Goal: Task Accomplishment & Management: Manage account settings

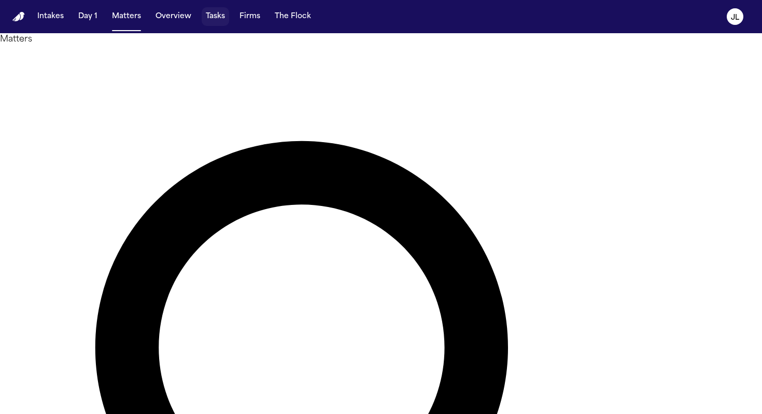
click at [212, 19] on button "Tasks" at bounding box center [215, 16] width 27 height 19
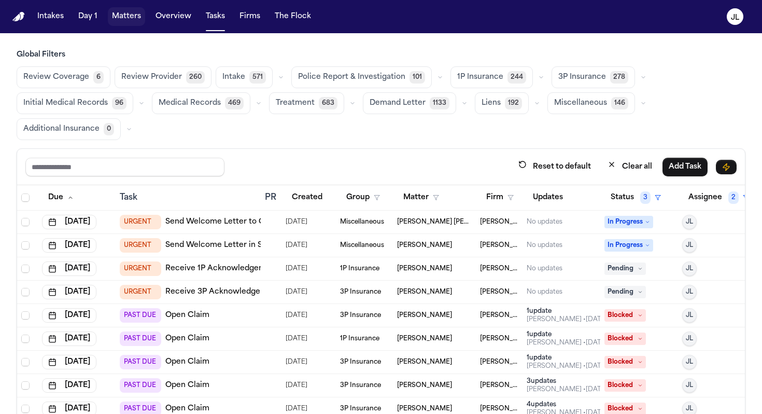
click at [116, 19] on button "Matters" at bounding box center [126, 16] width 37 height 19
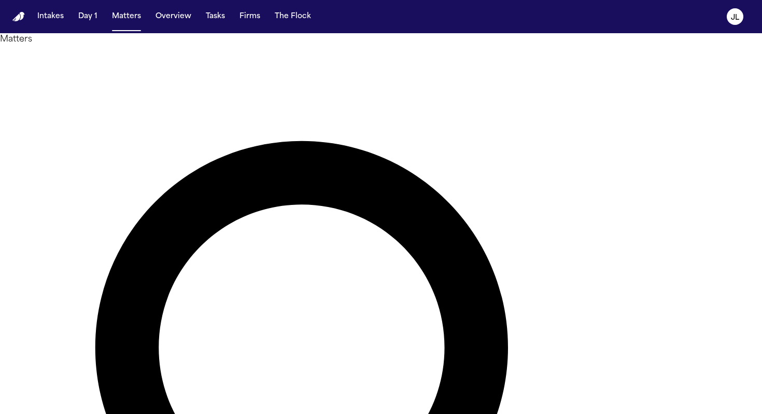
type input "********"
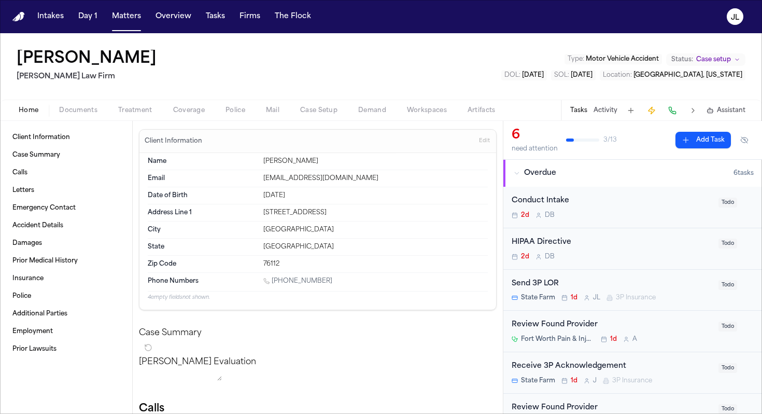
click at [101, 110] on button "Documents" at bounding box center [78, 110] width 59 height 12
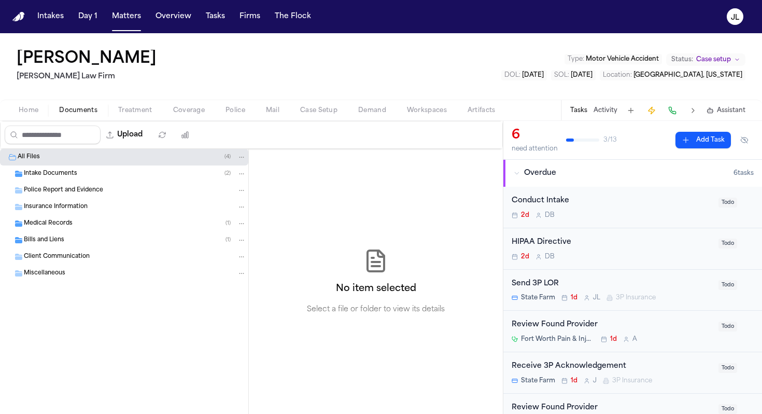
click at [188, 112] on span "Coverage" at bounding box center [189, 110] width 32 height 8
click at [91, 107] on span "Documents" at bounding box center [78, 110] width 38 height 8
click at [75, 205] on span "Insurance Information" at bounding box center [56, 207] width 64 height 9
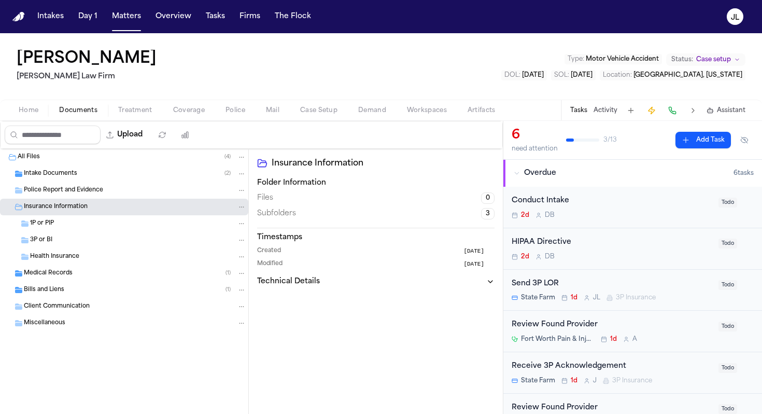
click at [67, 240] on div "3P or BI" at bounding box center [138, 239] width 216 height 9
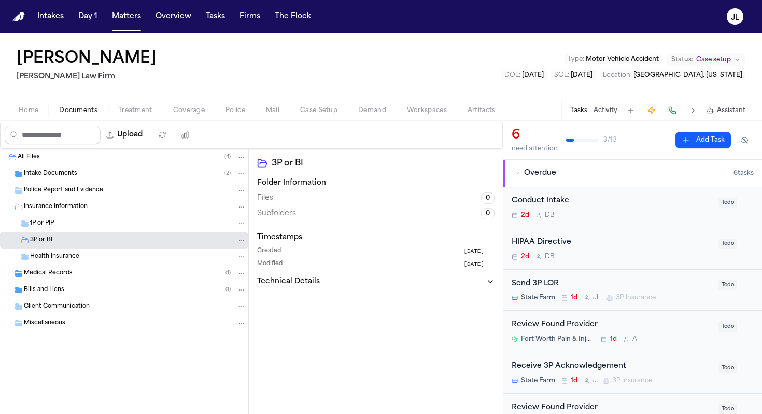
click at [67, 228] on div "1P or PIP" at bounding box center [124, 223] width 248 height 17
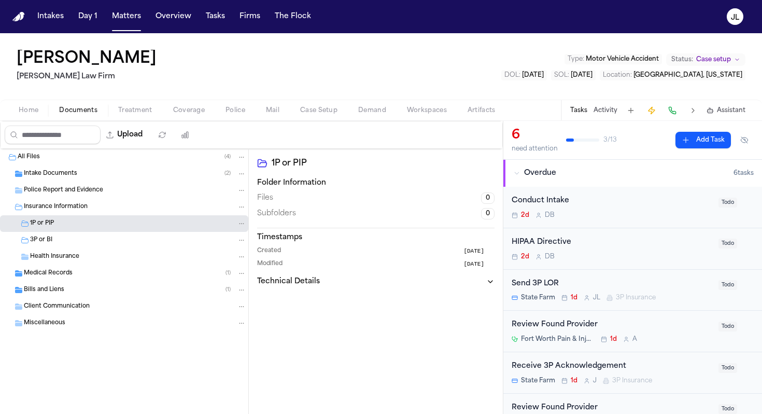
click at [213, 26] on nav "Intakes Day 1 Matters Overview Tasks Firms The Flock JL" at bounding box center [381, 16] width 762 height 33
click at [213, 19] on button "Tasks" at bounding box center [215, 16] width 27 height 19
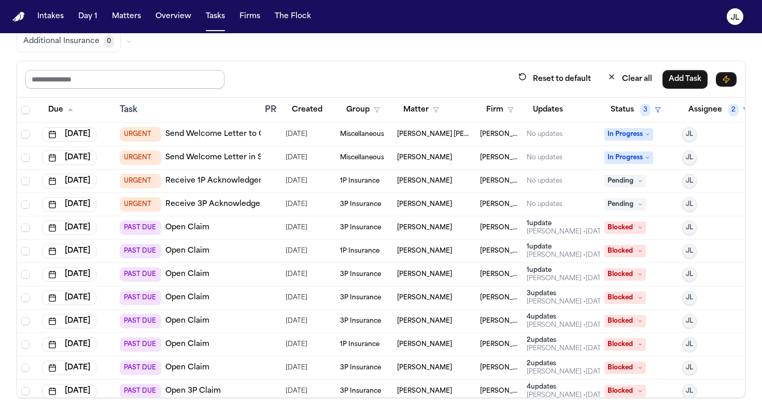
click at [149, 77] on input "text" at bounding box center [124, 79] width 199 height 19
type input "******"
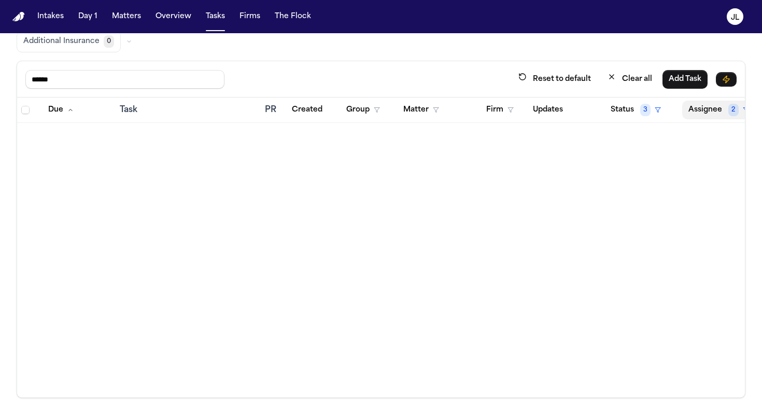
click at [458, 116] on button "Assignee 2" at bounding box center [718, 110] width 73 height 19
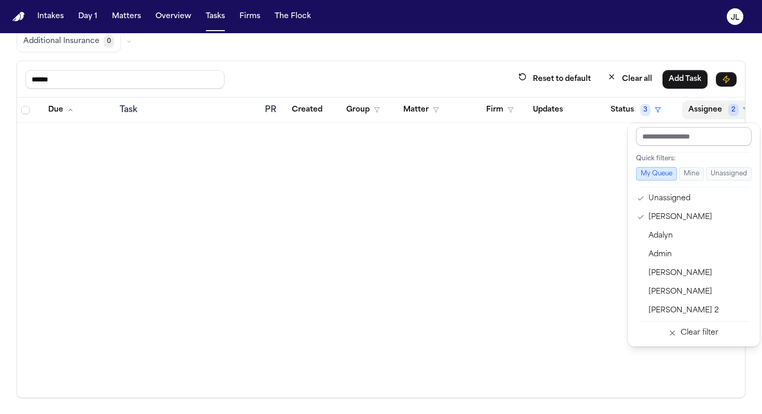
click at [458, 138] on input "text" at bounding box center [694, 136] width 116 height 19
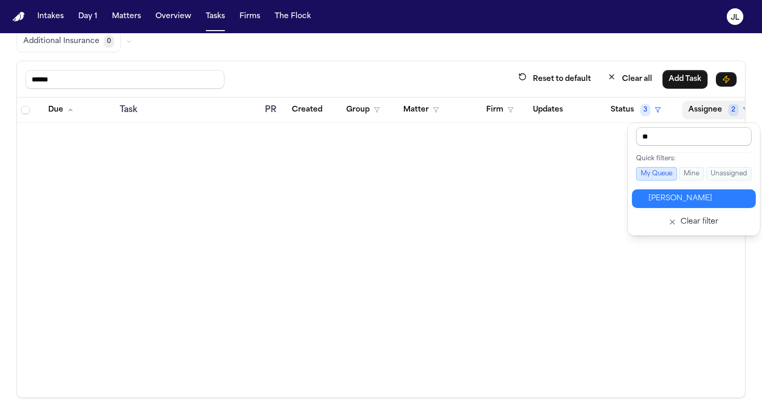
type input "***"
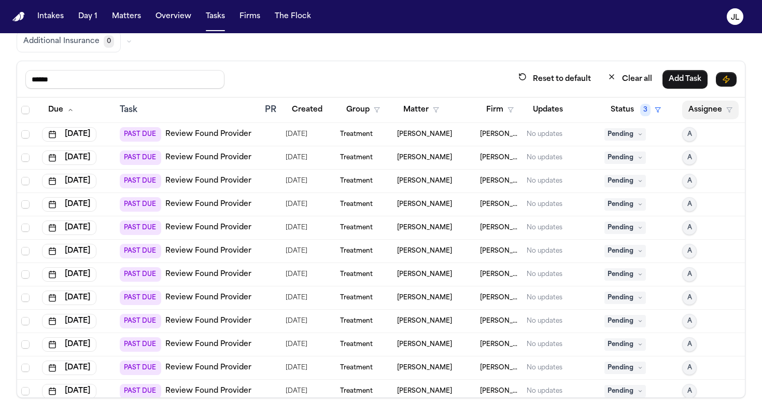
click at [458, 107] on button "Assignee" at bounding box center [710, 110] width 57 height 19
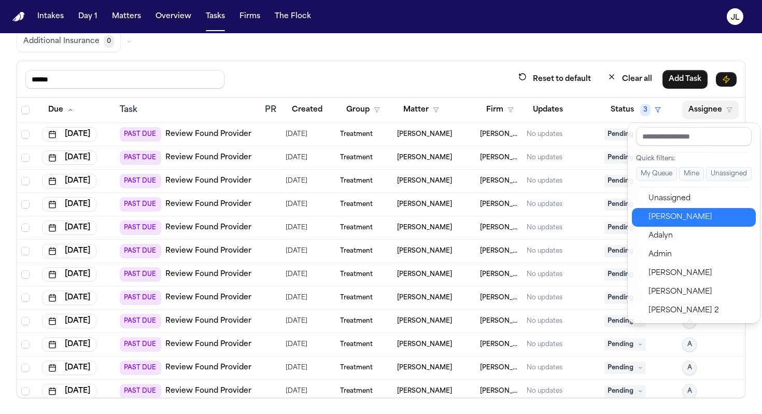
click at [458, 214] on div "[PERSON_NAME]" at bounding box center [699, 217] width 101 height 12
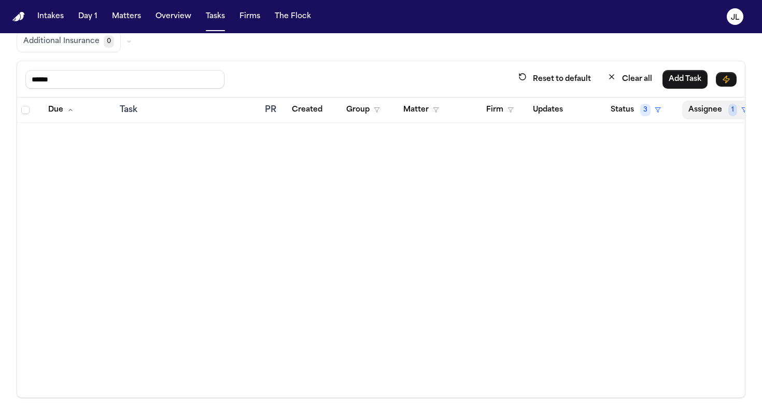
click at [458, 105] on button "Assignee 1" at bounding box center [718, 110] width 72 height 19
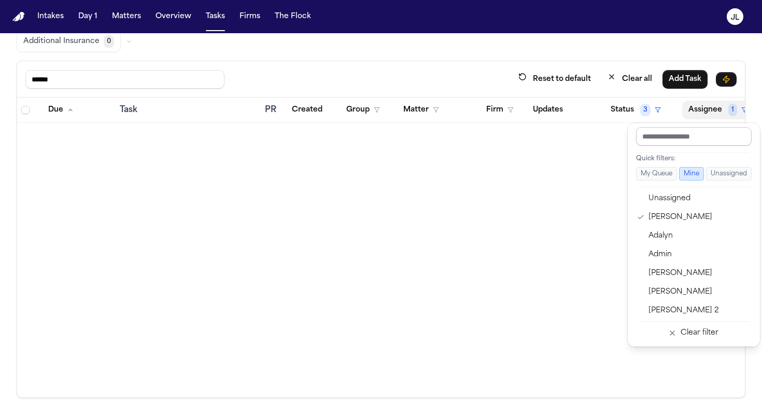
click at [458, 136] on input "text" at bounding box center [694, 136] width 116 height 19
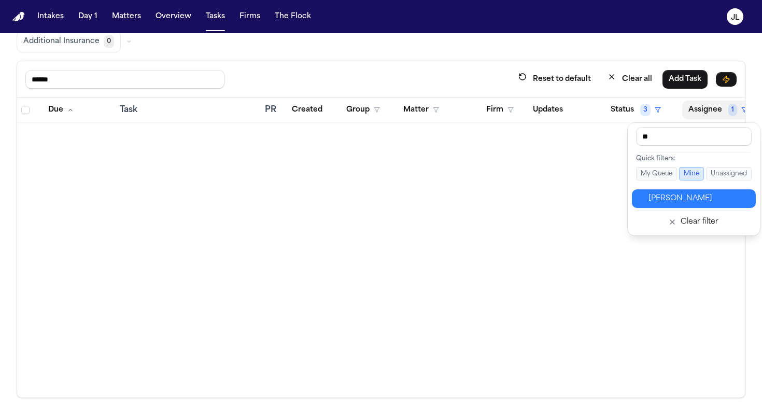
type input "**"
click at [458, 199] on div "Jacqueline" at bounding box center [699, 198] width 101 height 12
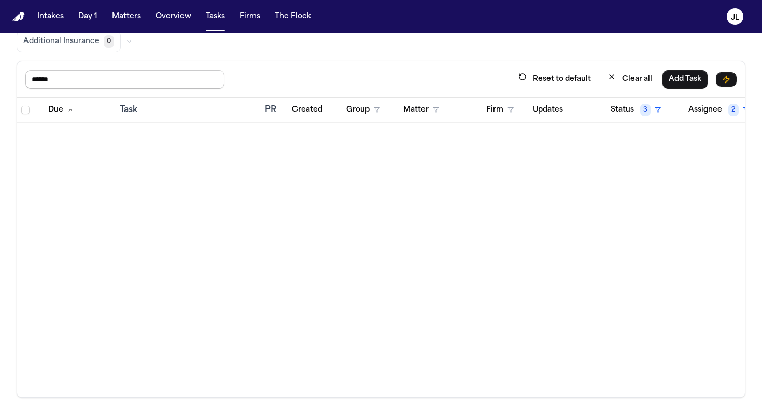
click at [100, 80] on input "******" at bounding box center [124, 79] width 199 height 19
drag, startPoint x: 100, startPoint y: 80, endPoint x: 14, endPoint y: 78, distance: 85.6
click at [14, 78] on div "Global Filters Review Coverage 6 Review Provider 260 Intake 571 Police Report &…" at bounding box center [381, 180] width 762 height 436
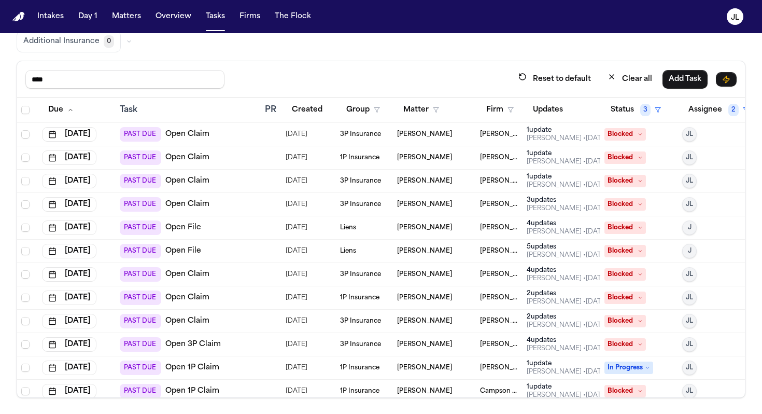
type input "****"
click at [458, 99] on th "Status 3" at bounding box center [639, 109] width 78 height 25
click at [458, 108] on button "Status 3" at bounding box center [636, 110] width 63 height 19
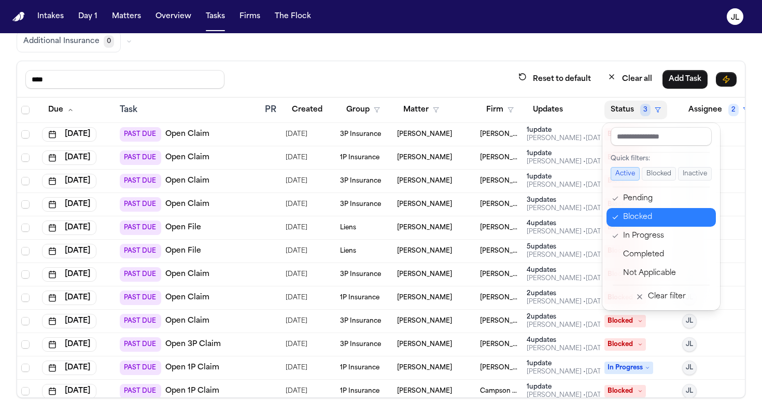
click at [458, 213] on icon "button" at bounding box center [615, 217] width 7 height 8
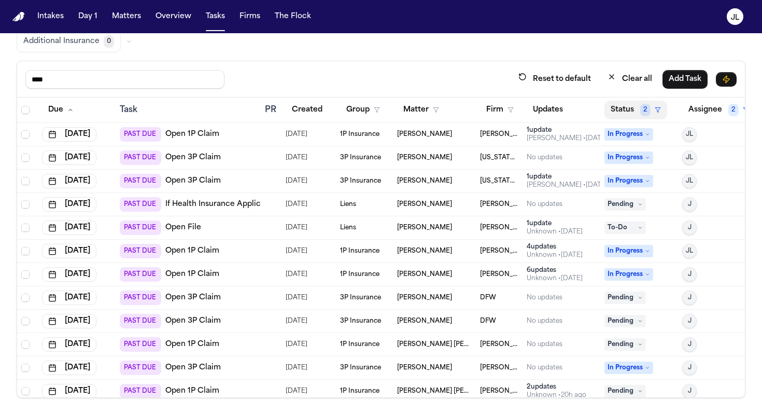
click at [458, 106] on button "Status 2" at bounding box center [636, 110] width 63 height 19
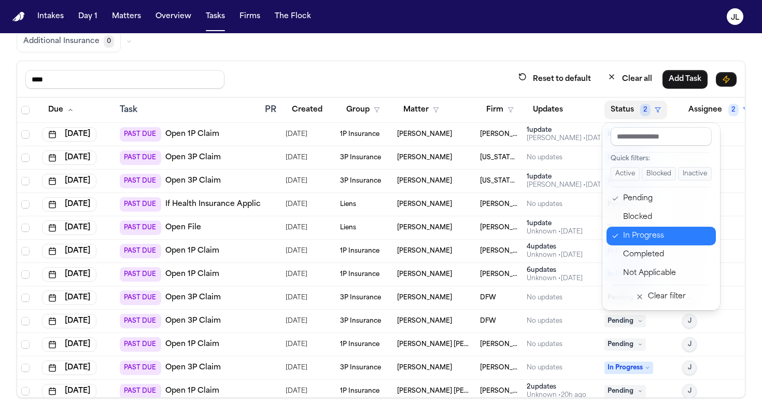
click at [458, 235] on div "In Progress" at bounding box center [666, 236] width 87 height 12
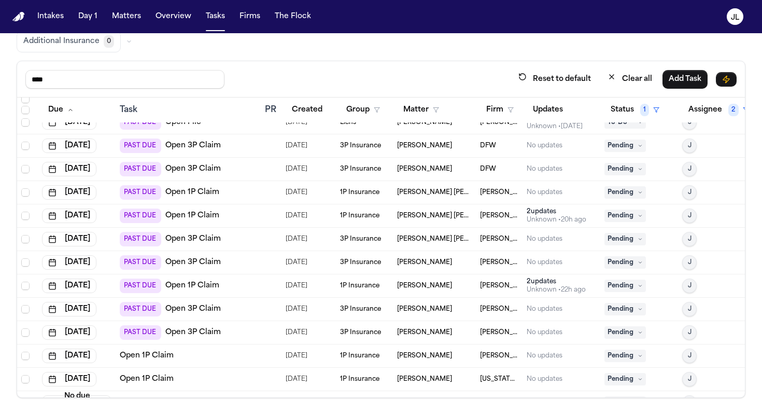
scroll to position [34, 0]
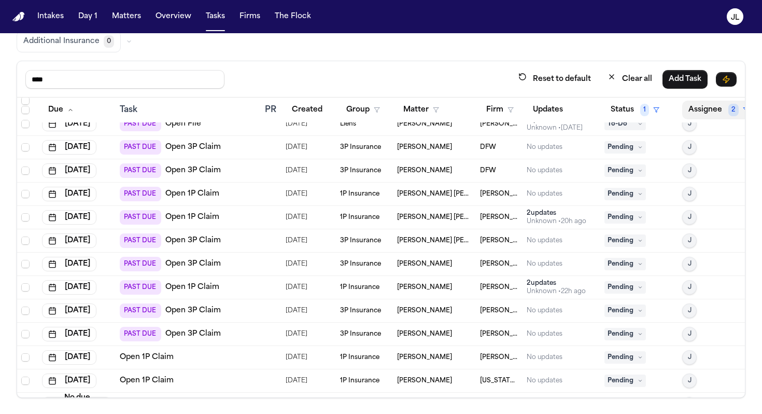
click at [458, 106] on button "Assignee 2" at bounding box center [718, 110] width 73 height 19
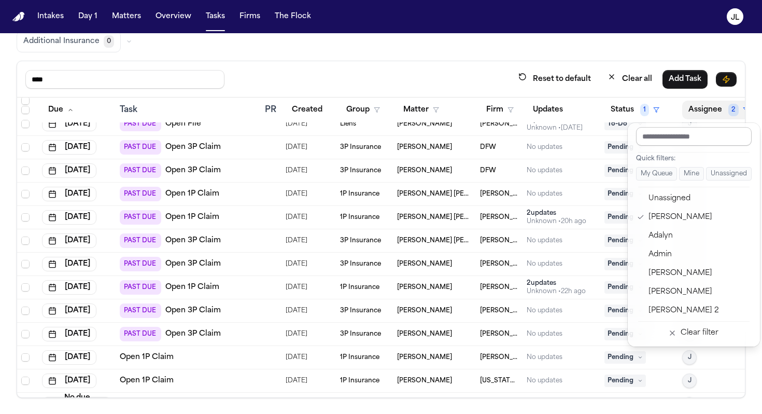
click at [458, 141] on input "text" at bounding box center [694, 136] width 116 height 19
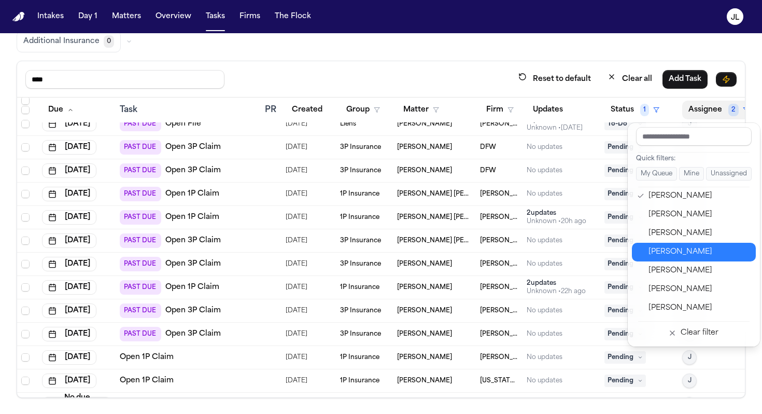
scroll to position [345, 0]
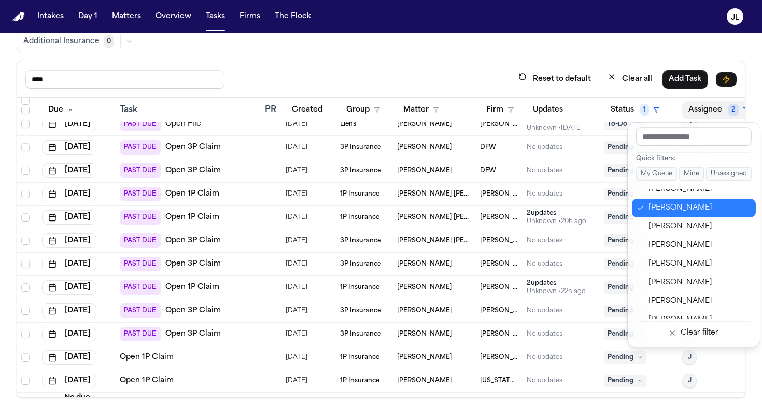
click at [458, 211] on div "Jacqueline" at bounding box center [699, 208] width 101 height 12
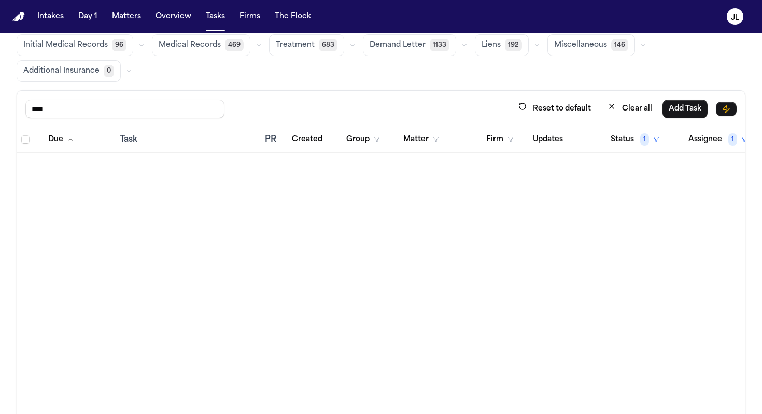
scroll to position [62, 0]
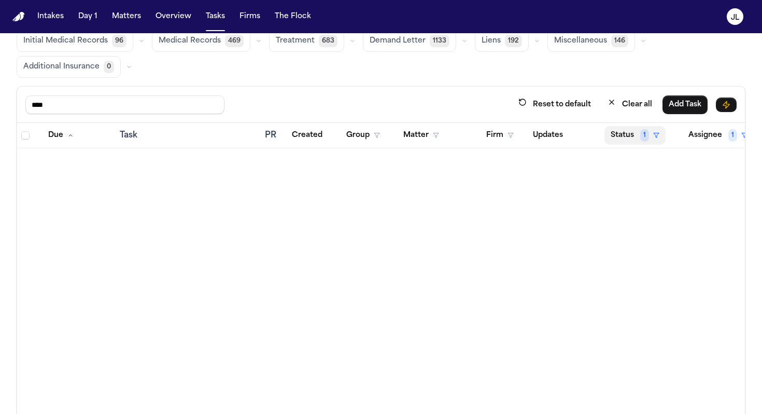
click at [458, 132] on button "Status 1" at bounding box center [635, 135] width 61 height 19
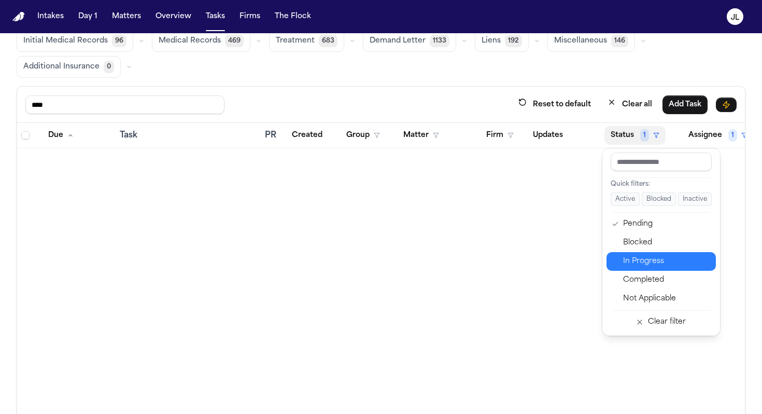
click at [458, 261] on div "In Progress" at bounding box center [666, 261] width 87 height 12
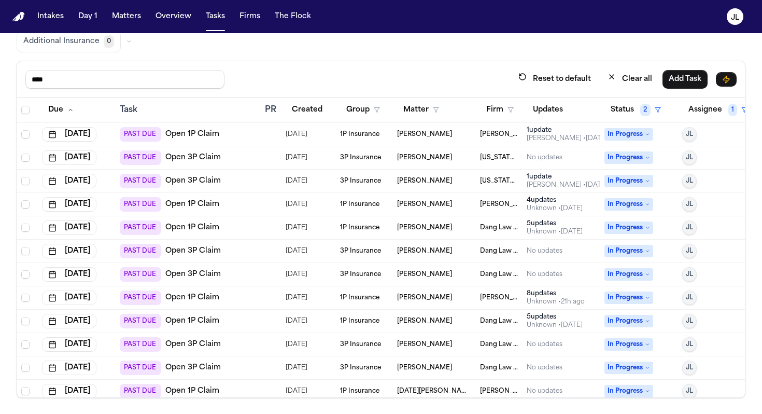
scroll to position [6, 0]
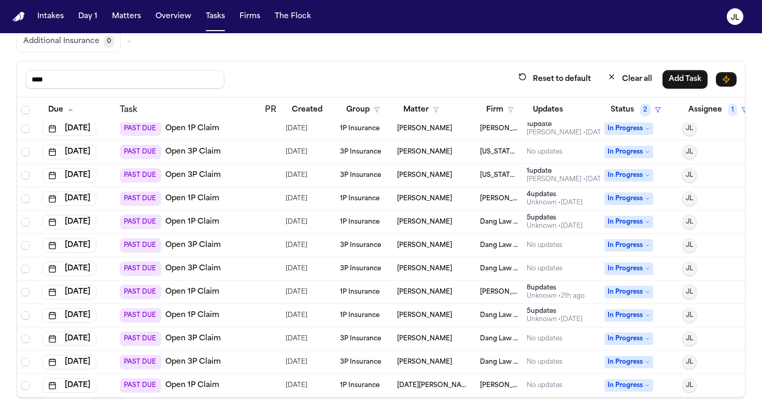
click at [191, 367] on link "Open 1P Claim" at bounding box center [192, 385] width 54 height 10
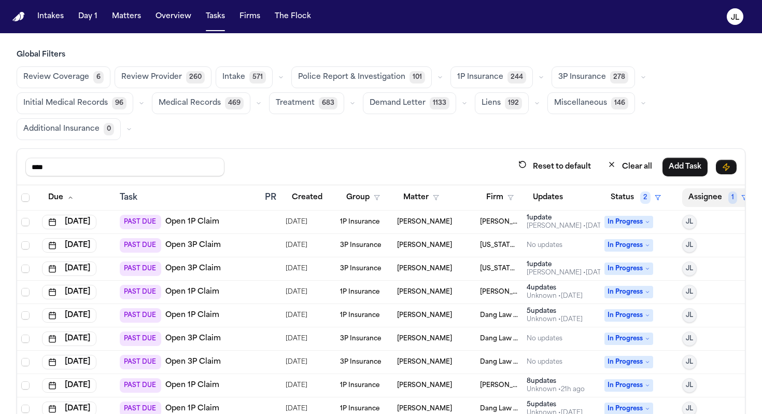
scroll to position [0, 8]
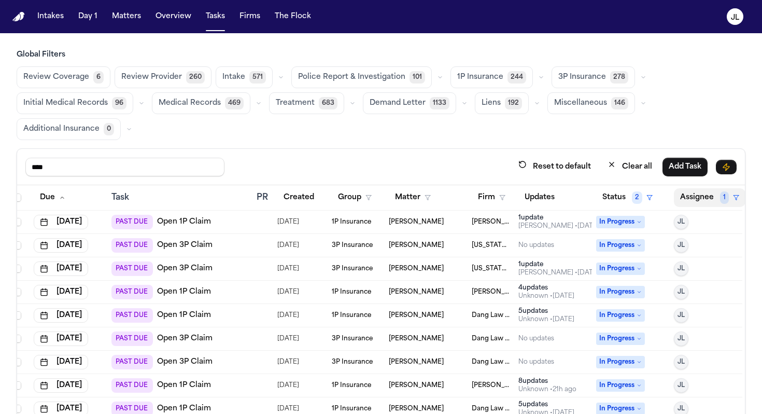
click at [458, 197] on button "Assignee 1" at bounding box center [710, 197] width 72 height 19
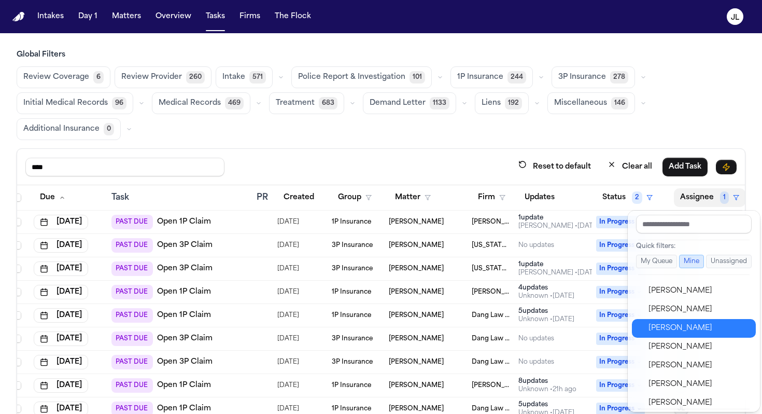
scroll to position [327, 0]
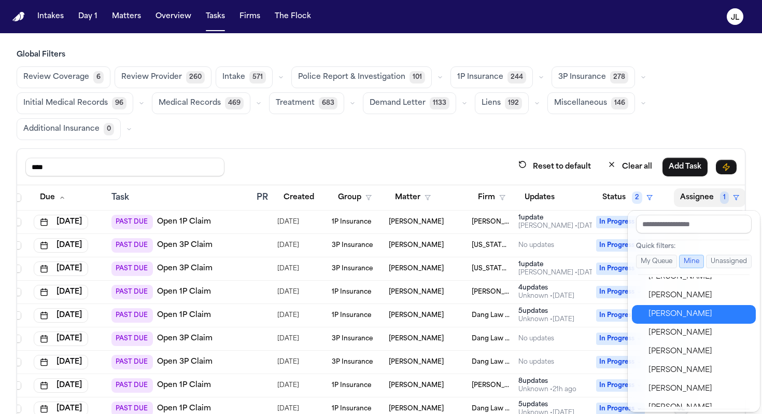
click at [458, 319] on div "Jacqueline" at bounding box center [699, 314] width 101 height 12
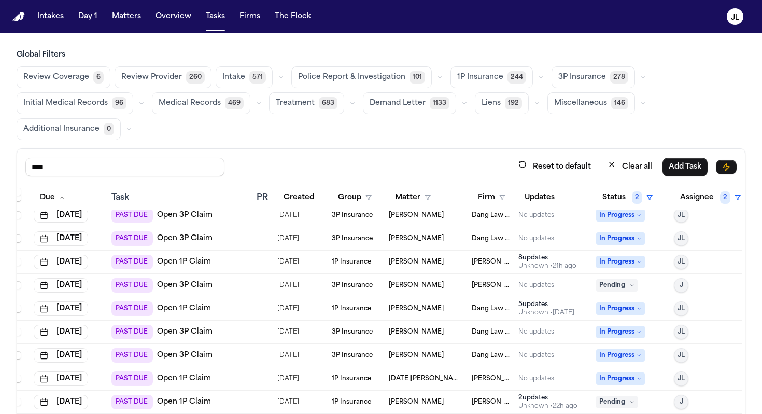
scroll to position [330, 8]
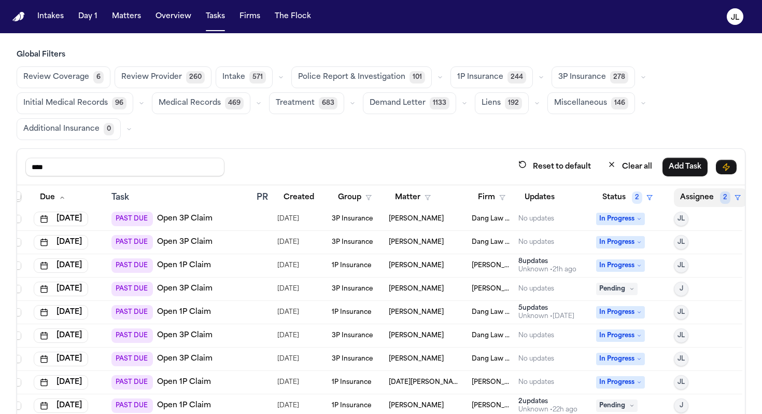
click at [458, 202] on button "Assignee 2" at bounding box center [710, 197] width 73 height 19
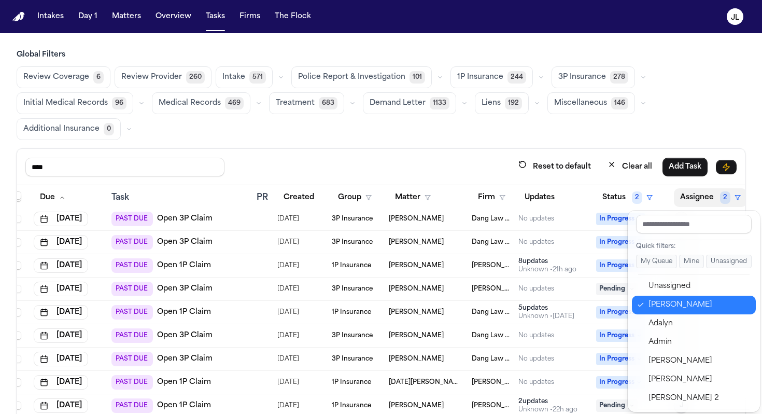
click at [458, 302] on div "[PERSON_NAME]" at bounding box center [699, 305] width 101 height 12
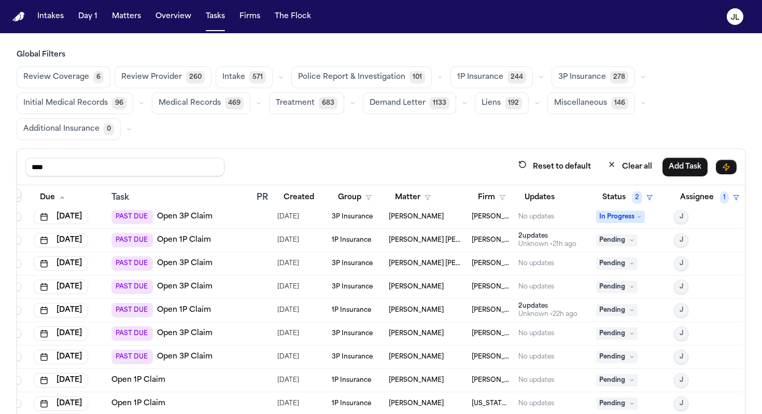
scroll to position [151, 8]
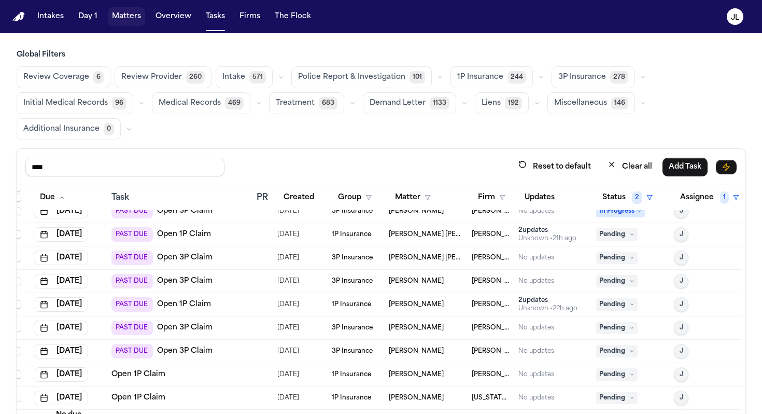
click at [138, 24] on button "Matters" at bounding box center [126, 16] width 37 height 19
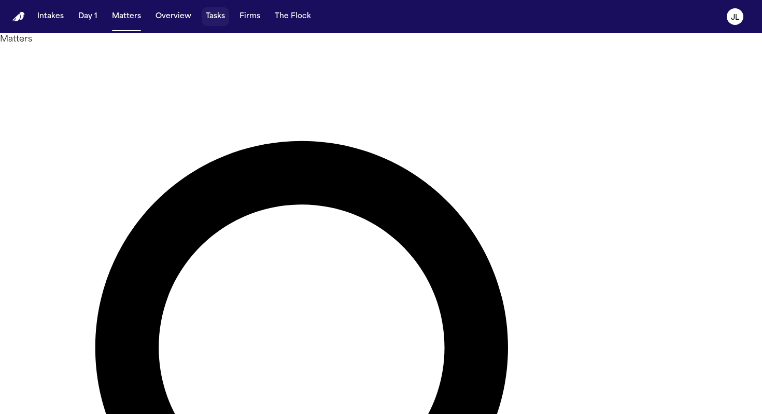
click at [210, 24] on button "Tasks" at bounding box center [215, 16] width 27 height 19
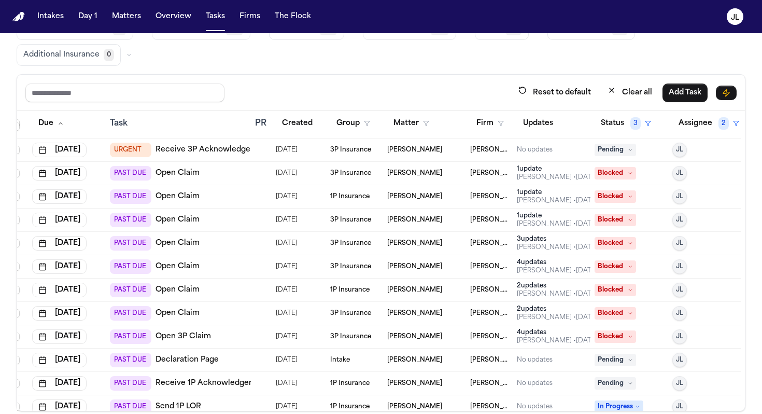
scroll to position [0, 10]
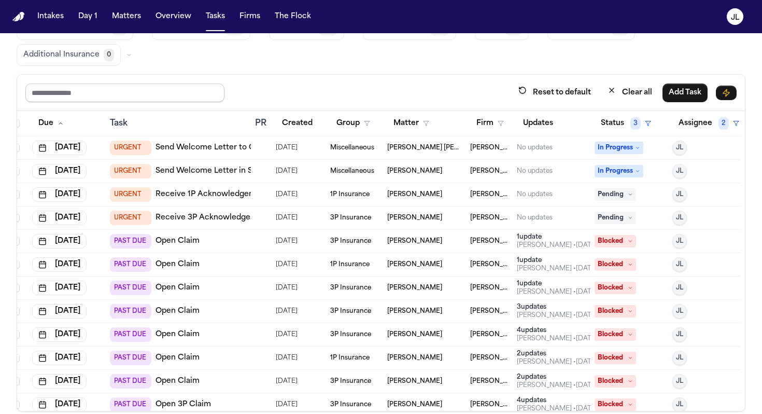
click at [148, 92] on input "text" at bounding box center [124, 92] width 199 height 19
type input "****"
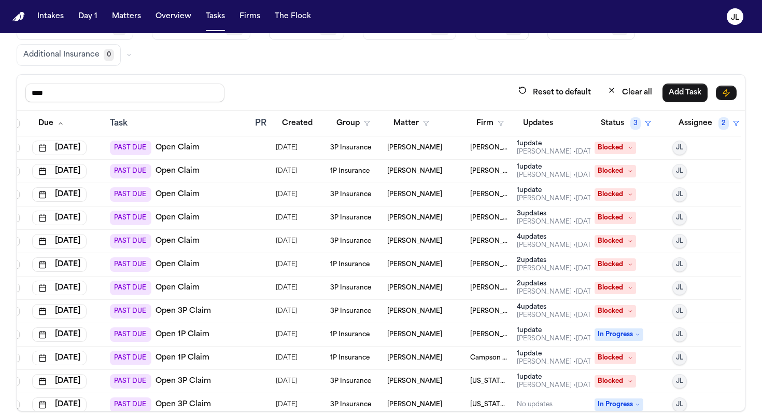
click at [458, 169] on span "Blocked" at bounding box center [615, 171] width 41 height 12
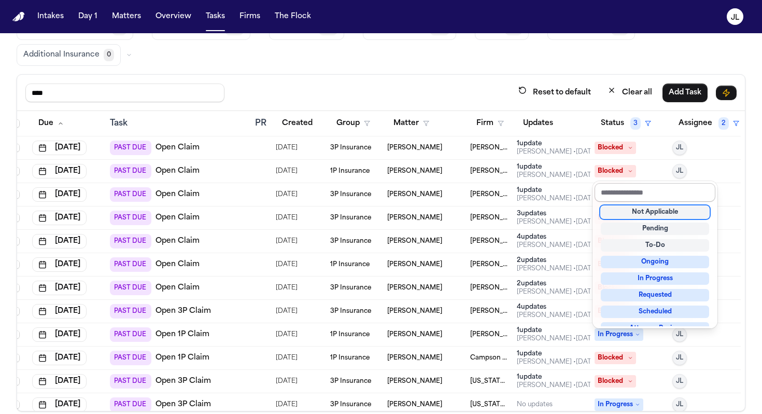
click at [458, 192] on input "text" at bounding box center [655, 192] width 121 height 19
click at [458, 178] on td "Blocked" at bounding box center [630, 171] width 78 height 23
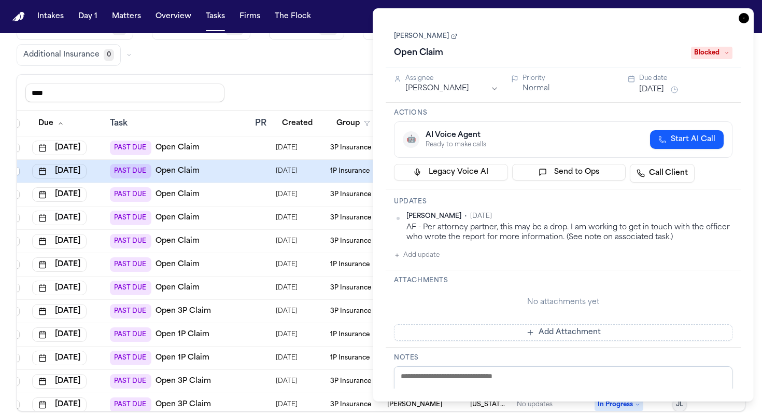
click at [458, 54] on span "Blocked" at bounding box center [711, 53] width 41 height 12
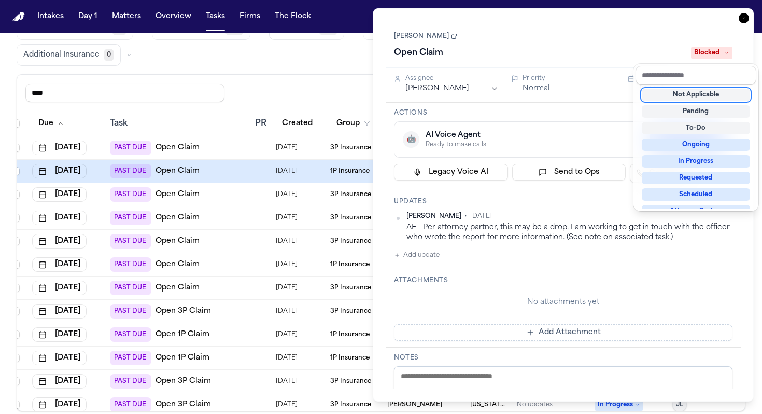
click at [458, 97] on div "Not Applicable" at bounding box center [696, 95] width 108 height 12
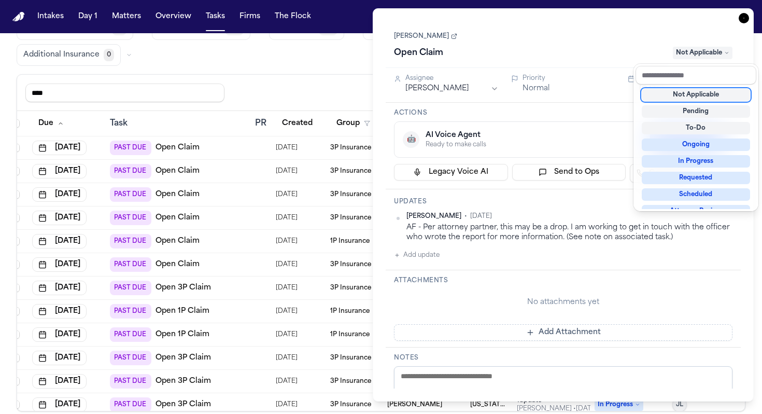
click at [458, 16] on div "Task Details Jackye Benton Open Claim Not Applicable Assignee Julie Lopez Prior…" at bounding box center [563, 204] width 381 height 393
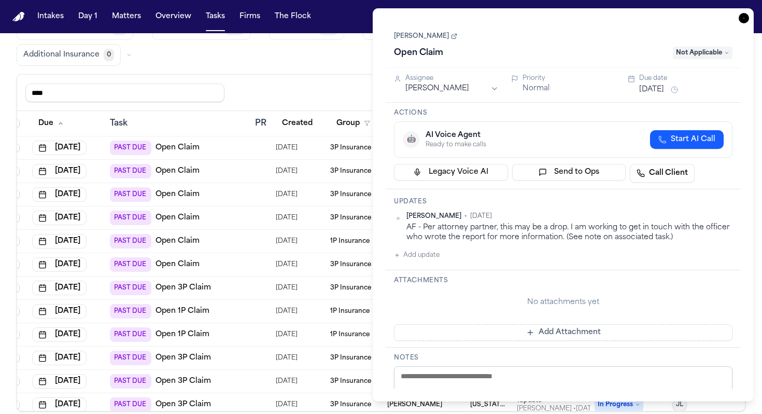
click at [458, 16] on icon "button" at bounding box center [744, 18] width 10 height 10
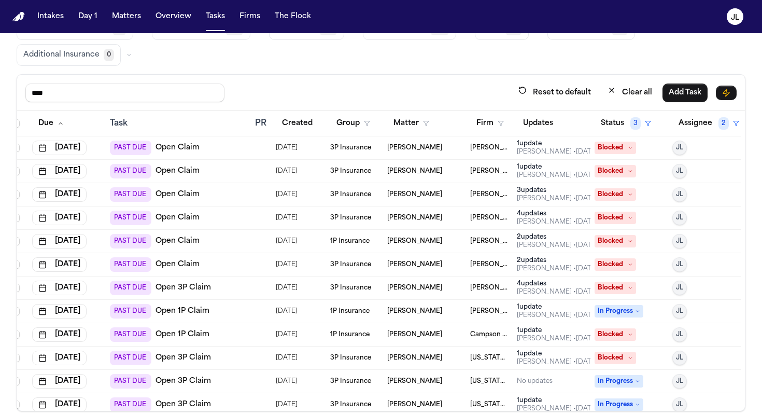
click at [458, 264] on div "Adam Franck • 66d ago" at bounding box center [557, 268] width 81 height 8
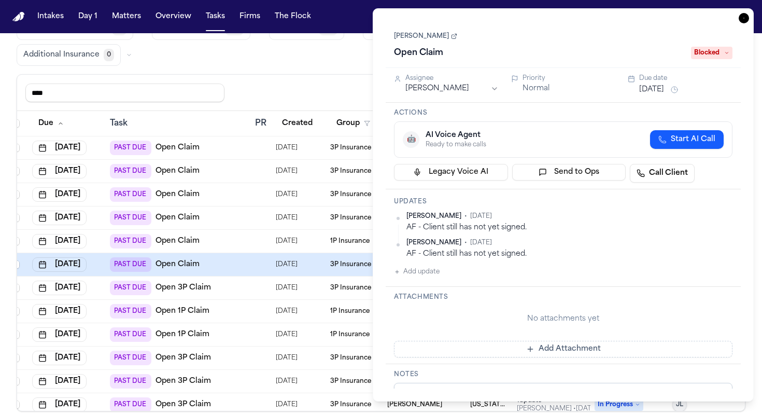
click at [458, 58] on span "Blocked" at bounding box center [711, 53] width 41 height 12
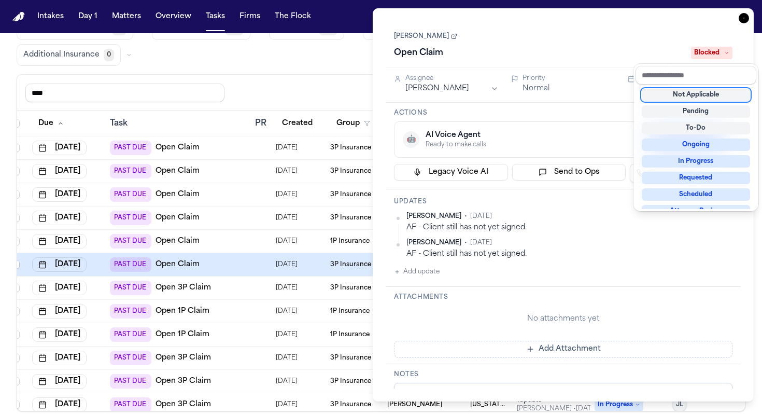
click at [458, 92] on div "Not Applicable" at bounding box center [696, 95] width 108 height 12
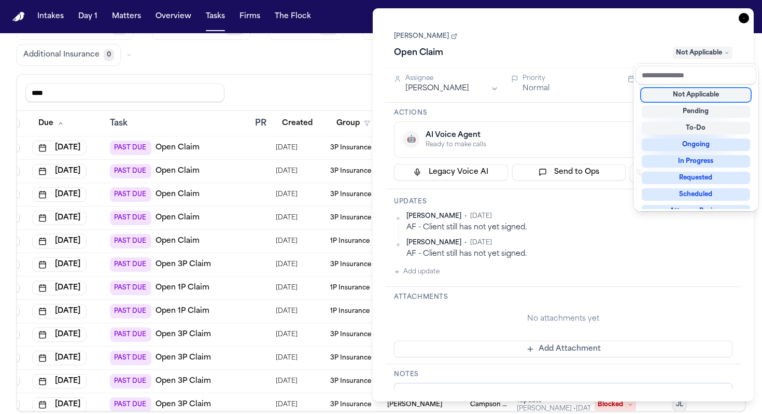
click at [458, 18] on div "Task Details Ali Reza Manizani Open Claim Not Applicable Assignee Julie Lopez P…" at bounding box center [563, 204] width 381 height 393
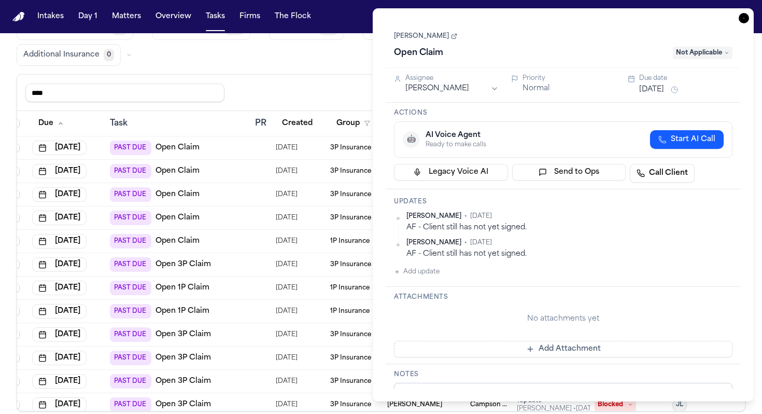
click at [458, 19] on icon "button" at bounding box center [744, 18] width 10 height 10
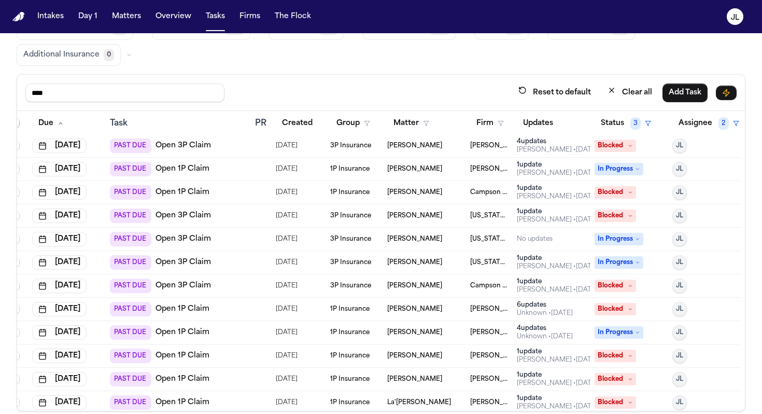
scroll to position [0, 10]
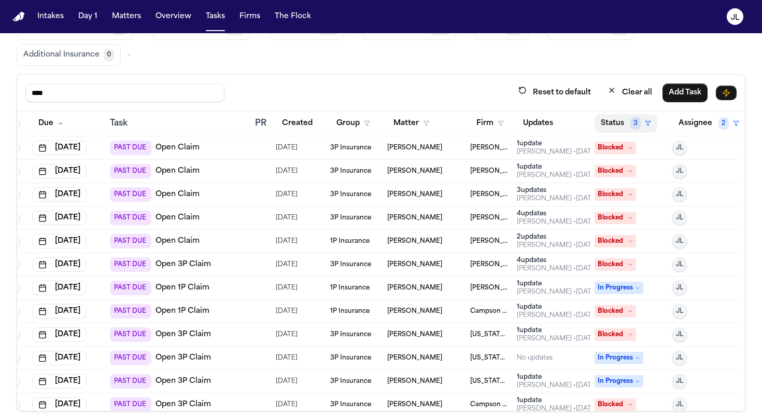
click at [458, 121] on button "Status 3" at bounding box center [626, 123] width 63 height 19
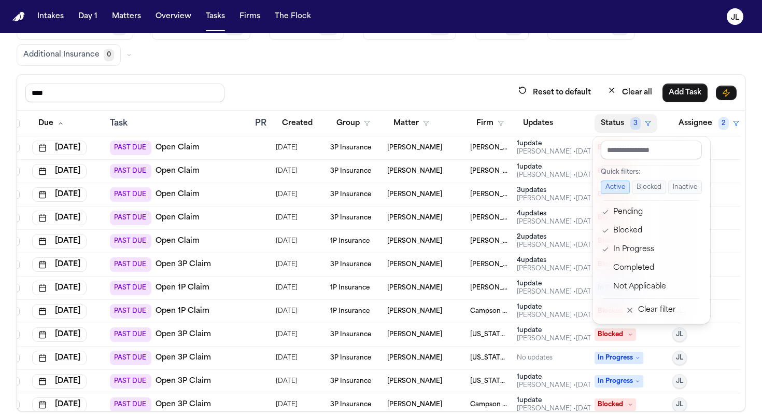
click at [458, 121] on button "Status 3" at bounding box center [626, 123] width 63 height 19
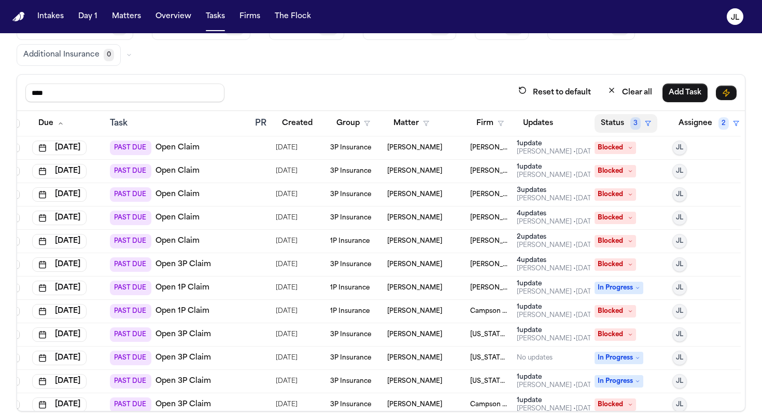
click at [458, 121] on button "Status 3" at bounding box center [626, 123] width 63 height 19
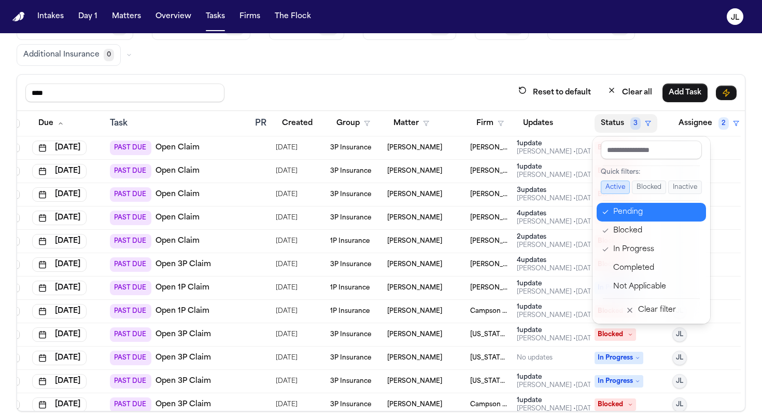
click at [458, 212] on div "Pending" at bounding box center [656, 212] width 87 height 12
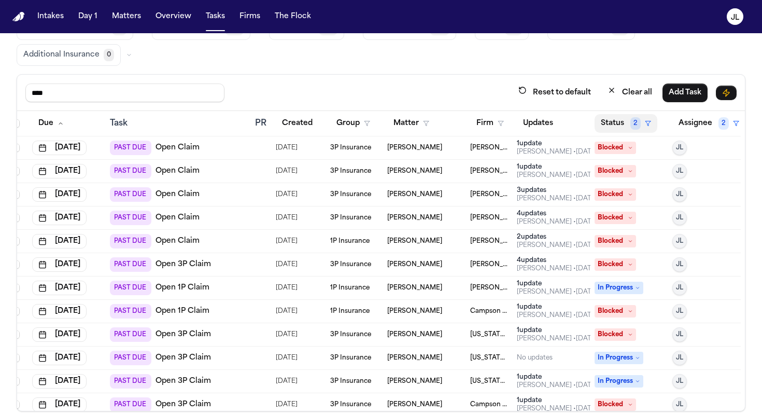
click at [458, 126] on button "Status 2" at bounding box center [626, 123] width 63 height 19
click at [458, 125] on button "Status 2" at bounding box center [626, 123] width 63 height 19
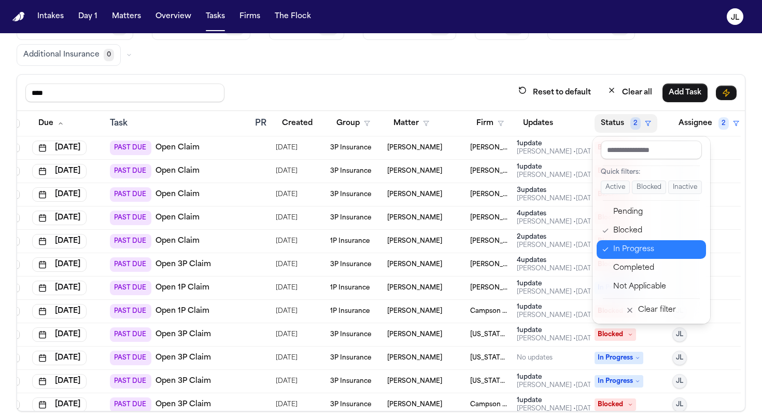
click at [458, 241] on button "In Progress" at bounding box center [651, 249] width 109 height 19
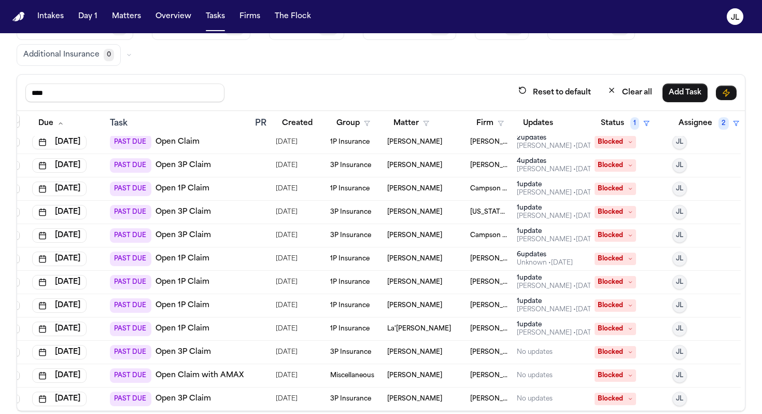
scroll to position [88, 0]
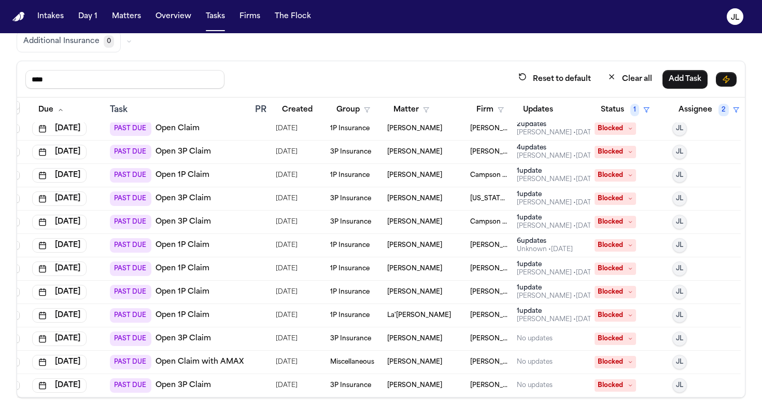
click at [458, 367] on td "No updates" at bounding box center [552, 362] width 78 height 23
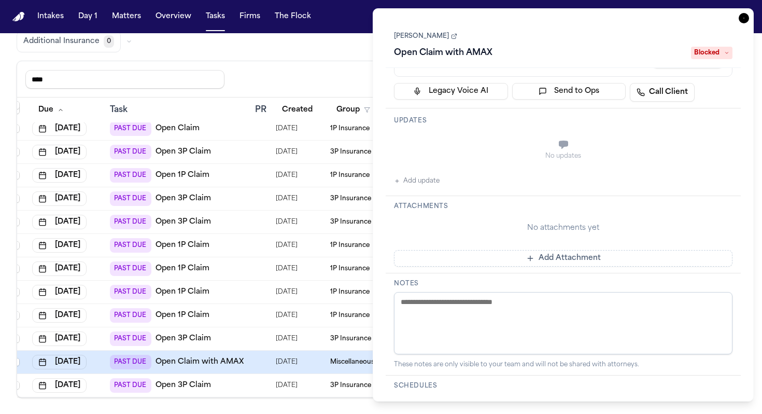
scroll to position [273, 0]
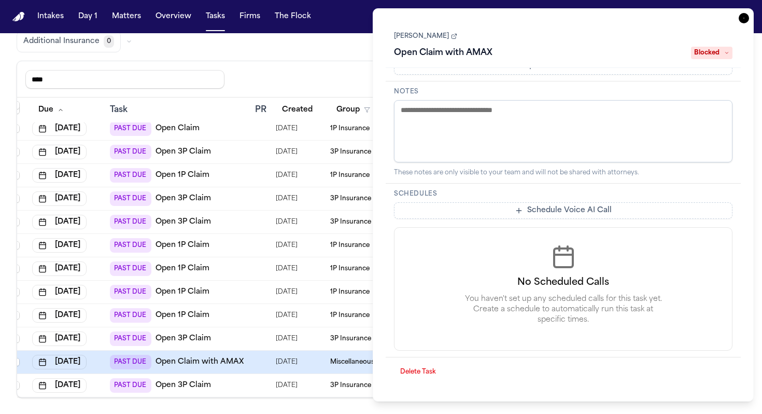
click at [418, 367] on button "Delete Task" at bounding box center [418, 371] width 48 height 17
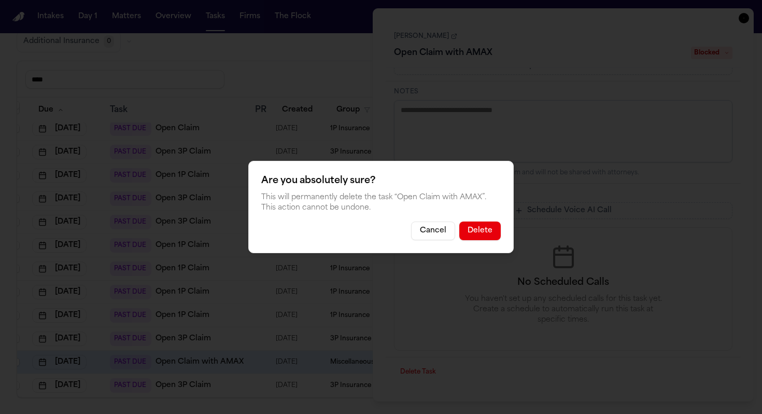
click at [458, 234] on button "Delete" at bounding box center [479, 230] width 41 height 19
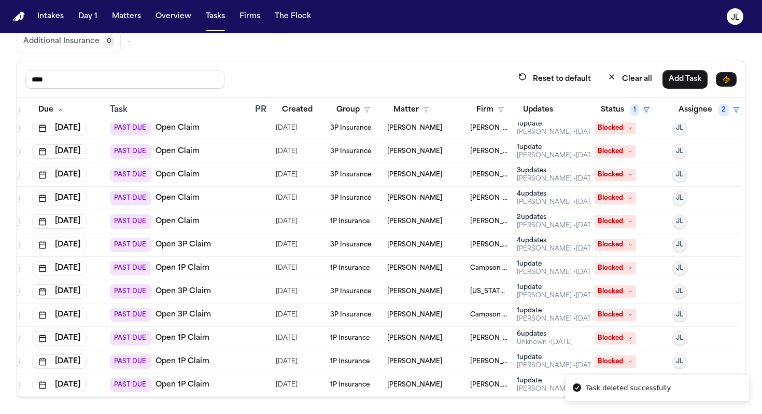
scroll to position [0, 10]
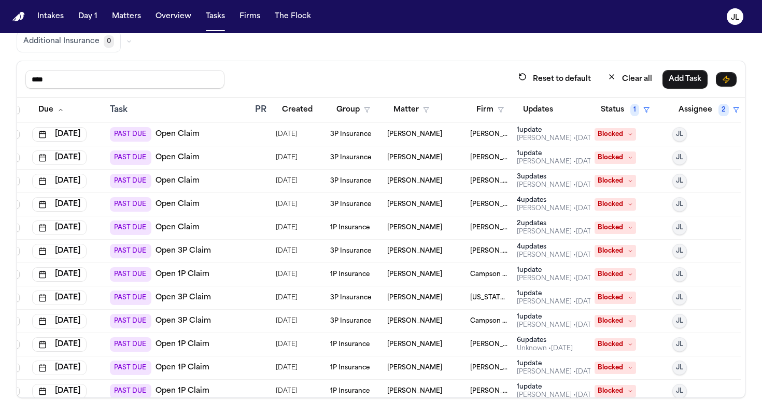
click at [458, 232] on span "Blocked" at bounding box center [615, 227] width 41 height 12
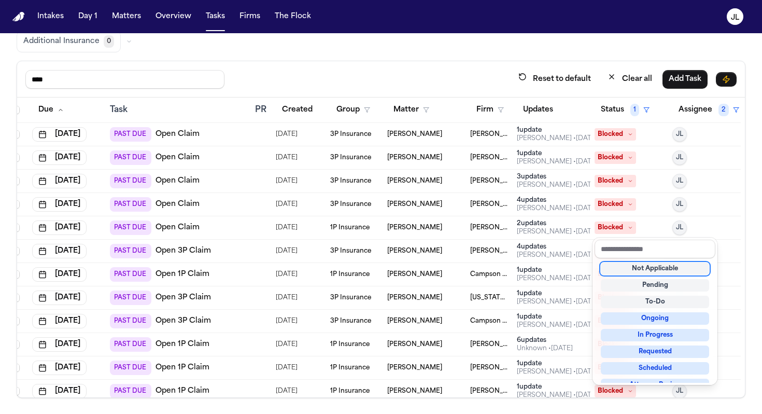
click at [458, 269] on div "Not Applicable" at bounding box center [655, 268] width 108 height 12
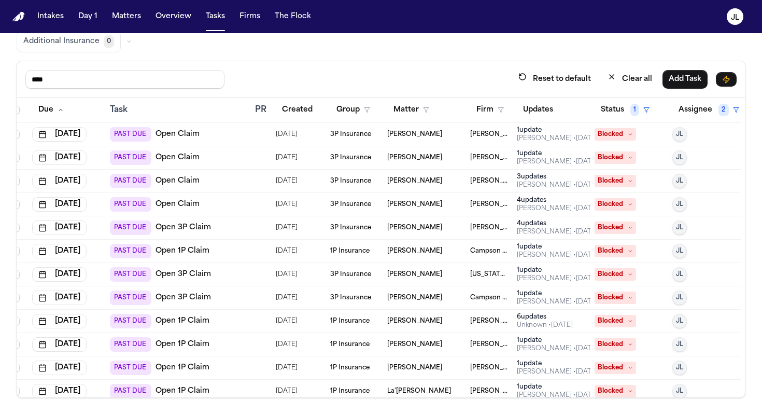
click at [458, 203] on span "Blocked" at bounding box center [615, 204] width 41 height 12
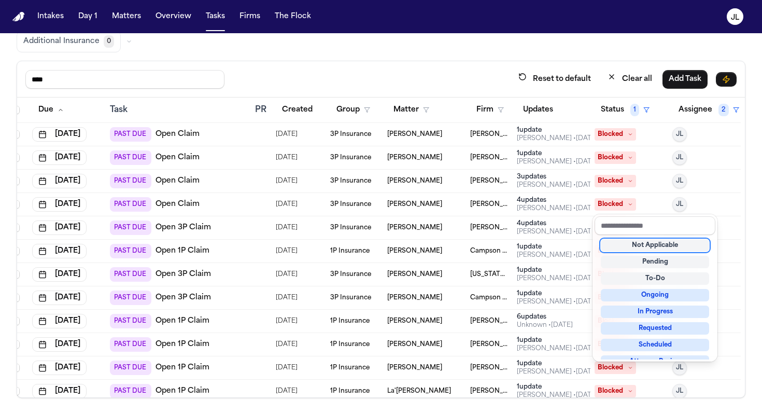
click at [458, 250] on div "Not Applicable" at bounding box center [655, 245] width 108 height 12
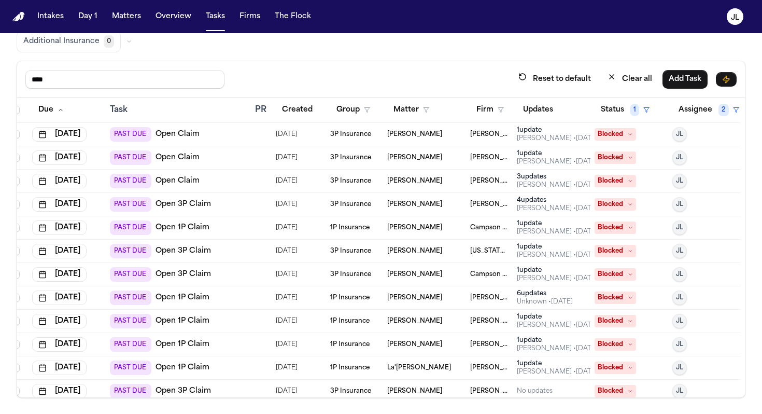
click at [458, 185] on span "Blocked" at bounding box center [615, 181] width 41 height 12
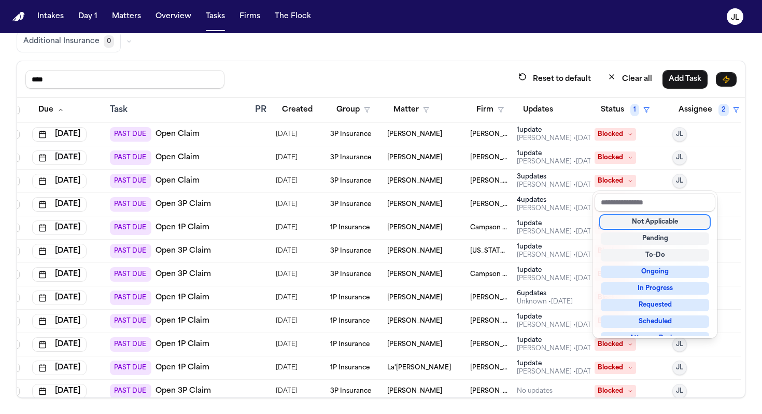
click at [458, 227] on div "Not Applicable" at bounding box center [655, 222] width 108 height 12
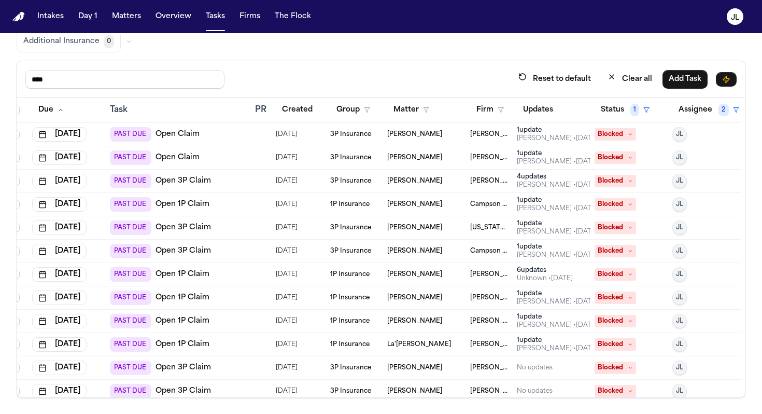
click at [458, 157] on span "Blocked" at bounding box center [615, 157] width 41 height 12
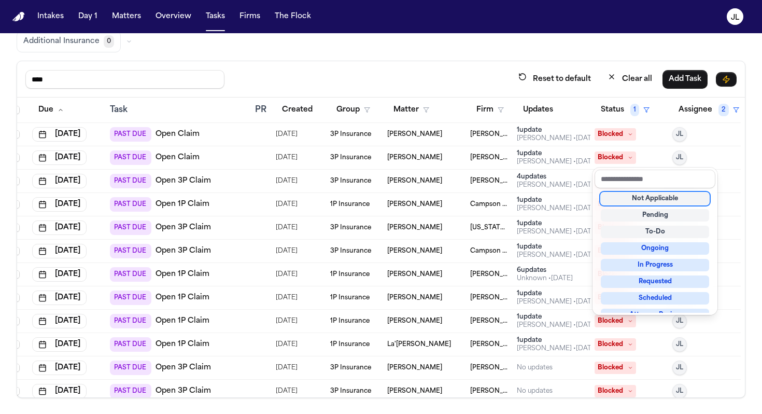
click at [458, 199] on div "Not Applicable" at bounding box center [655, 198] width 108 height 12
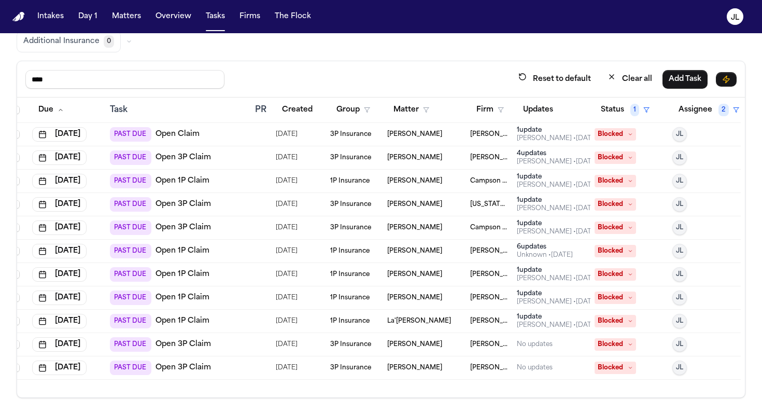
click at [458, 139] on span "Blocked" at bounding box center [615, 134] width 41 height 12
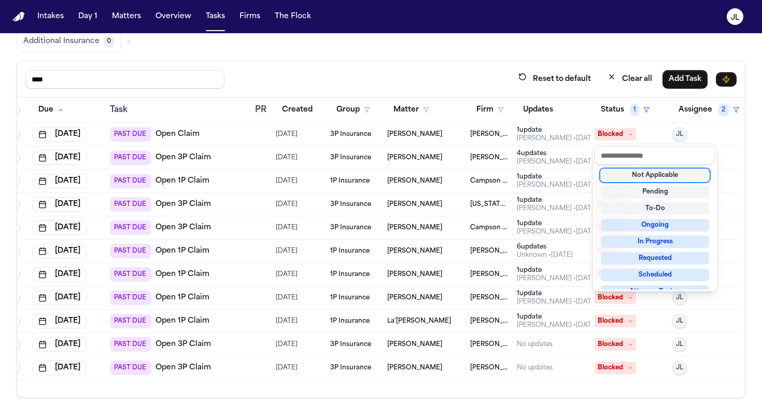
click at [458, 174] on div "Not Applicable" at bounding box center [655, 175] width 108 height 12
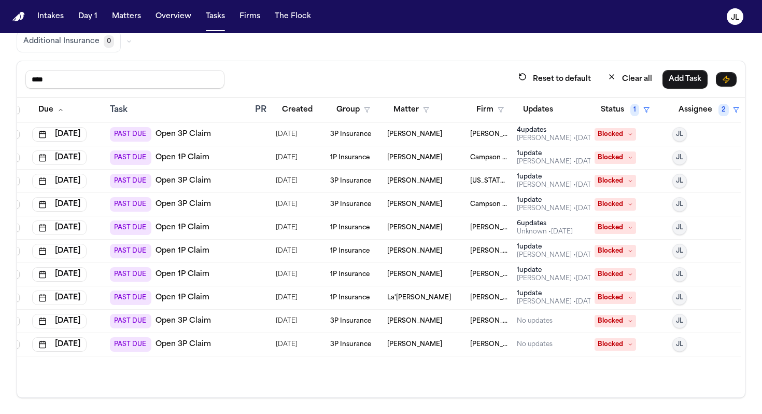
click at [458, 134] on span "Blocked" at bounding box center [615, 134] width 41 height 12
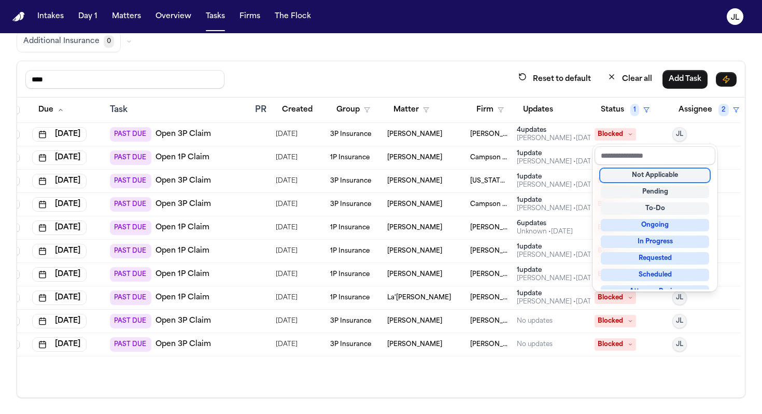
click at [458, 179] on div "Not Applicable" at bounding box center [655, 175] width 108 height 12
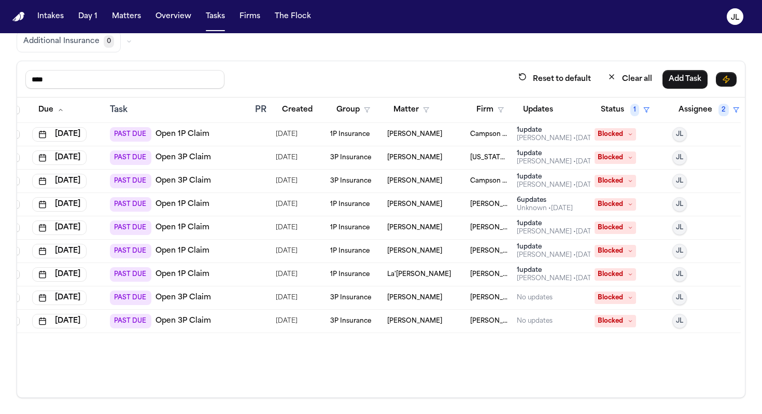
click at [458, 131] on span "Blocked" at bounding box center [615, 134] width 41 height 12
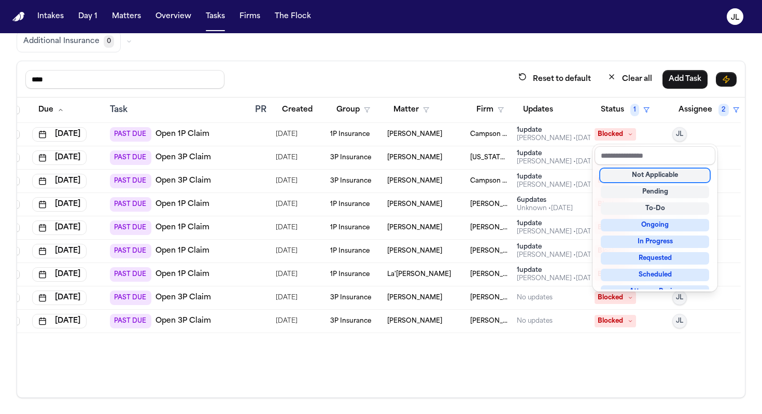
click at [458, 178] on div "Not Applicable" at bounding box center [655, 175] width 108 height 12
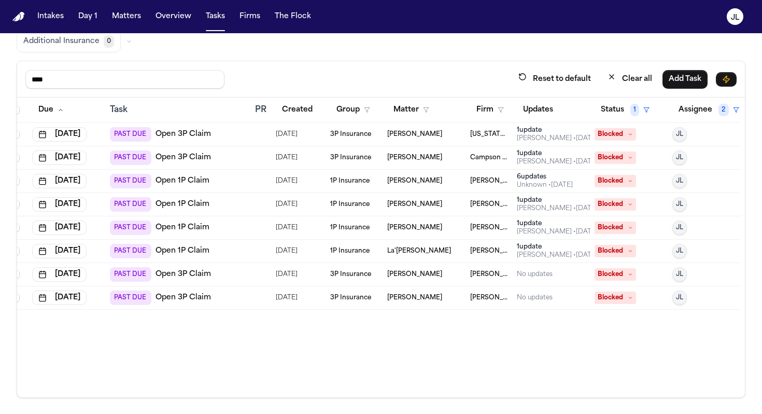
click at [458, 158] on span "Blocked" at bounding box center [615, 157] width 41 height 12
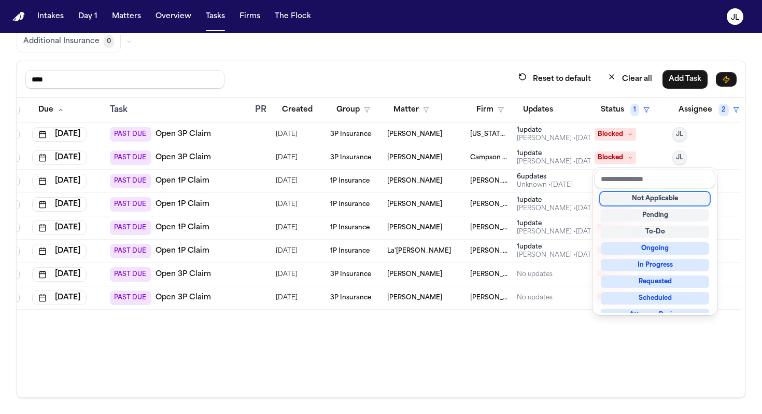
click at [458, 195] on div "Not Applicable" at bounding box center [655, 198] width 108 height 12
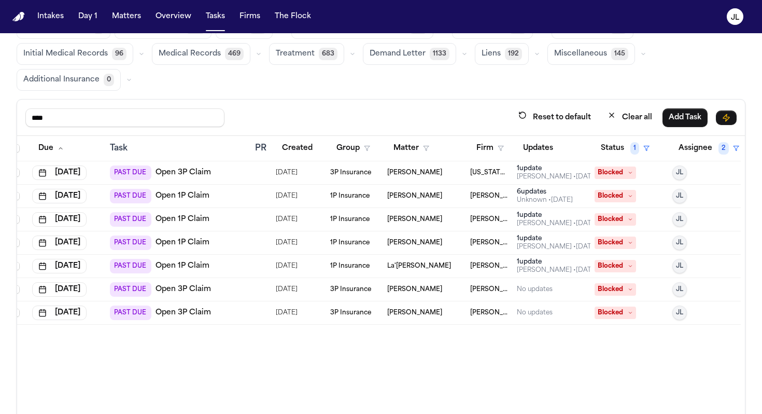
scroll to position [49, 0]
click at [458, 195] on div "6 update s" at bounding box center [545, 192] width 56 height 8
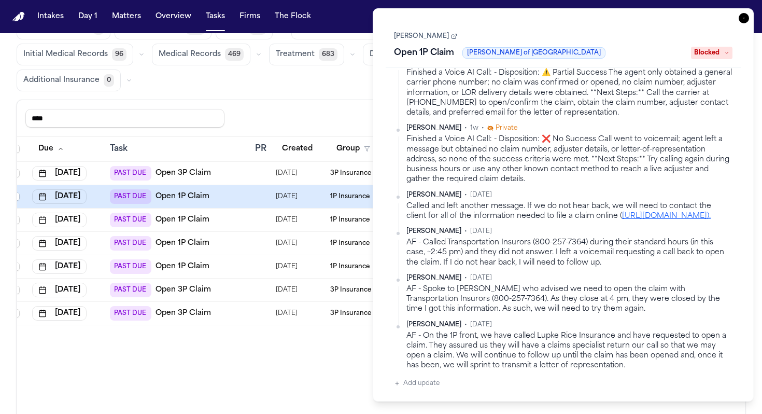
scroll to position [249, 0]
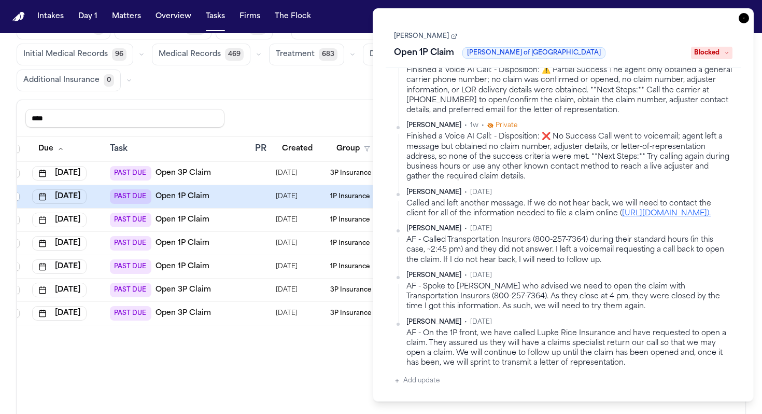
click at [458, 15] on icon "button" at bounding box center [744, 18] width 10 height 10
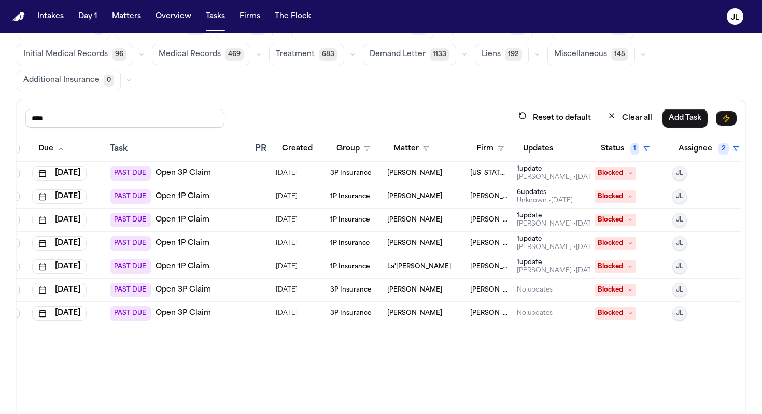
click at [458, 191] on span "Blocked" at bounding box center [615, 196] width 41 height 12
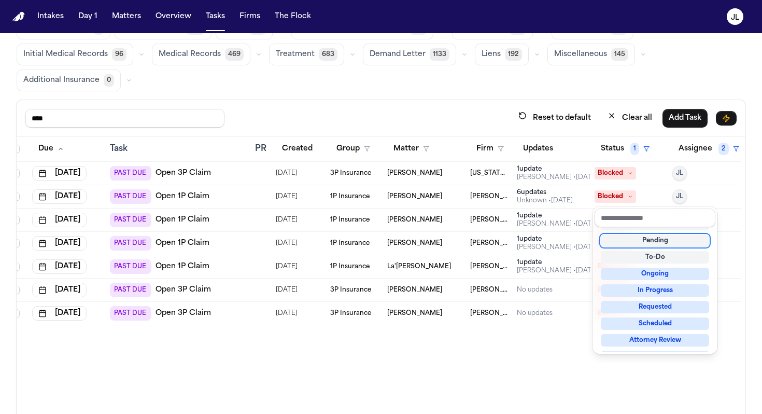
scroll to position [14, 0]
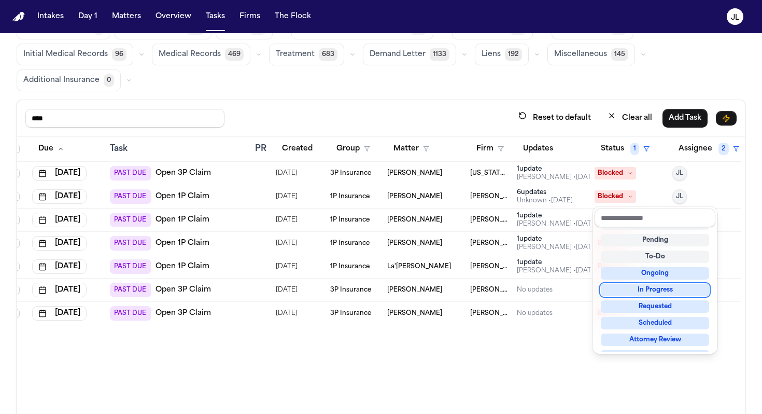
click at [458, 288] on div "In Progress" at bounding box center [655, 290] width 108 height 12
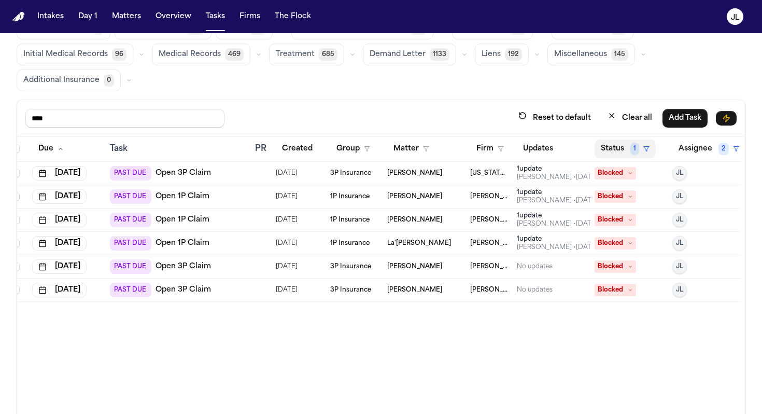
click at [458, 146] on button "Status 1" at bounding box center [625, 148] width 61 height 19
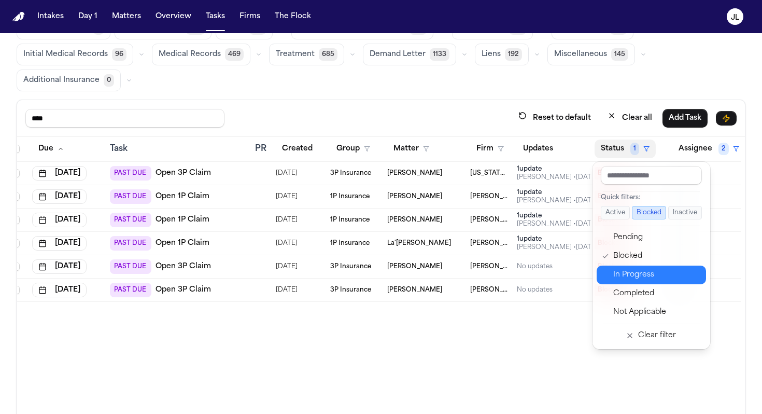
click at [458, 276] on div "In Progress" at bounding box center [656, 275] width 87 height 12
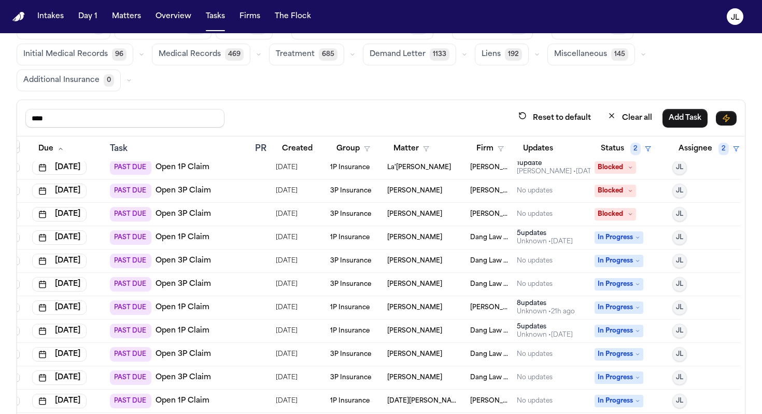
scroll to position [88, 0]
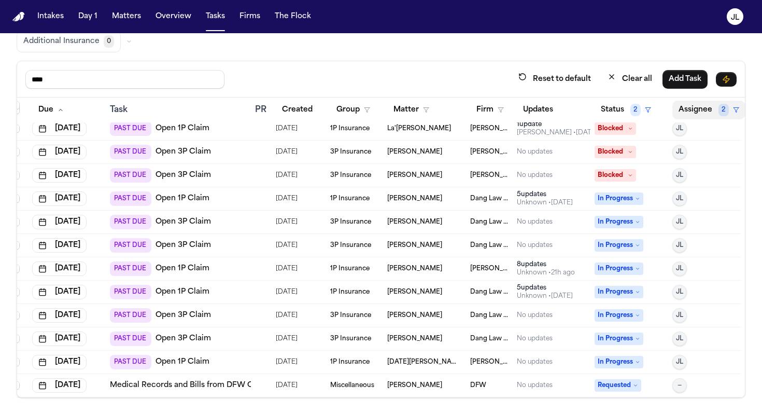
click at [458, 108] on button "Assignee 2" at bounding box center [708, 110] width 73 height 19
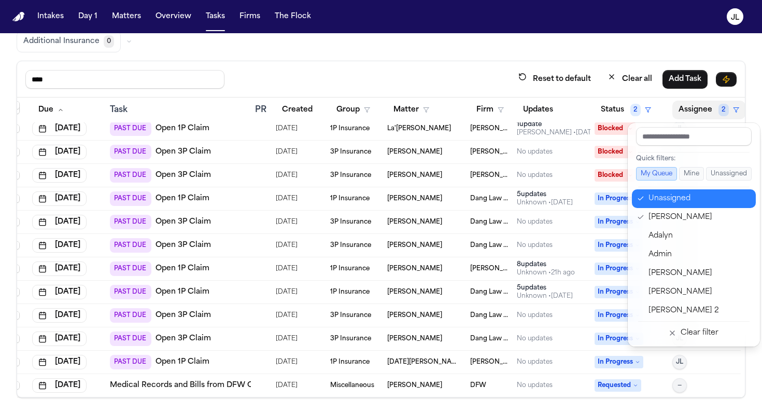
click at [458, 200] on div "Unassigned" at bounding box center [699, 198] width 101 height 12
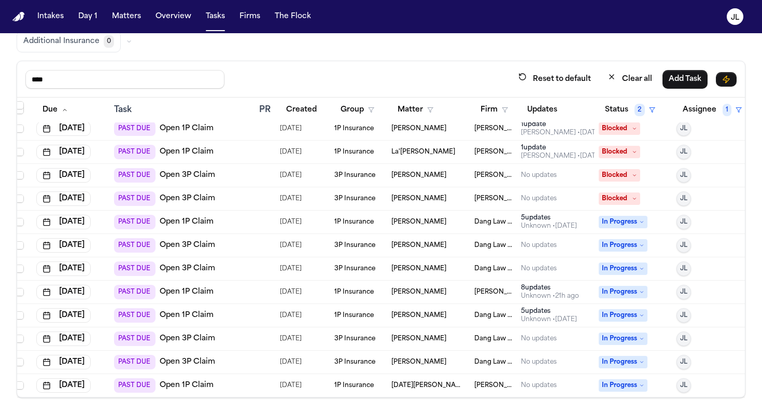
scroll to position [169, 6]
click at [120, 16] on button "Matters" at bounding box center [126, 16] width 37 height 19
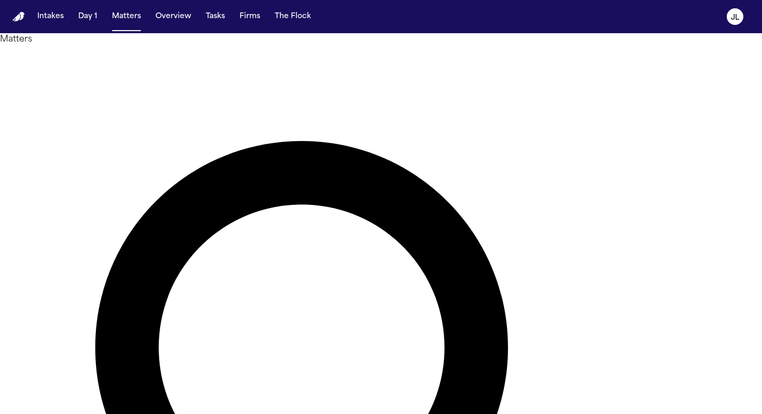
drag, startPoint x: 390, startPoint y: 54, endPoint x: 290, endPoint y: 54, distance: 100.6
paste input "*"
type input "*********"
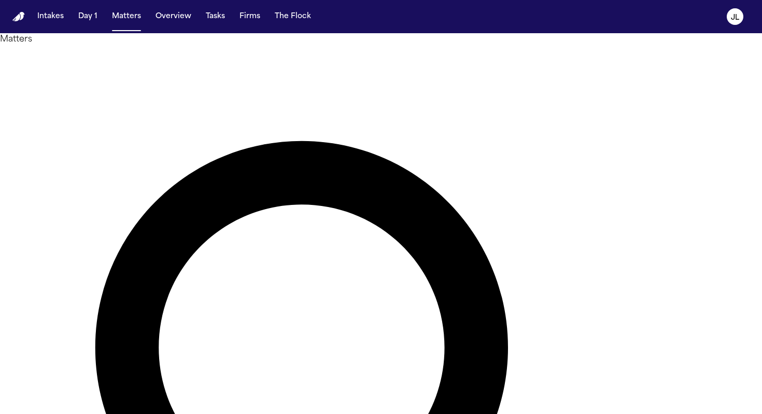
type input "*****"
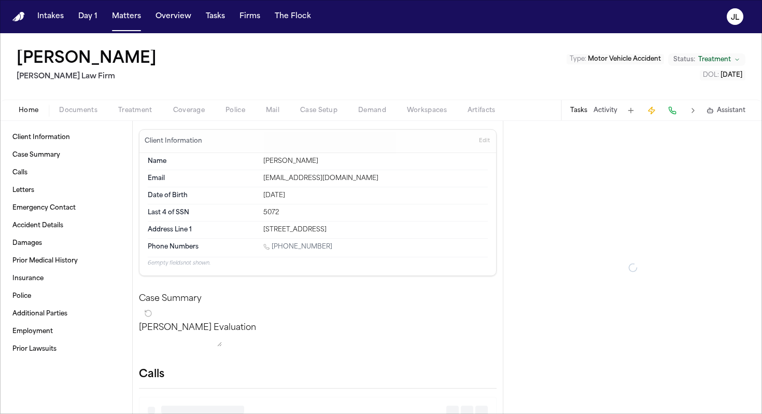
click at [80, 113] on span "Documents" at bounding box center [78, 110] width 38 height 8
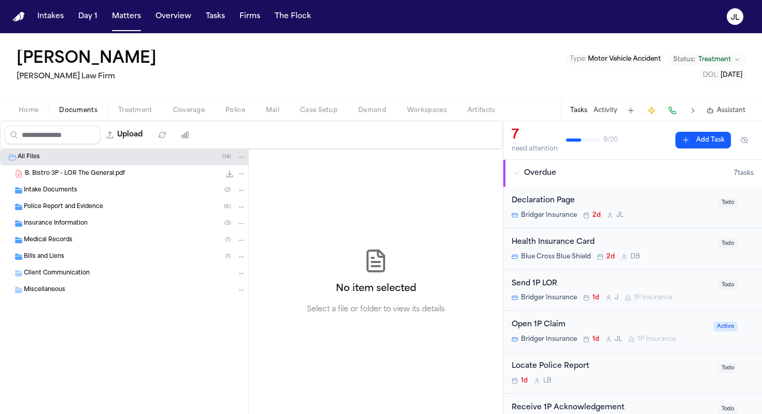
click at [59, 230] on div "Insurance Information ( 3 )" at bounding box center [124, 223] width 248 height 17
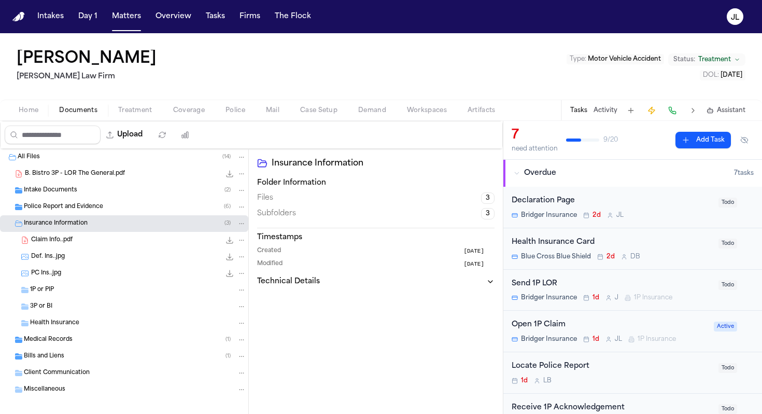
click at [48, 259] on span "Def. Ins..jpg" at bounding box center [48, 257] width 34 height 9
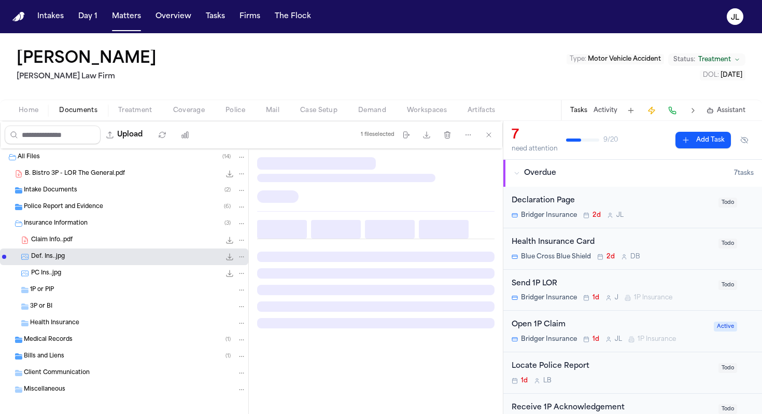
click at [47, 286] on span "1P or PIP" at bounding box center [42, 290] width 24 height 9
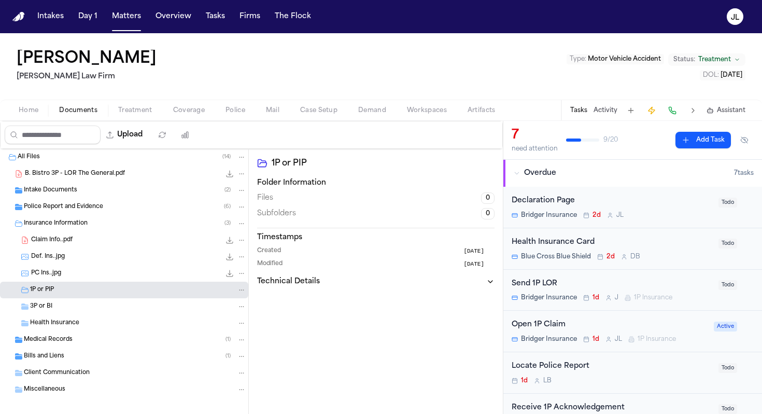
click at [44, 310] on span "3P or BI" at bounding box center [41, 306] width 22 height 9
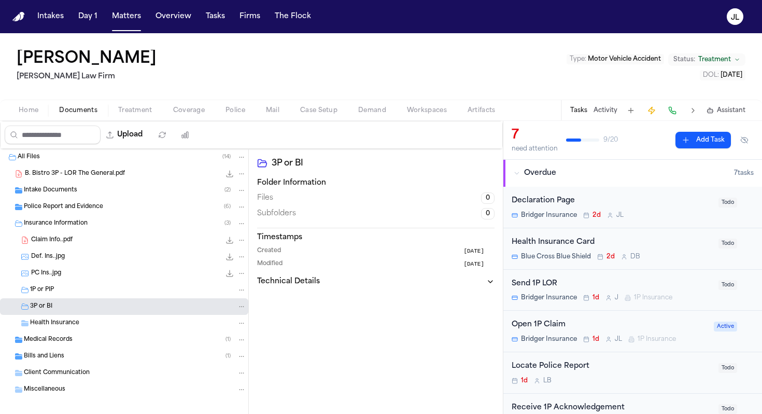
click at [194, 111] on span "Coverage" at bounding box center [189, 110] width 32 height 8
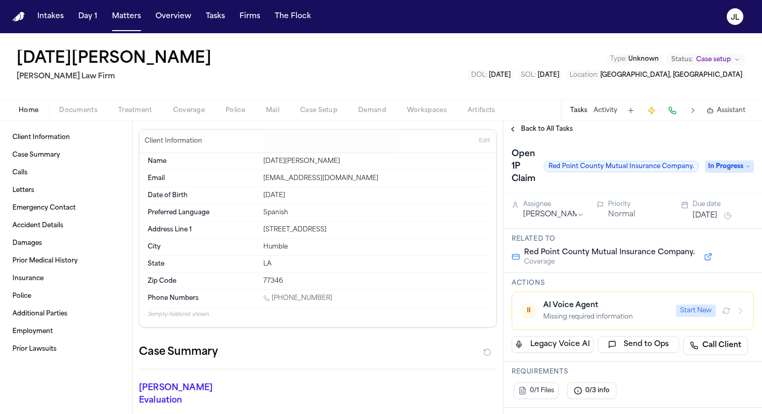
click at [194, 118] on div "Home Documents Treatment Coverage Police Mail Case Setup Demand Workspaces Arti…" at bounding box center [381, 110] width 762 height 21
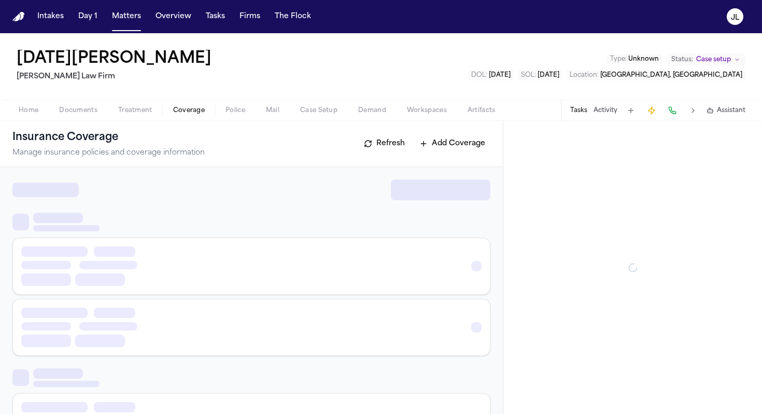
click at [194, 111] on span "Coverage" at bounding box center [189, 110] width 32 height 8
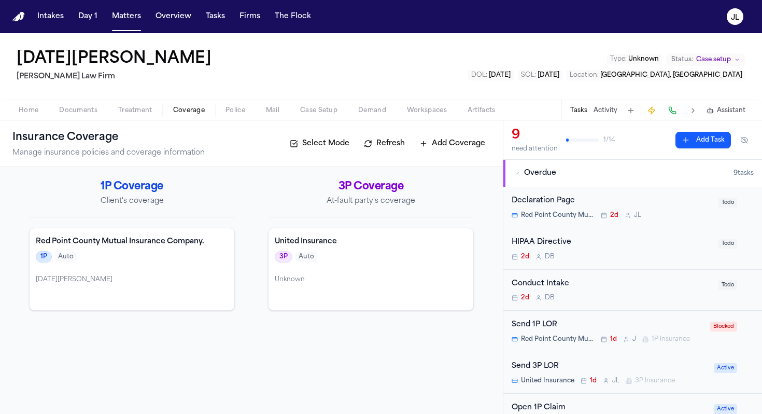
click at [160, 251] on div "1P Auto" at bounding box center [132, 256] width 192 height 11
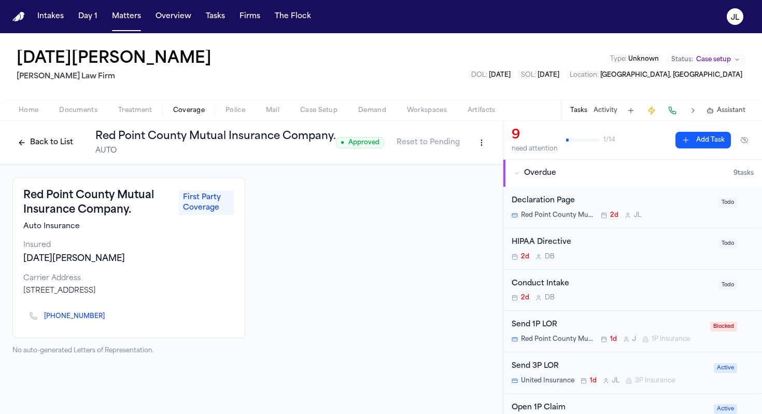
click at [51, 146] on button "Back to List" at bounding box center [45, 142] width 66 height 17
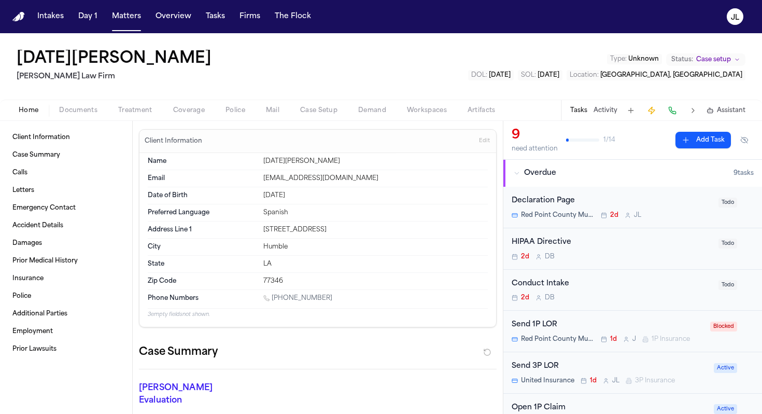
click at [36, 107] on span "Home" at bounding box center [29, 110] width 20 height 8
click at [300, 109] on span "Case Setup" at bounding box center [318, 110] width 37 height 8
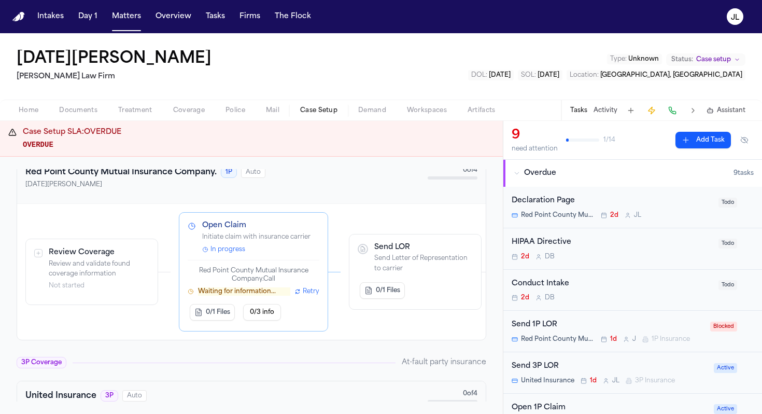
scroll to position [337, 0]
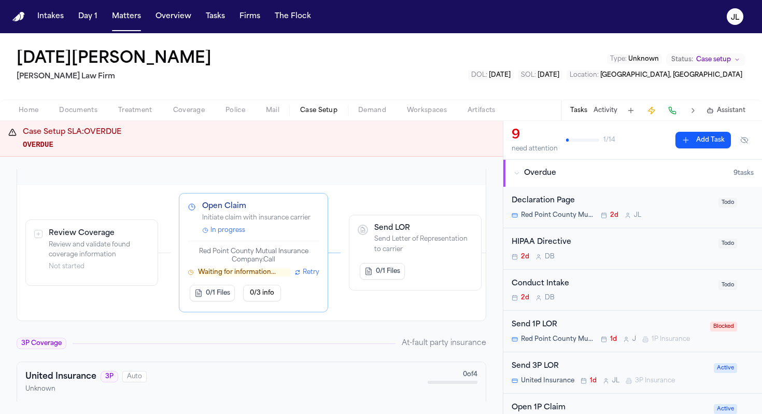
click at [310, 273] on span "Retry" at bounding box center [311, 272] width 17 height 8
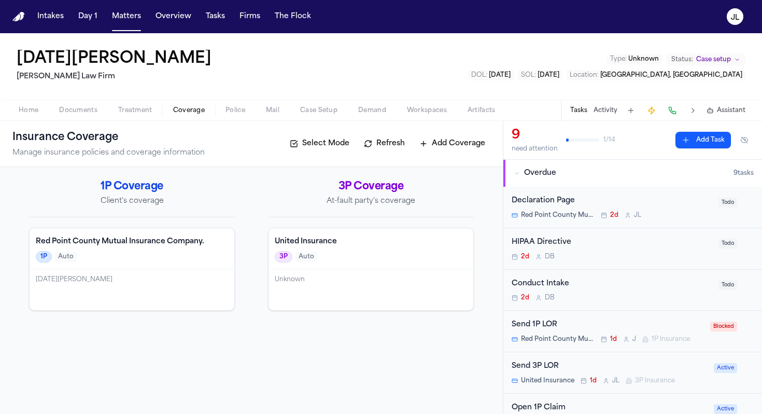
click at [184, 106] on span "Coverage" at bounding box center [189, 110] width 32 height 8
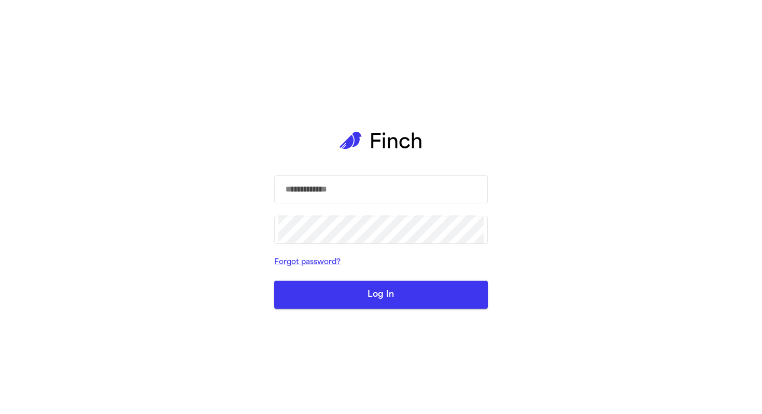
type input "**********"
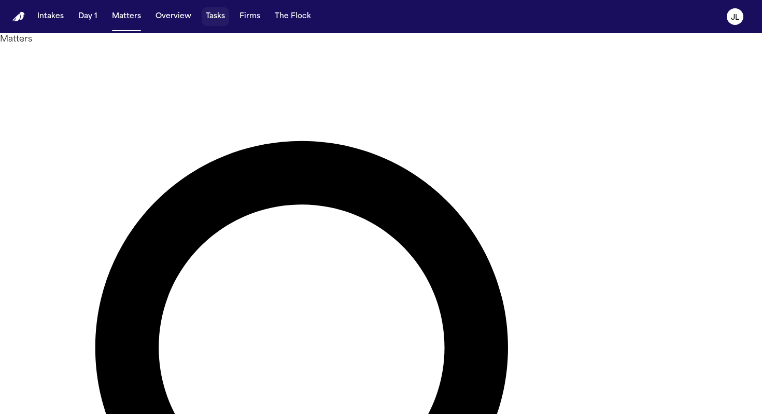
click at [222, 18] on button "Tasks" at bounding box center [215, 16] width 27 height 19
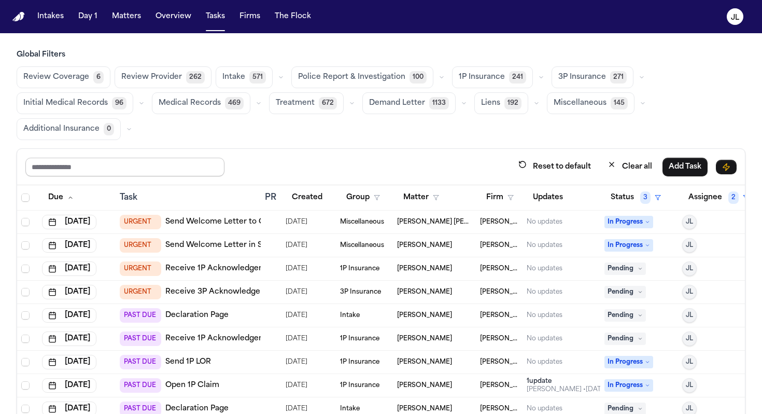
click at [113, 171] on input "text" at bounding box center [124, 167] width 199 height 19
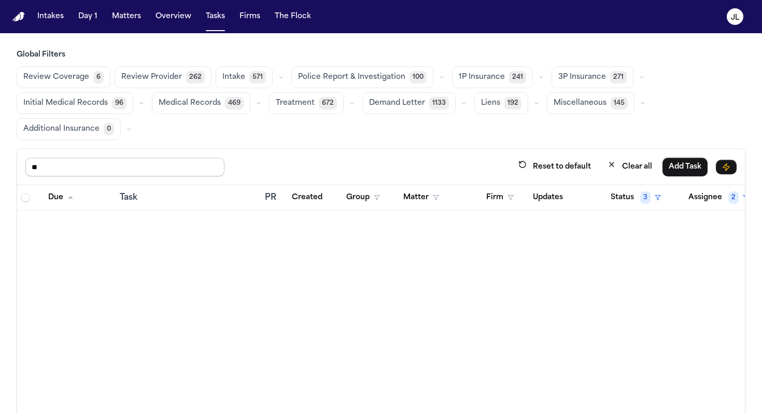
type input "*"
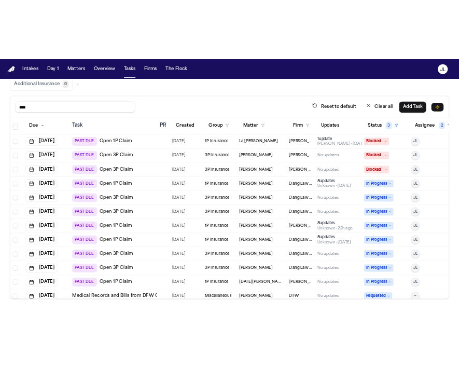
scroll to position [192, 0]
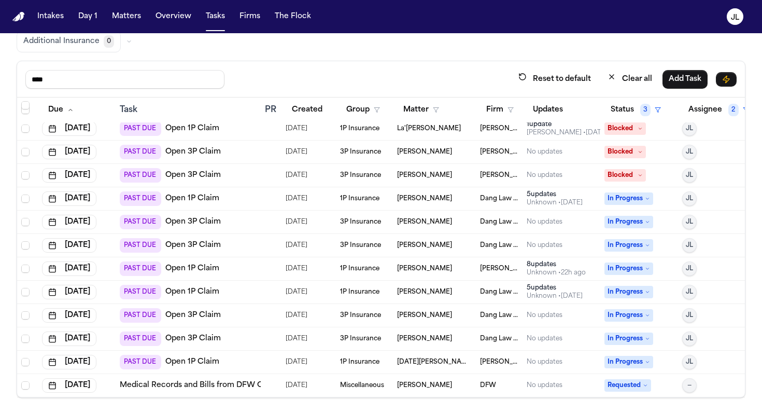
click at [216, 313] on link "Open 3P Claim" at bounding box center [192, 315] width 55 height 10
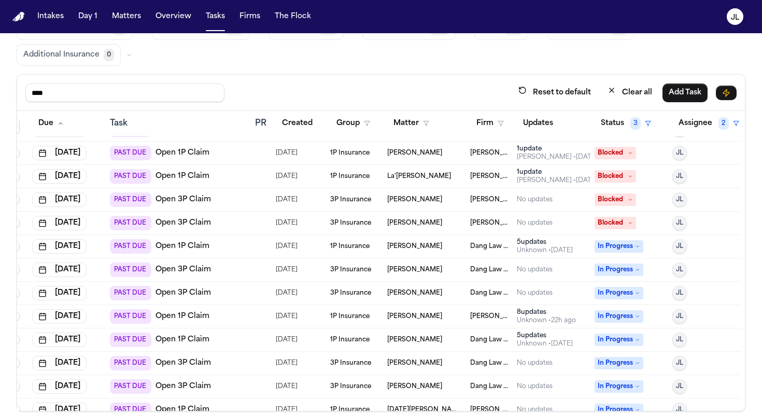
scroll to position [160, 10]
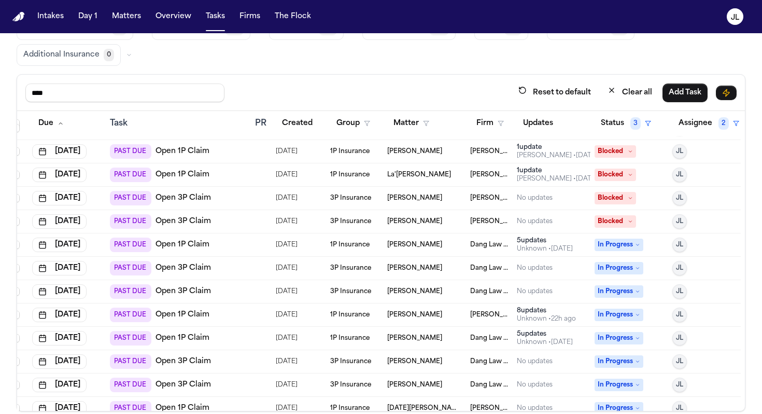
click at [193, 312] on link "Open 1P Claim" at bounding box center [183, 315] width 54 height 10
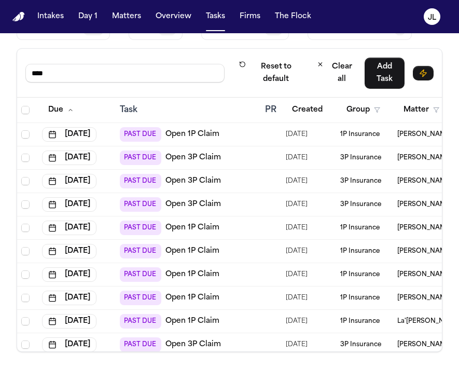
scroll to position [0, 0]
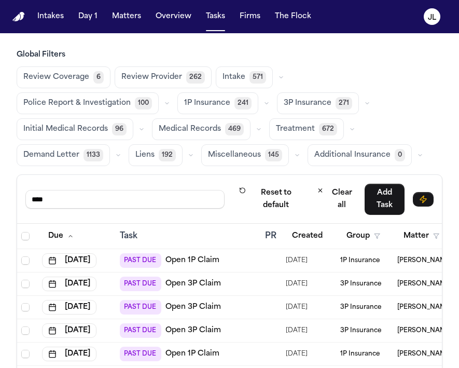
drag, startPoint x: 62, startPoint y: 203, endPoint x: 16, endPoint y: 203, distance: 46.7
click at [15, 203] on div "Global Filters Review Coverage 6 Review Provider 262 Intake 571 Police Report &…" at bounding box center [229, 264] width 459 height 428
type input "******"
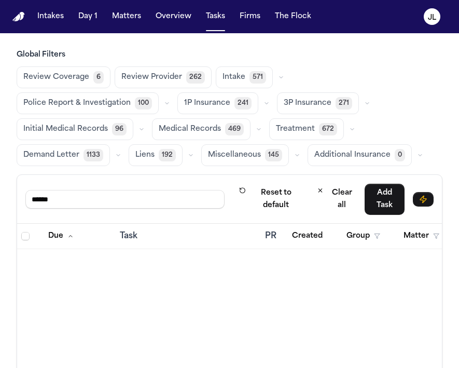
scroll to position [27, 0]
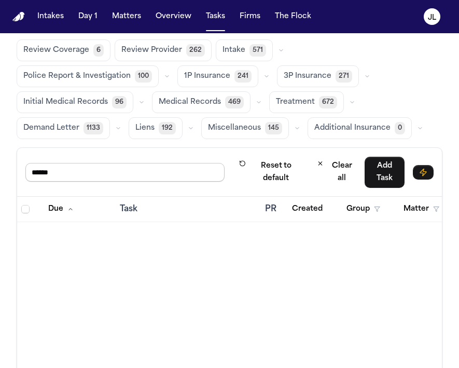
drag, startPoint x: 62, startPoint y: 174, endPoint x: 18, endPoint y: 176, distance: 43.6
click at [20, 174] on div "****** Reset to default Clear all Add Task" at bounding box center [229, 172] width 425 height 49
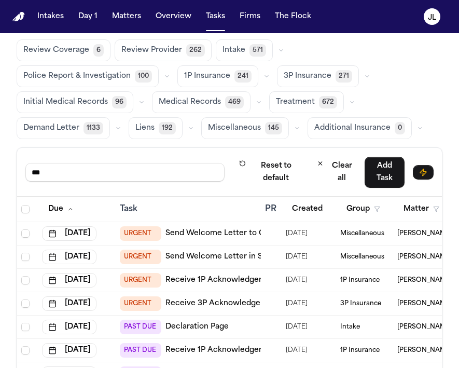
type input "****"
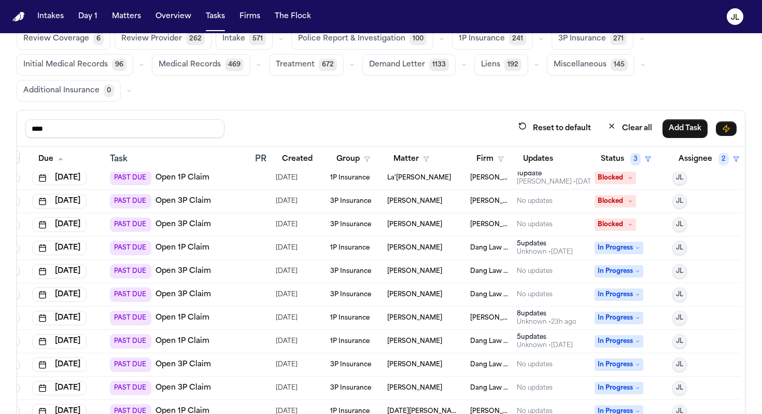
scroll to position [88, 0]
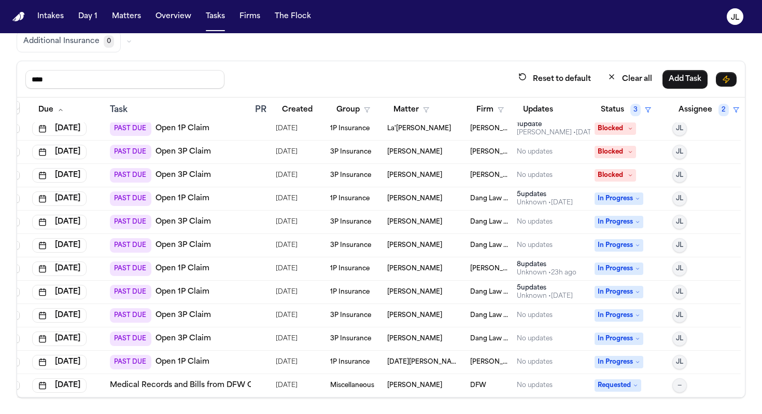
click at [181, 199] on link "Open 1P Claim" at bounding box center [183, 198] width 54 height 10
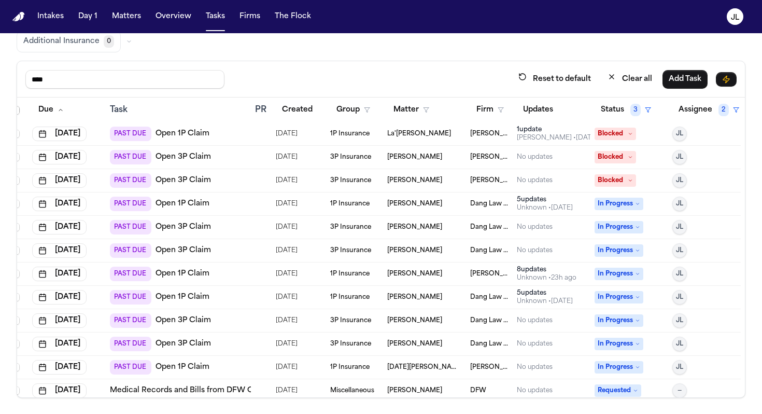
scroll to position [192, 10]
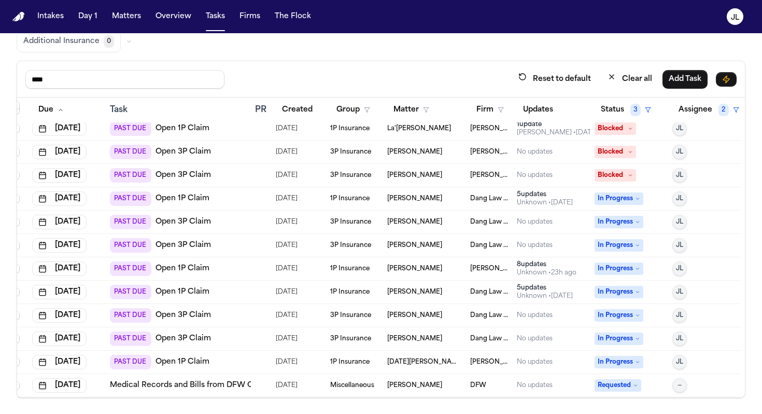
click at [186, 203] on link "Open 1P Claim" at bounding box center [183, 198] width 54 height 10
click at [126, 18] on button "Matters" at bounding box center [126, 16] width 37 height 19
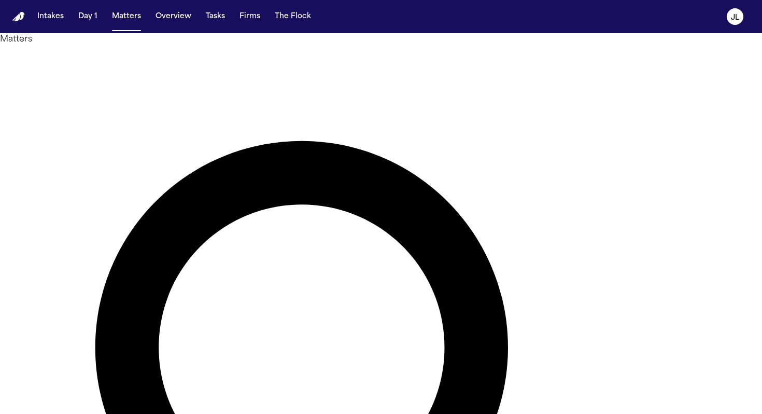
drag, startPoint x: 405, startPoint y: 70, endPoint x: 382, endPoint y: 62, distance: 24.6
drag, startPoint x: 382, startPoint y: 62, endPoint x: 260, endPoint y: 61, distance: 121.9
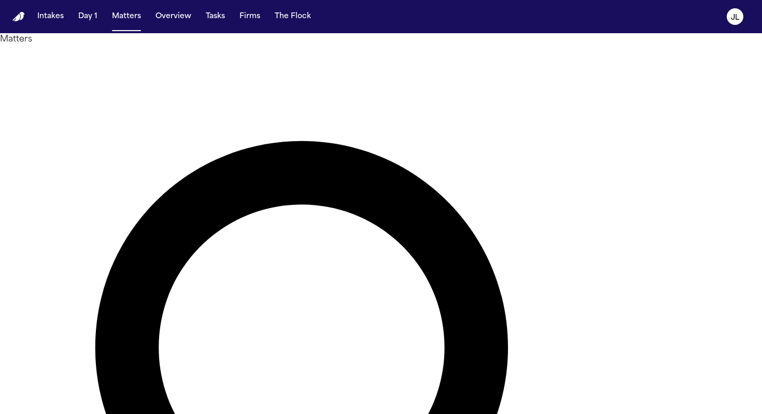
type input "******"
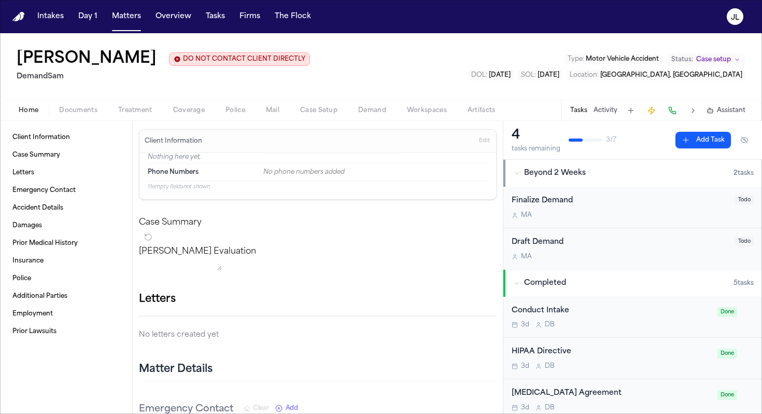
click at [183, 113] on span "Coverage" at bounding box center [189, 110] width 32 height 8
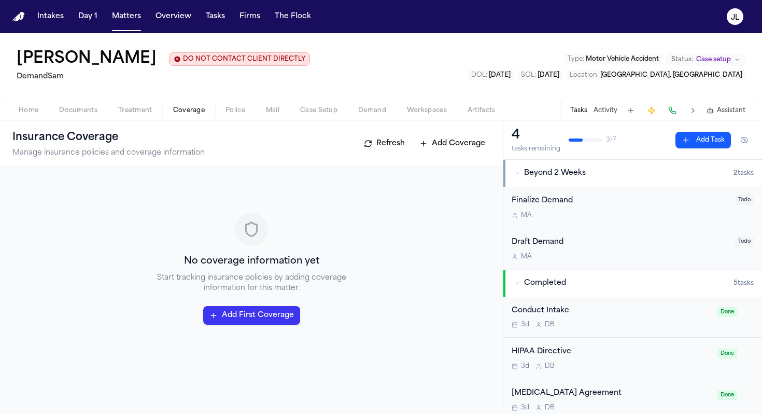
click at [252, 315] on button "Add First Coverage" at bounding box center [251, 315] width 97 height 19
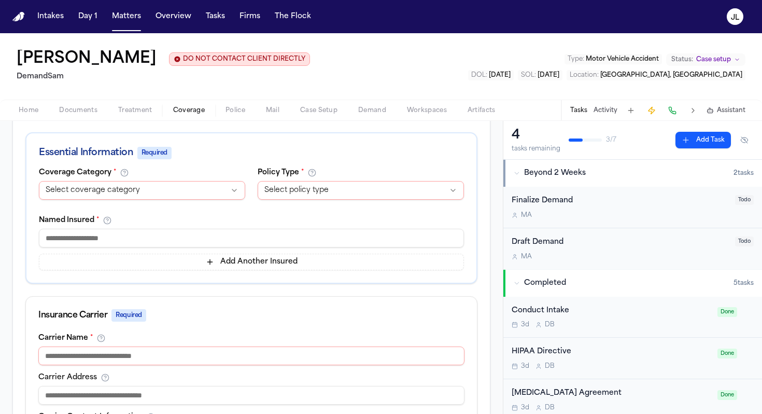
scroll to position [204, 0]
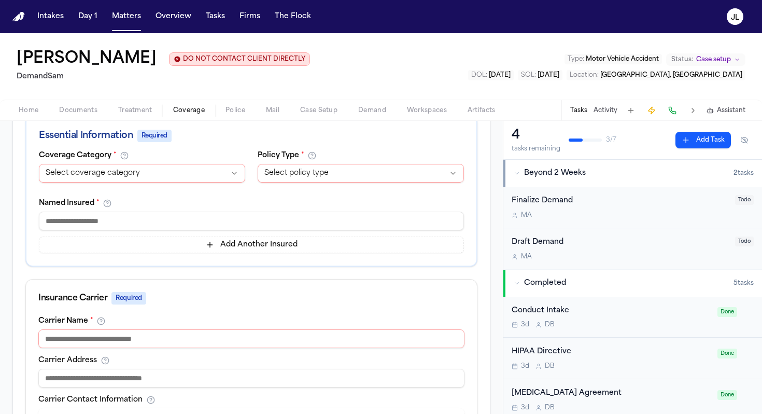
click at [143, 337] on input at bounding box center [251, 338] width 426 height 19
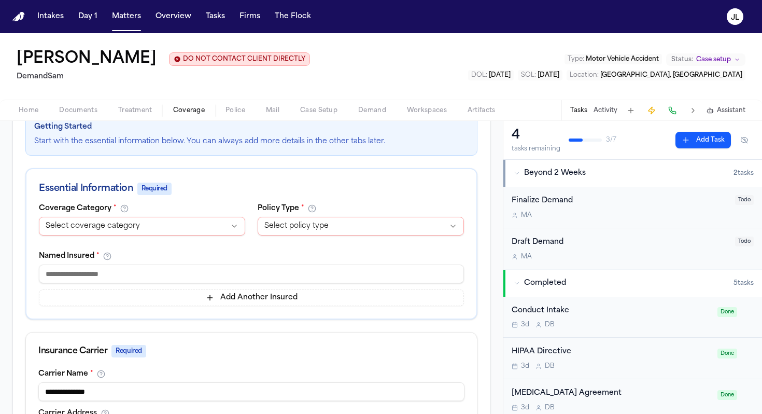
scroll to position [142, 0]
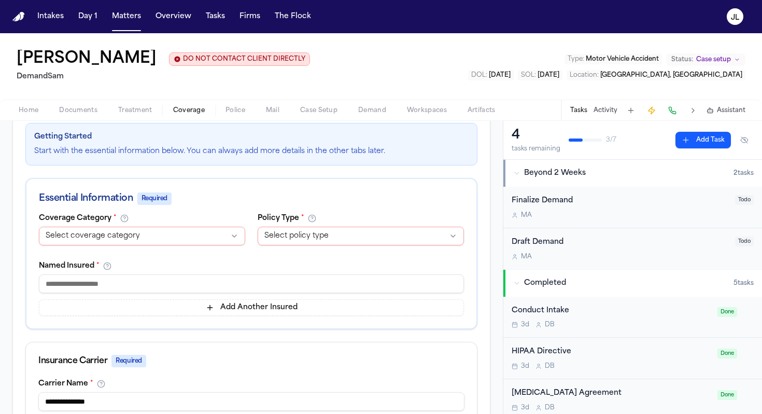
type input "**********"
click at [138, 272] on div "Named Insured * Add Another Insured" at bounding box center [251, 289] width 425 height 54
click at [127, 284] on input at bounding box center [251, 283] width 425 height 19
type input "*********"
click at [139, 232] on html "Intakes Day 1 Matters Overview Tasks Firms The Flock JL Kendale Ancrum DO NOT C…" at bounding box center [381, 207] width 762 height 414
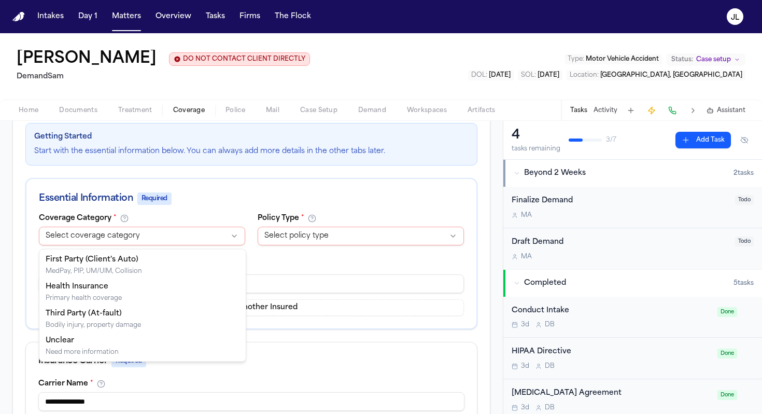
select select "**********"
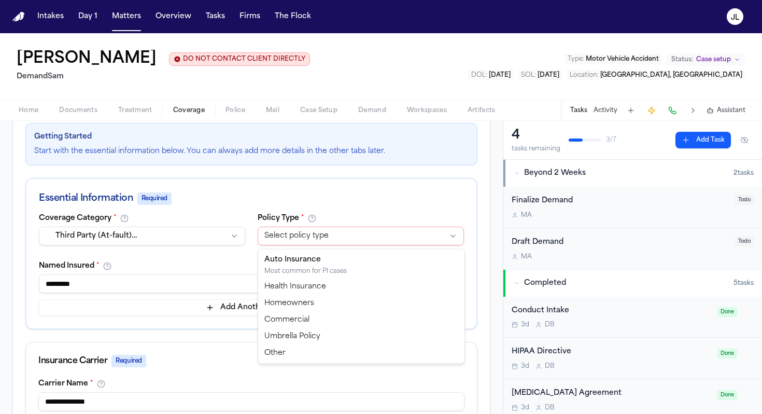
click at [308, 233] on html "Intakes Day 1 Matters Overview Tasks Firms The Flock JL Kendale Ancrum DO NOT C…" at bounding box center [381, 207] width 762 height 414
select select "****"
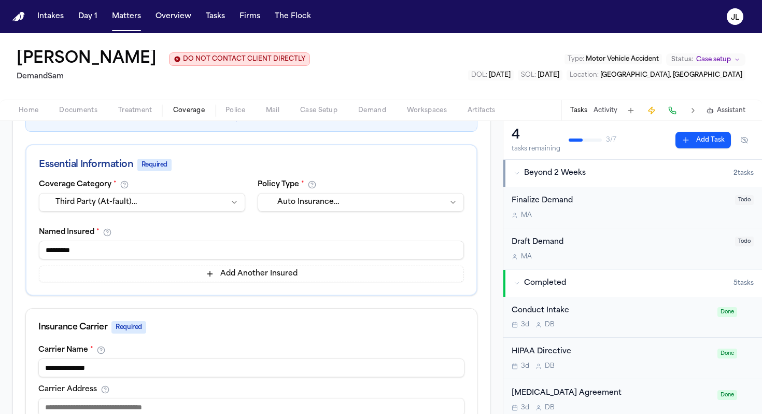
scroll to position [41, 0]
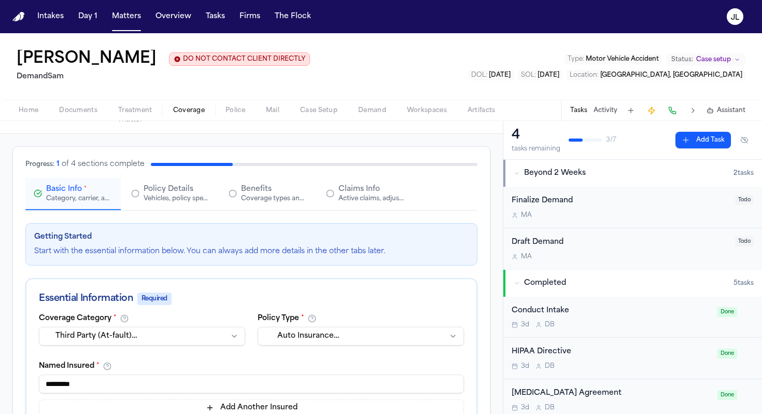
click at [375, 202] on div "Active claims, adjusters, and subrogation details" at bounding box center [372, 198] width 66 height 8
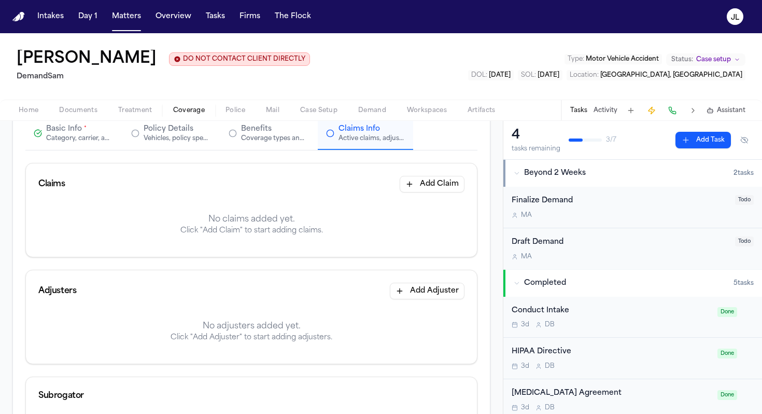
scroll to position [104, 0]
click at [433, 184] on button "Add Claim" at bounding box center [432, 182] width 65 height 17
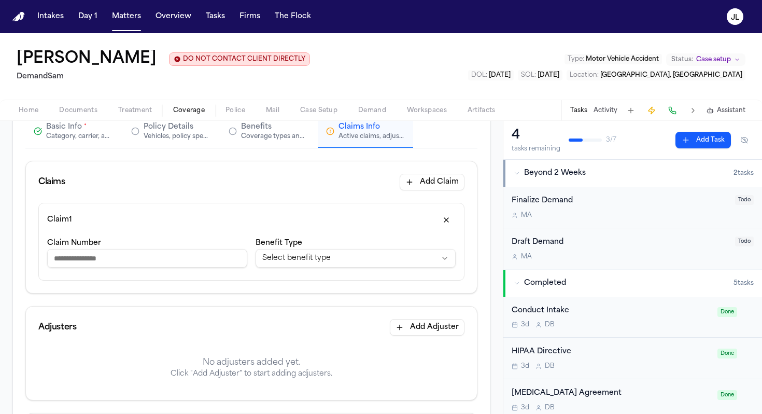
click at [277, 270] on div "**********" at bounding box center [356, 253] width 200 height 35
click at [277, 266] on html "**********" at bounding box center [381, 207] width 762 height 414
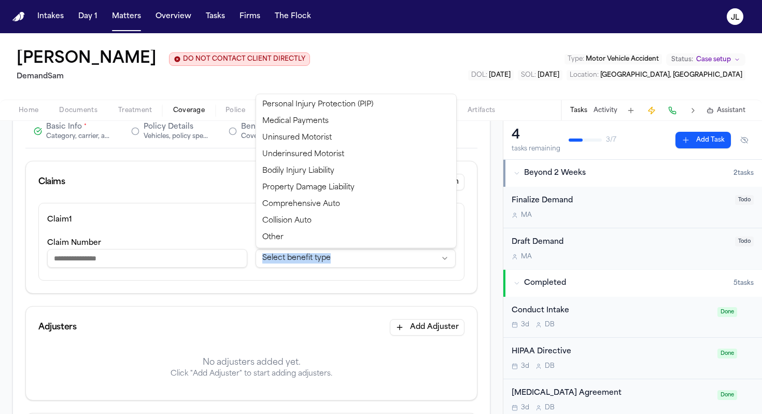
select select "**********"
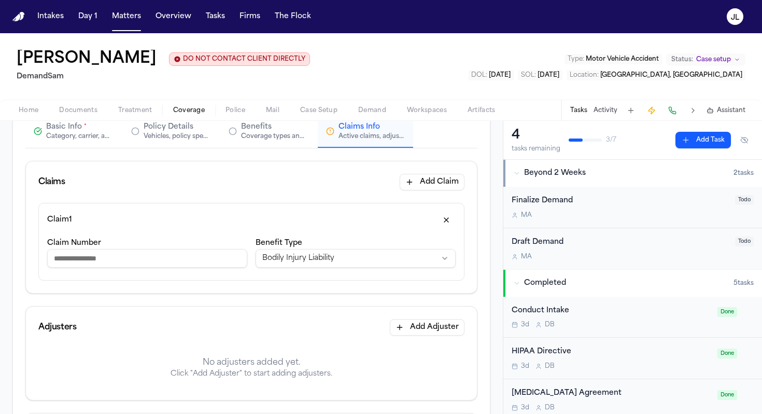
click at [138, 260] on input "Claim Number" at bounding box center [147, 258] width 200 height 19
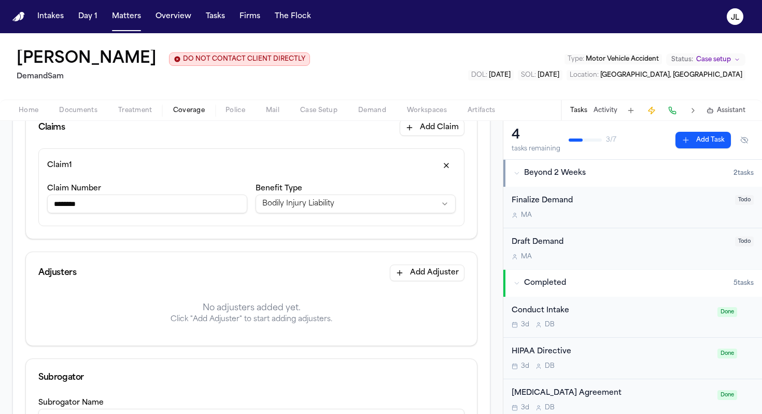
scroll to position [162, 0]
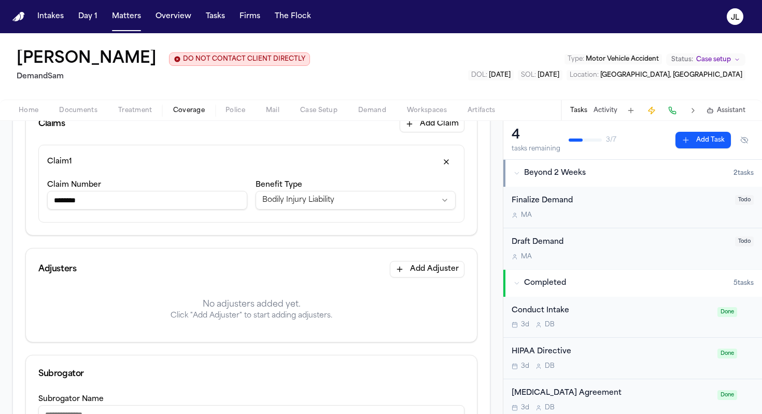
type input "********"
click at [422, 267] on button "Add Adjuster" at bounding box center [427, 269] width 75 height 17
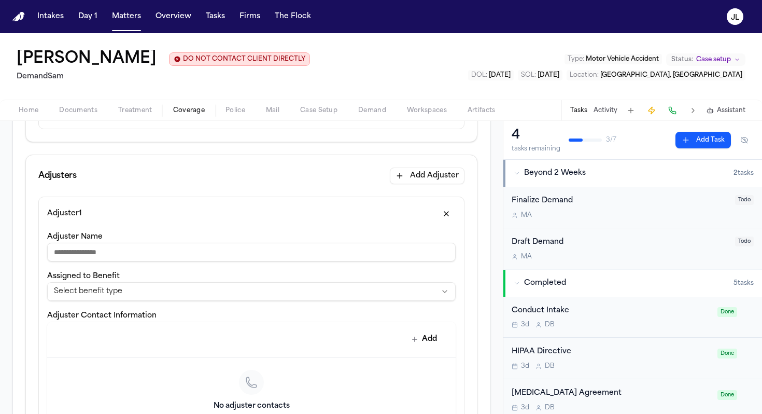
scroll to position [257, 0]
click at [86, 253] on input "**********" at bounding box center [251, 250] width 409 height 19
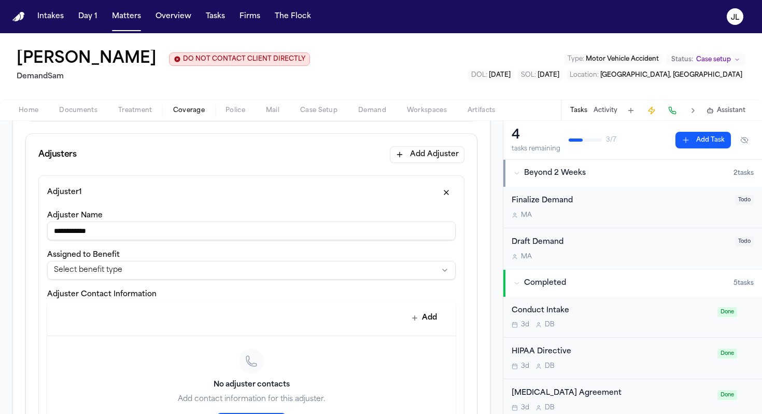
scroll to position [282, 0]
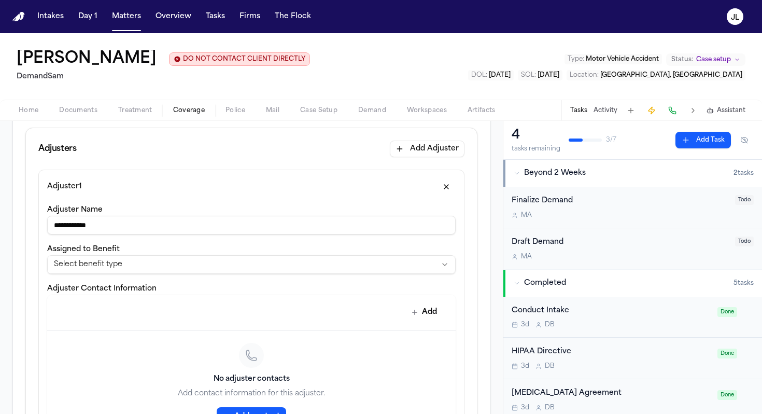
type input "**********"
click at [101, 265] on html "**********" at bounding box center [381, 207] width 762 height 414
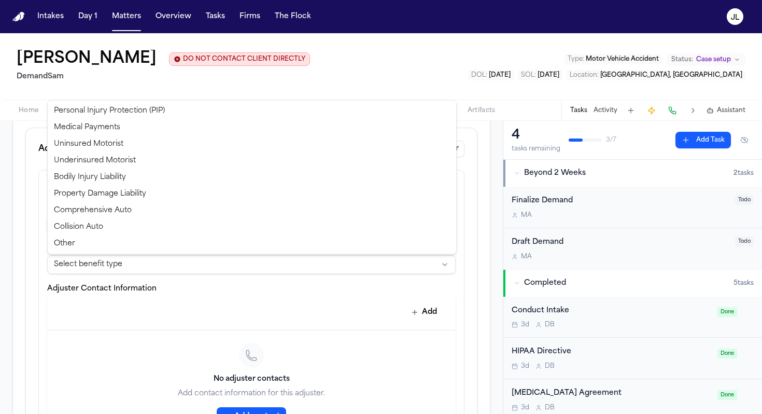
select select "**********"
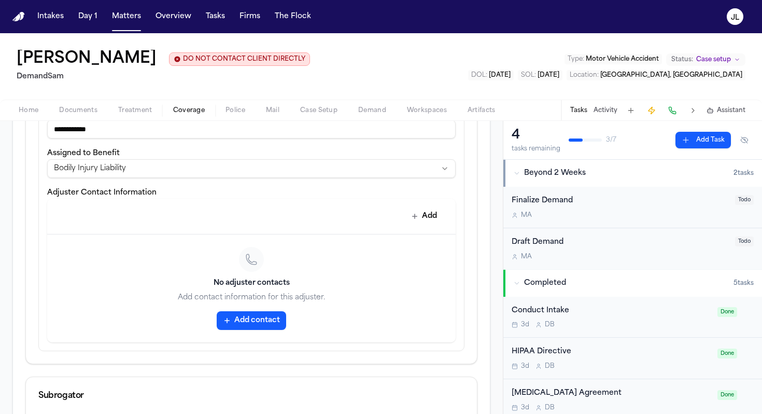
scroll to position [393, 0]
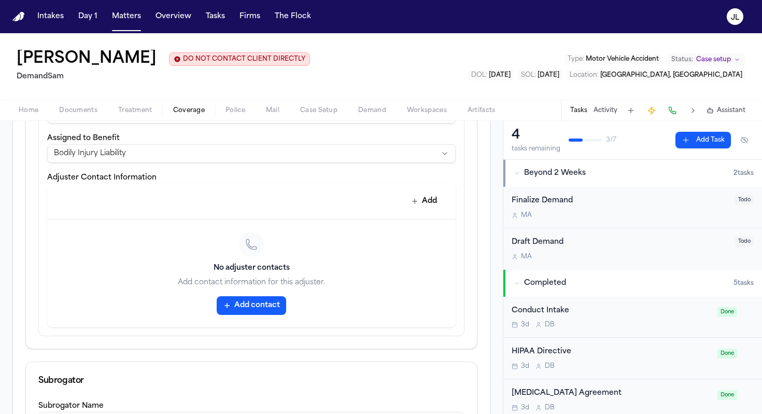
click at [241, 299] on button "Add contact" at bounding box center [251, 305] width 69 height 19
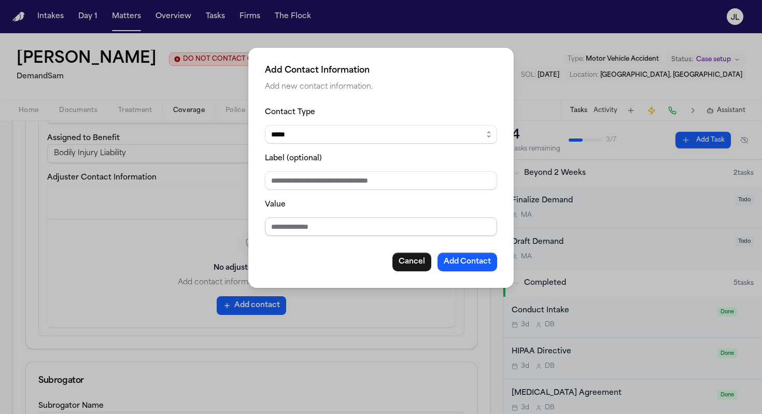
click at [322, 226] on input "Value" at bounding box center [381, 226] width 232 height 19
paste input "**********"
type input "**********"
drag, startPoint x: 381, startPoint y: 228, endPoint x: 251, endPoint y: 225, distance: 129.7
click at [251, 225] on div "**********" at bounding box center [380, 168] width 265 height 240
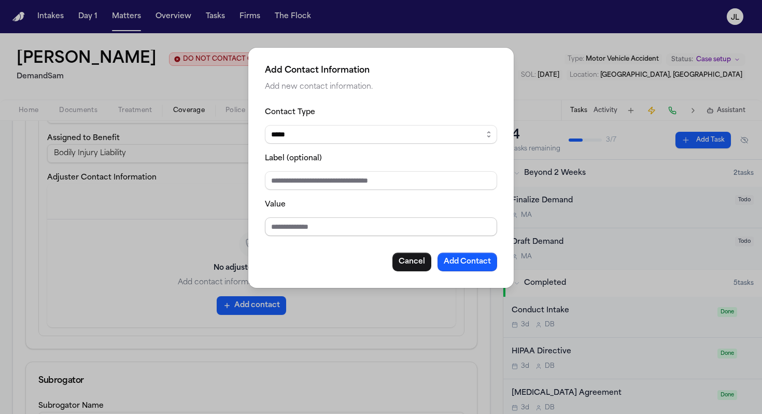
click at [291, 231] on input "Value" at bounding box center [381, 226] width 232 height 19
paste input "**********"
type input "**********"
click at [466, 257] on button "Add Contact" at bounding box center [468, 262] width 60 height 19
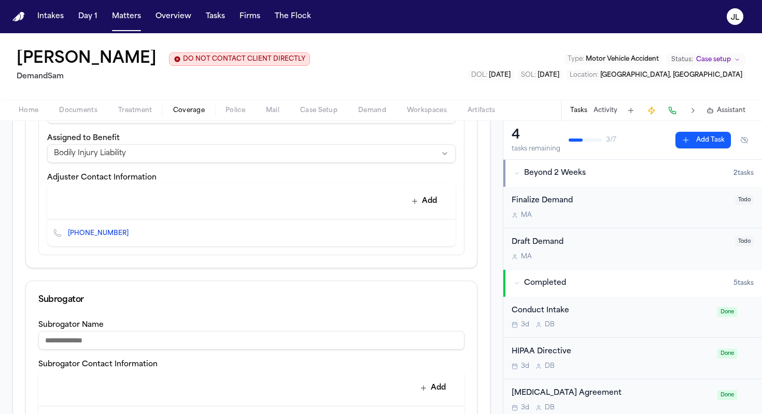
scroll to position [608, 0]
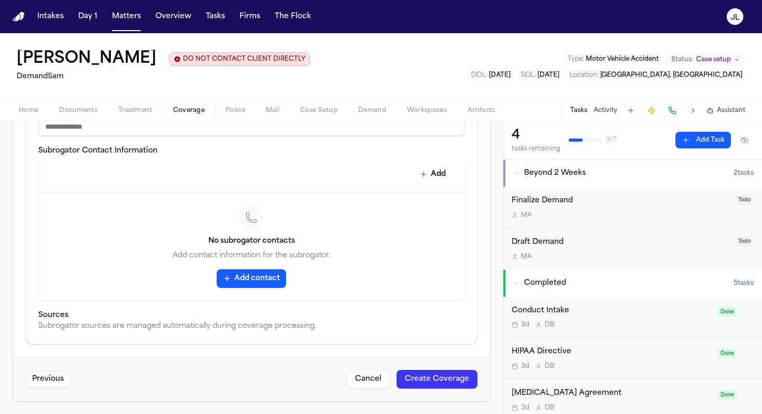
click at [439, 384] on button "Create Coverage" at bounding box center [437, 379] width 81 height 19
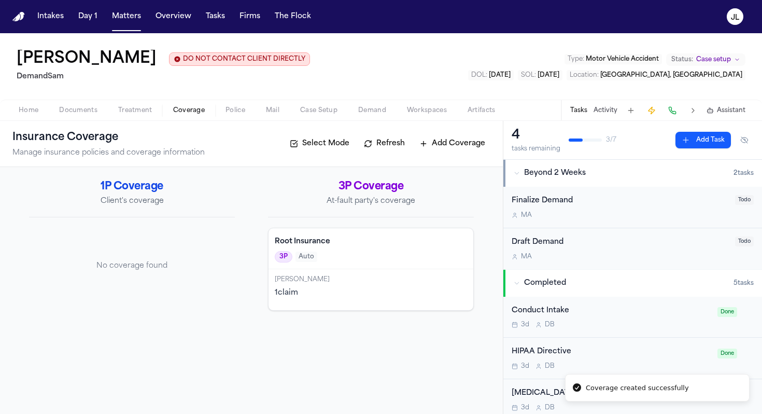
click at [86, 114] on span "Documents" at bounding box center [78, 110] width 38 height 8
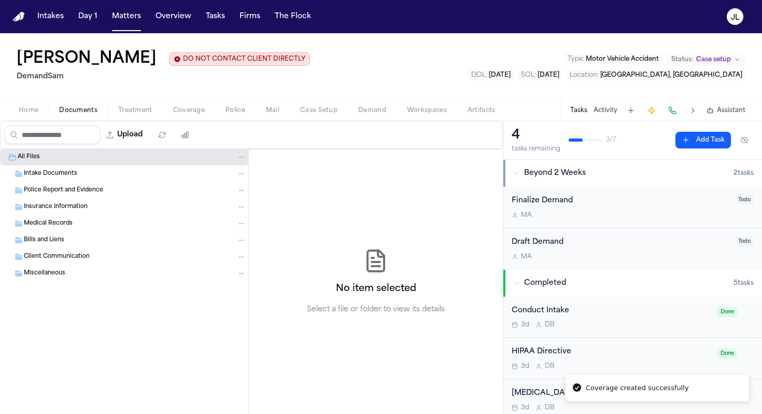
click at [36, 110] on span "Home" at bounding box center [29, 110] width 20 height 8
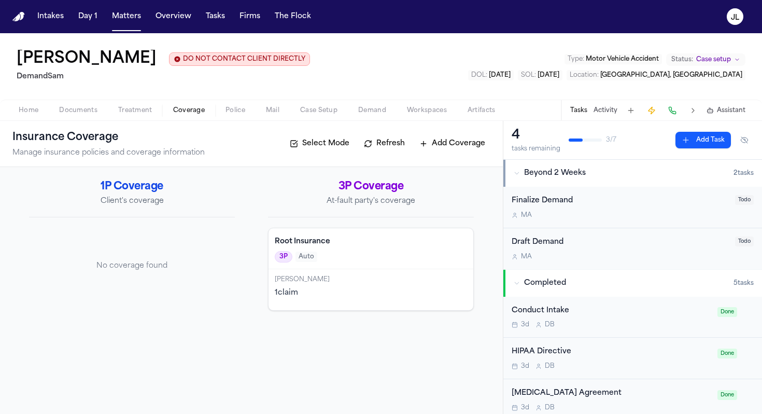
click at [199, 110] on span "Coverage" at bounding box center [189, 110] width 32 height 8
click at [43, 107] on button "Home" at bounding box center [28, 110] width 40 height 12
click at [190, 111] on span "Coverage" at bounding box center [189, 110] width 32 height 8
click at [335, 281] on div "Christina" at bounding box center [371, 279] width 192 height 8
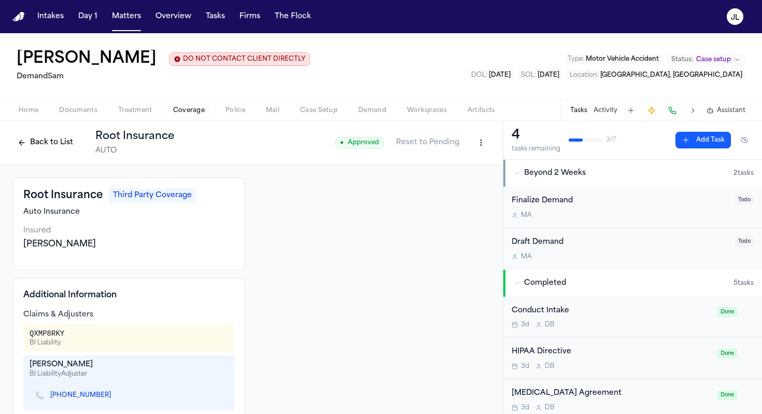
click at [24, 138] on button "Back to List" at bounding box center [45, 142] width 66 height 17
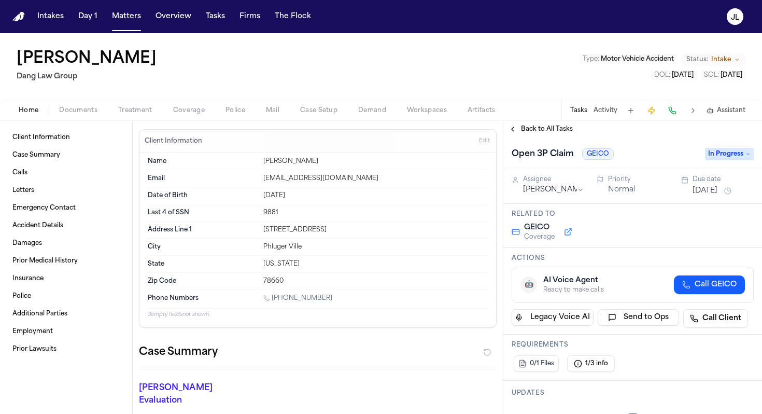
click at [181, 116] on span "button" at bounding box center [189, 116] width 44 height 1
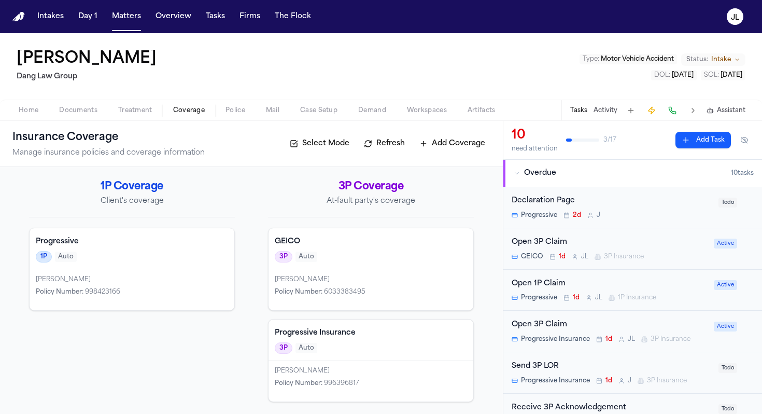
click at [167, 286] on div "[PERSON_NAME] Policy Number : 998423166" at bounding box center [132, 289] width 205 height 41
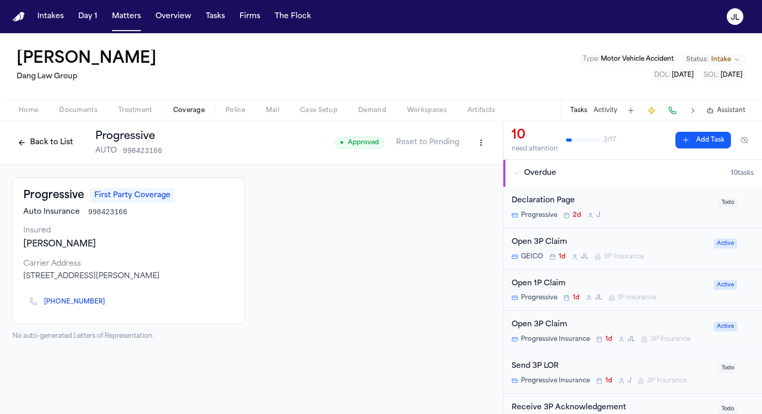
click at [108, 303] on icon "Copy to clipboard" at bounding box center [110, 303] width 4 height 4
click at [675, 114] on button at bounding box center [672, 110] width 15 height 15
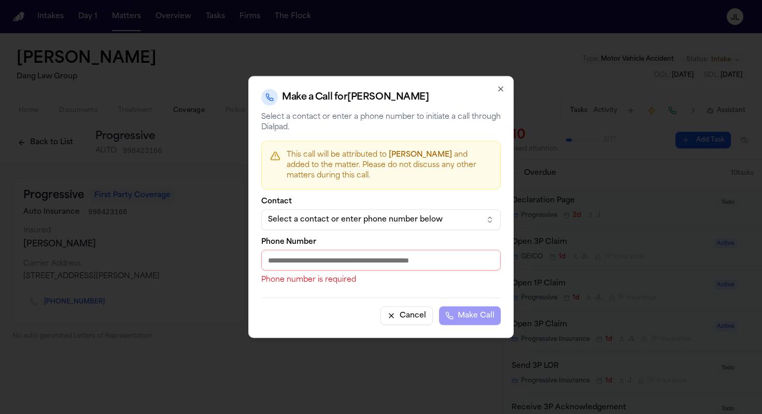
click at [347, 268] on input "Phone Number" at bounding box center [381, 260] width 240 height 21
paste input "**********"
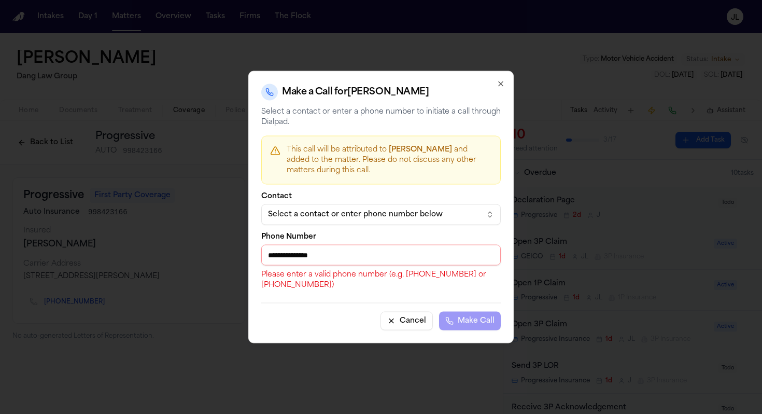
click at [277, 257] on input "**********" at bounding box center [381, 255] width 240 height 21
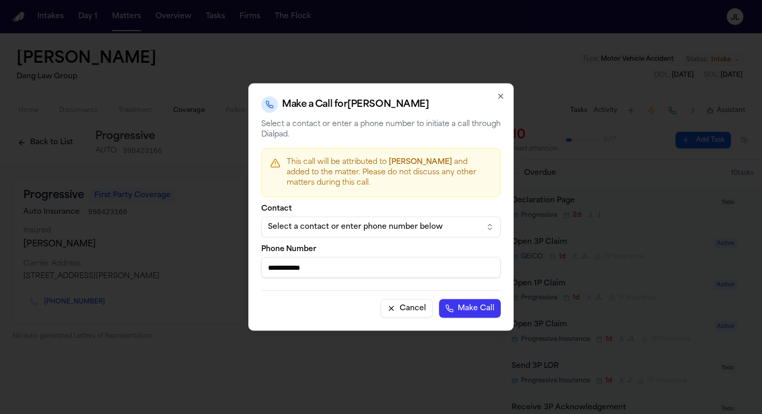
type input "**********"
click at [439, 299] on button "Make Call" at bounding box center [470, 308] width 62 height 19
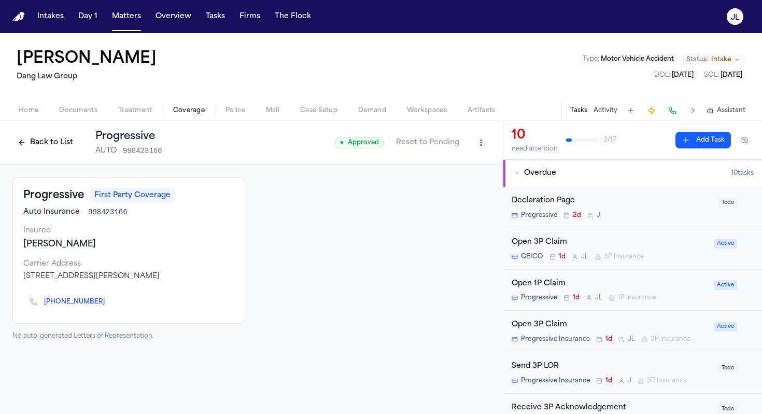
click at [477, 143] on html "Intakes Day 1 Matters Overview Tasks Firms The [PERSON_NAME] [PERSON_NAME] [PER…" at bounding box center [381, 207] width 762 height 414
click at [465, 166] on div "Edit Coverage" at bounding box center [445, 165] width 87 height 17
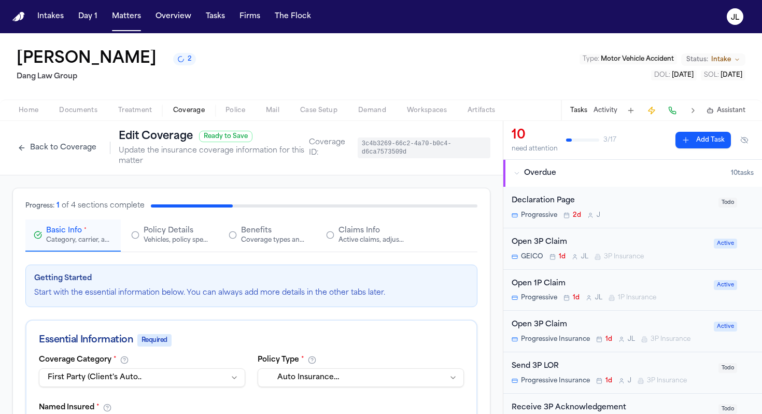
click at [31, 131] on div "Back to Coverage Edit Coverage Ready to Save Update the insurance coverage info…" at bounding box center [160, 147] width 297 height 37
click at [28, 146] on button "Back to Coverage" at bounding box center [56, 147] width 89 height 17
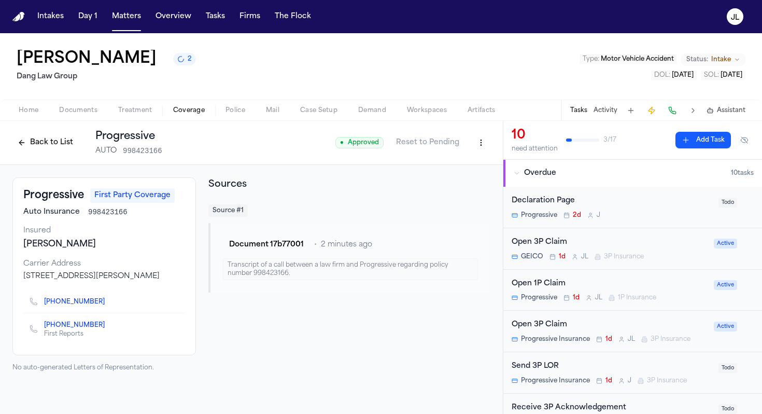
click at [20, 155] on div "Back to List Progressive AUTO 998423166" at bounding box center [87, 142] width 150 height 27
click at [22, 150] on button "Back to List" at bounding box center [45, 142] width 66 height 17
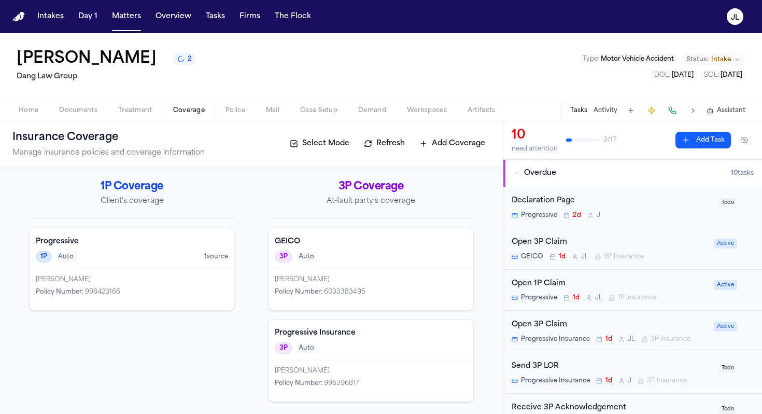
scroll to position [1, 0]
click at [331, 268] on div "GEICO 3P Auto" at bounding box center [371, 248] width 205 height 41
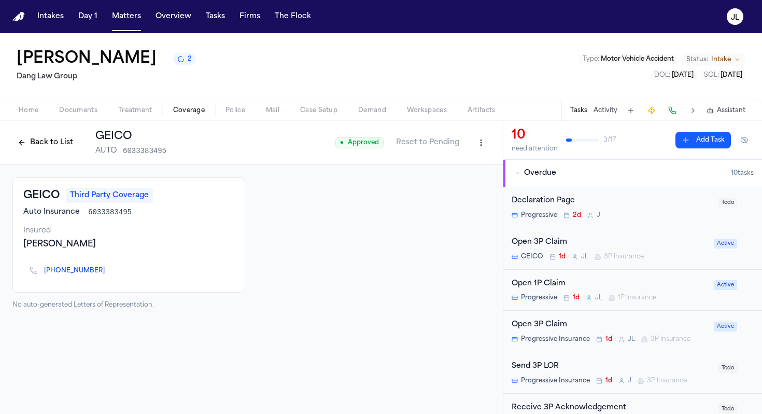
click at [42, 142] on button "Back to List" at bounding box center [45, 142] width 66 height 17
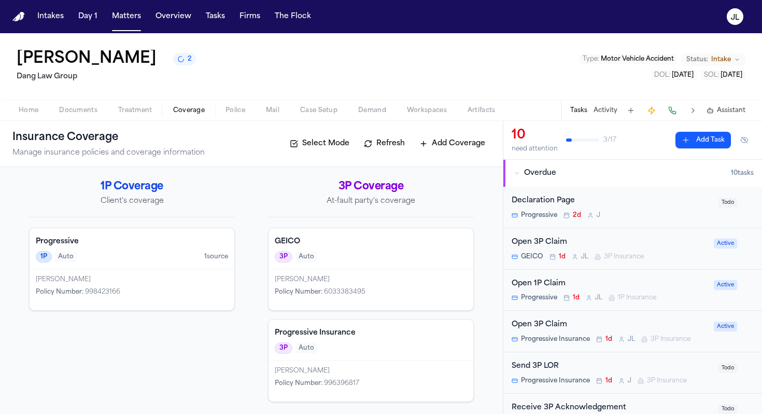
click at [332, 367] on div "Samuel Aubdul Katahaus Policy Number : 996396817" at bounding box center [371, 380] width 205 height 41
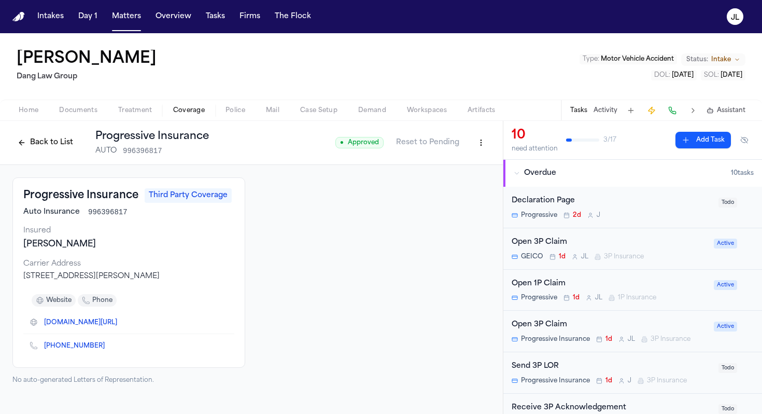
click at [572, 249] on div "Open 3P Claim GEICO 1d J L 3P Insurance" at bounding box center [610, 248] width 196 height 24
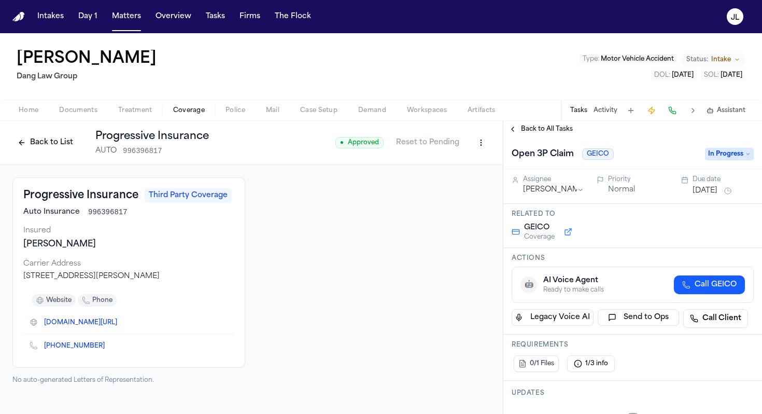
click at [516, 131] on button "Back to All Tasks" at bounding box center [540, 129] width 75 height 8
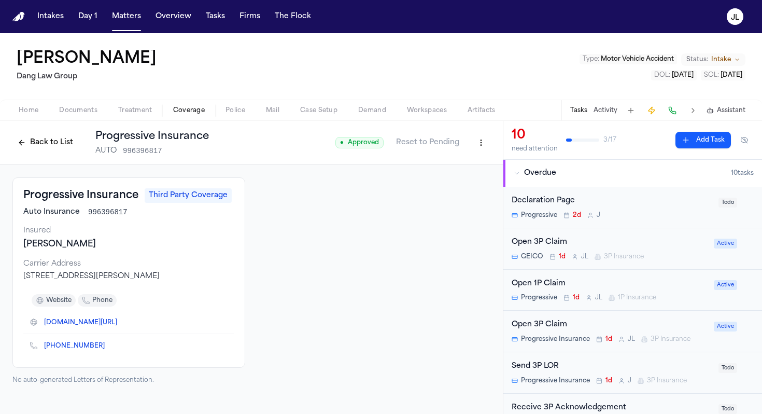
click at [584, 285] on div "Open 1P Claim" at bounding box center [610, 284] width 196 height 12
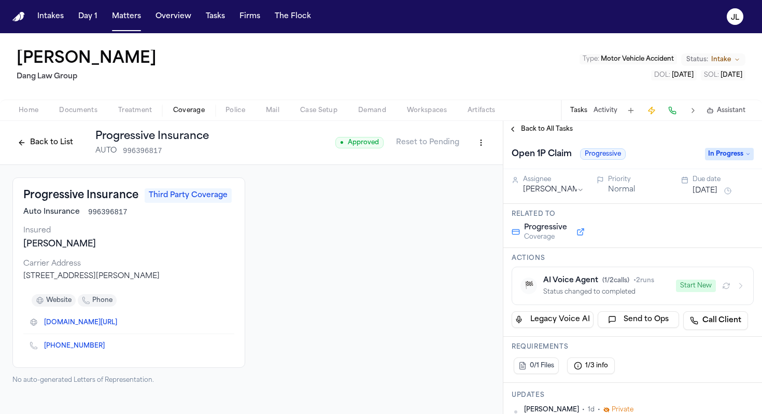
click at [738, 288] on icon "button" at bounding box center [741, 286] width 8 height 8
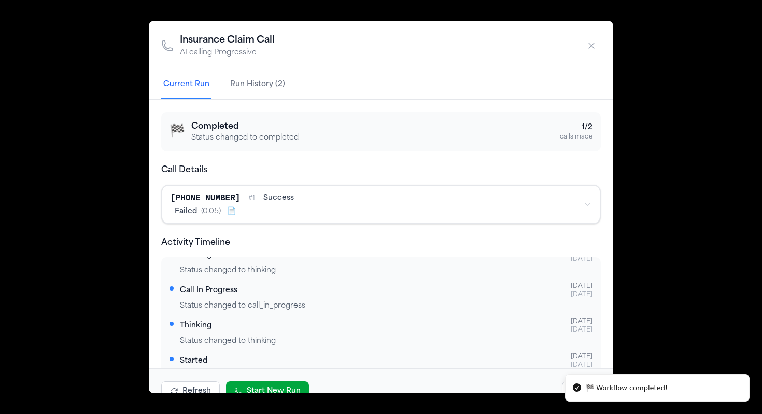
scroll to position [34, 0]
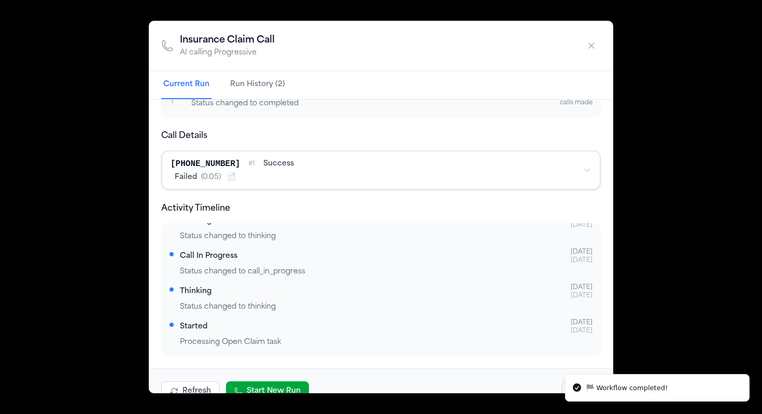
click at [283, 384] on button "Start New Run" at bounding box center [267, 391] width 83 height 20
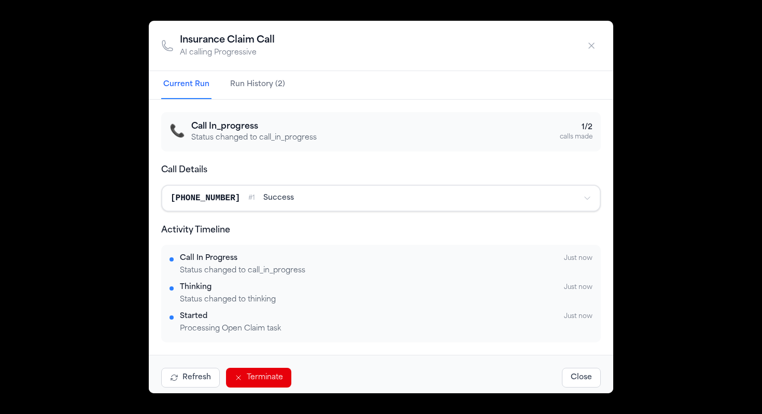
click at [590, 43] on icon "button" at bounding box center [591, 45] width 10 height 10
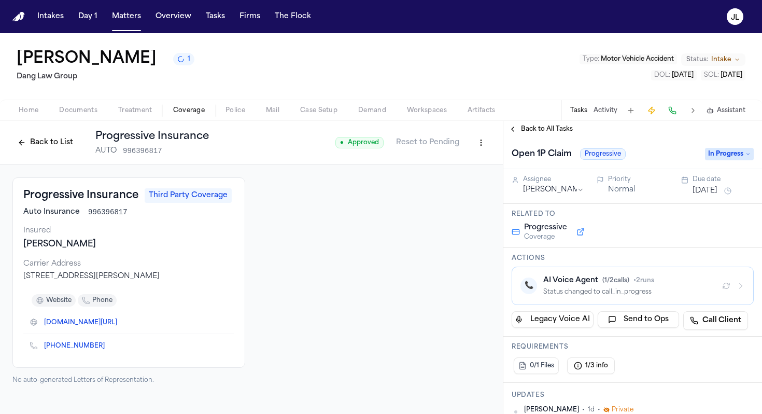
click at [26, 140] on button "Back to List" at bounding box center [45, 142] width 66 height 17
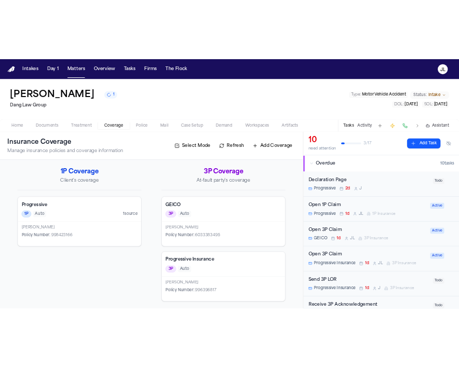
scroll to position [1, 0]
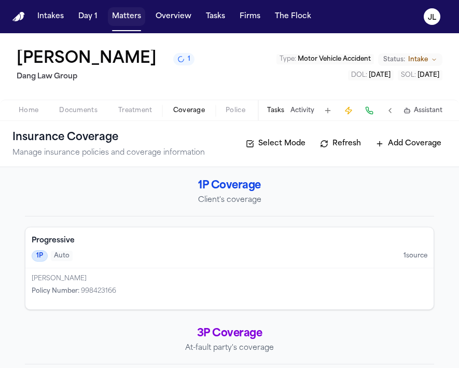
click at [116, 23] on button "Matters" at bounding box center [126, 16] width 37 height 19
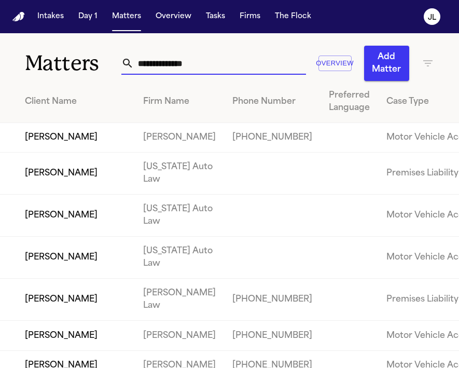
click at [204, 67] on input "text" at bounding box center [220, 63] width 172 height 23
type input "*"
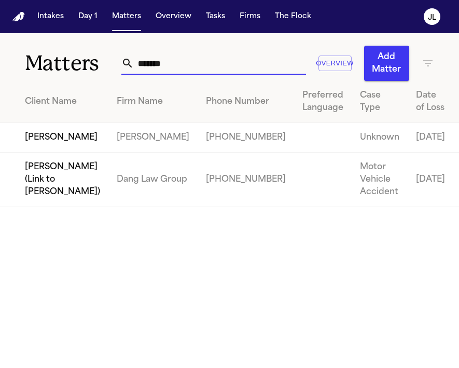
type input "*******"
click at [16, 152] on td "[PERSON_NAME]" at bounding box center [54, 138] width 108 height 30
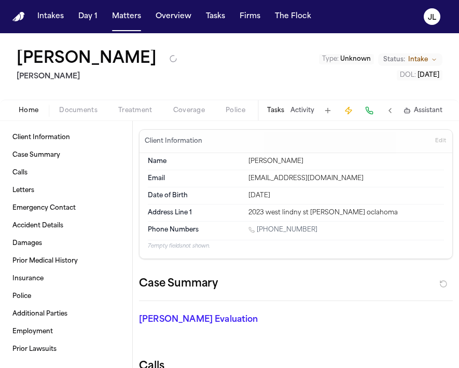
click at [71, 108] on span "Documents" at bounding box center [78, 110] width 38 height 8
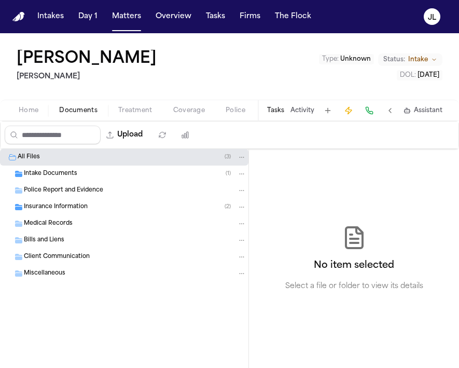
click at [46, 203] on span "Insurance Information" at bounding box center [56, 207] width 64 height 9
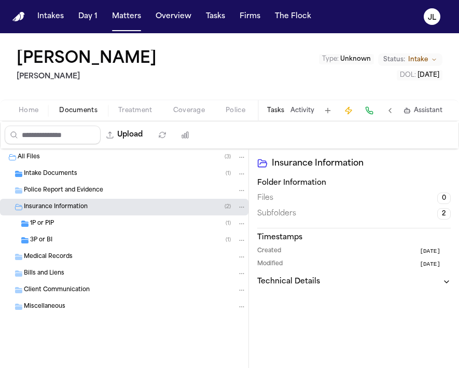
click at [37, 228] on div "1P or PIP ( 1 )" at bounding box center [124, 223] width 248 height 17
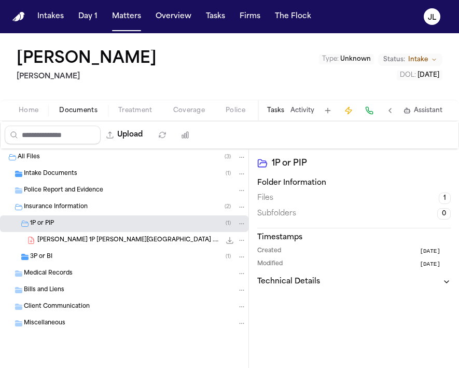
click at [38, 256] on span "3P or BI" at bounding box center [41, 257] width 22 height 9
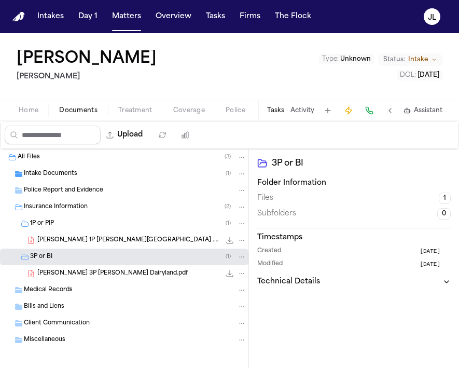
click at [54, 271] on span "L. Johnson 3P LOR Dairyland.pdf" at bounding box center [112, 273] width 150 height 9
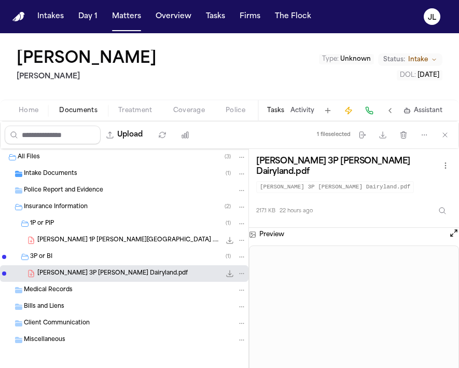
click at [276, 109] on button "Tasks" at bounding box center [275, 110] width 17 height 8
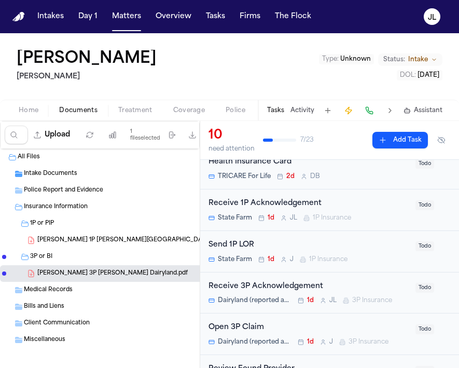
scroll to position [164, 0]
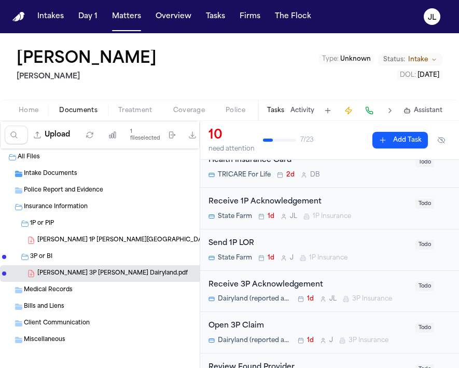
click at [355, 247] on div "Send 1P LOR" at bounding box center [308, 243] width 201 height 12
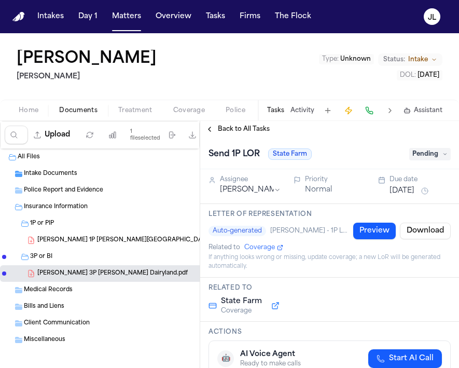
click at [419, 156] on span "Pending" at bounding box center [429, 154] width 41 height 12
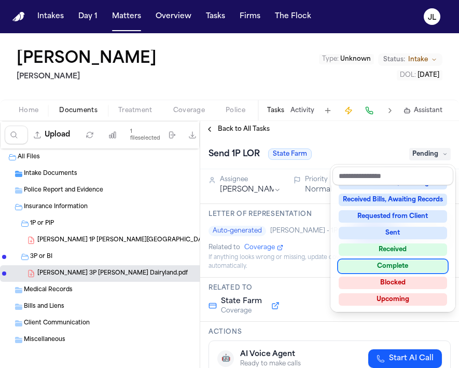
click at [400, 271] on div "Complete" at bounding box center [393, 266] width 108 height 12
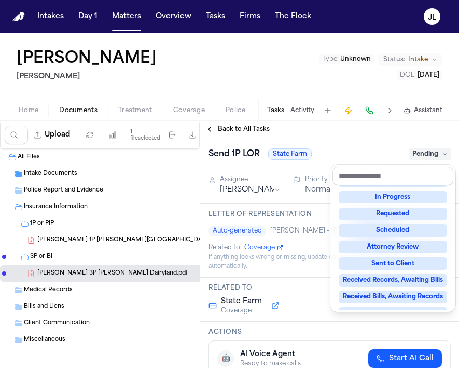
scroll to position [36, 0]
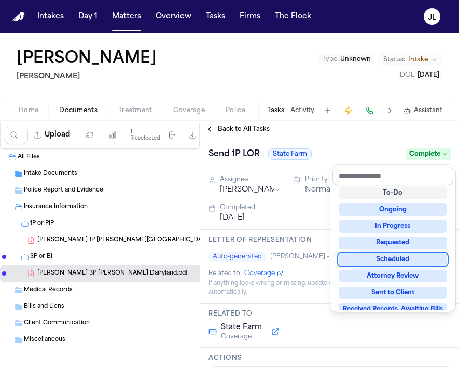
click at [213, 127] on div "Back to All Tasks Send 1P LOR State Farm Complete Assignee Jacqueline Priority …" at bounding box center [329, 244] width 259 height 247
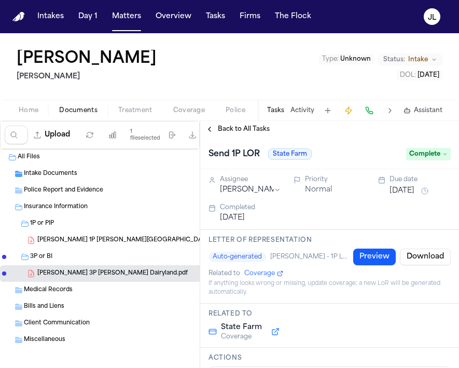
click at [211, 127] on button "Back to All Tasks" at bounding box center [237, 129] width 75 height 8
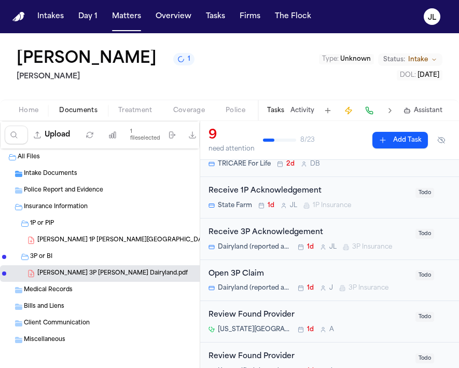
scroll to position [176, 0]
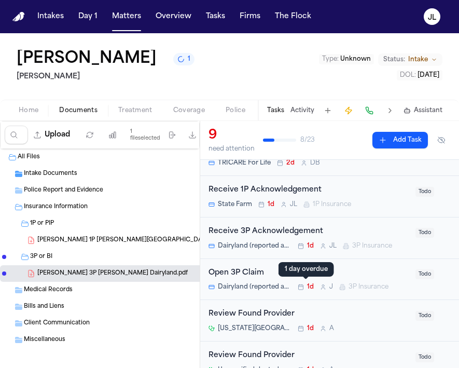
click at [291, 279] on div "Open 3P Claim" at bounding box center [308, 273] width 201 height 12
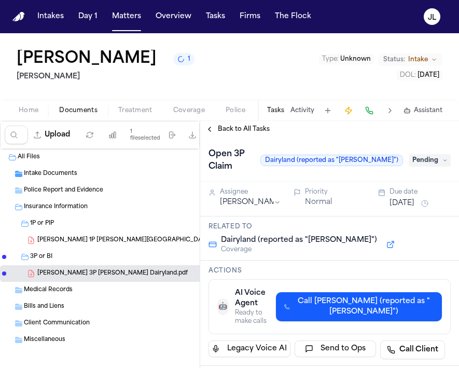
click at [422, 157] on span "Pending" at bounding box center [429, 160] width 41 height 12
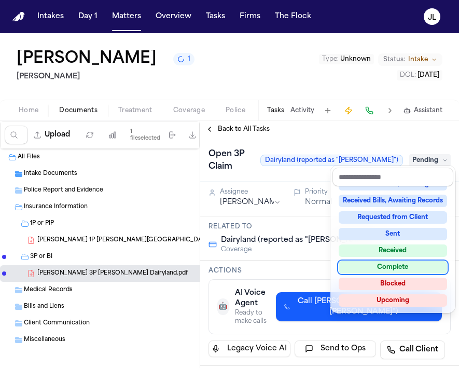
click at [397, 267] on div "Complete" at bounding box center [393, 267] width 108 height 12
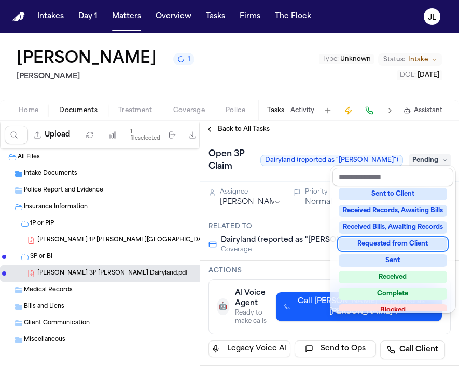
scroll to position [118, 0]
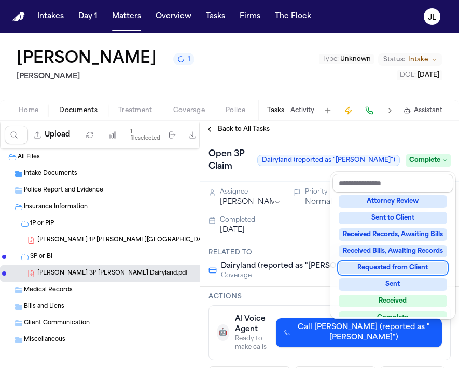
click at [211, 127] on div "Back to All Tasks Open 3P Claim Dairyland (reported as "Darryl Lang") Complete …" at bounding box center [329, 244] width 259 height 247
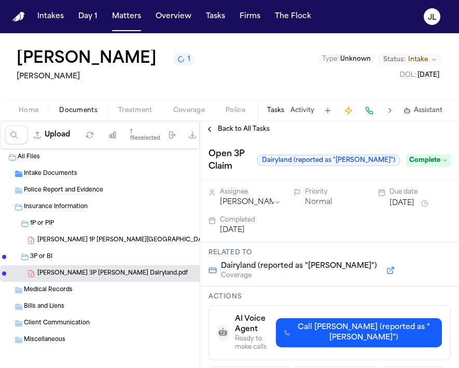
click at [214, 127] on button "Back to All Tasks" at bounding box center [237, 129] width 75 height 8
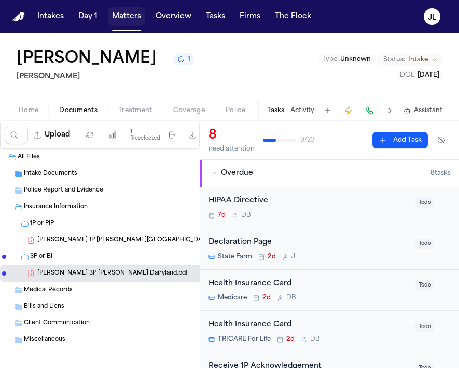
click at [130, 19] on button "Matters" at bounding box center [126, 16] width 37 height 19
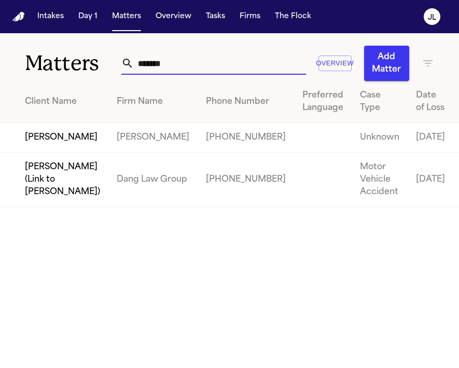
drag, startPoint x: 181, startPoint y: 65, endPoint x: 103, endPoint y: 66, distance: 78.3
click at [103, 66] on div "Matters ******* Overview Add Matter" at bounding box center [229, 57] width 459 height 48
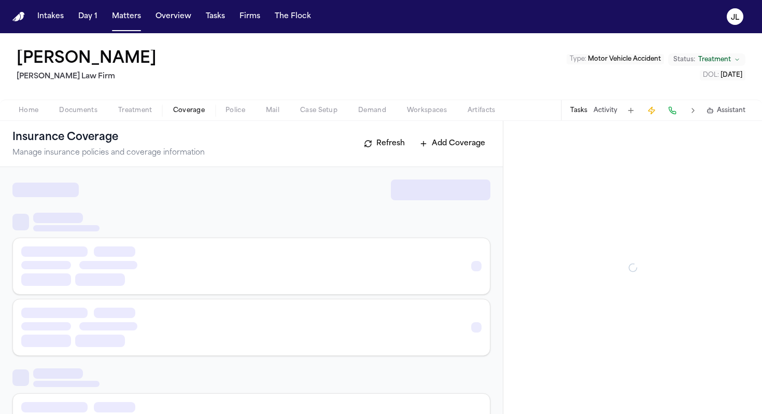
click at [182, 108] on span "Coverage" at bounding box center [189, 110] width 32 height 8
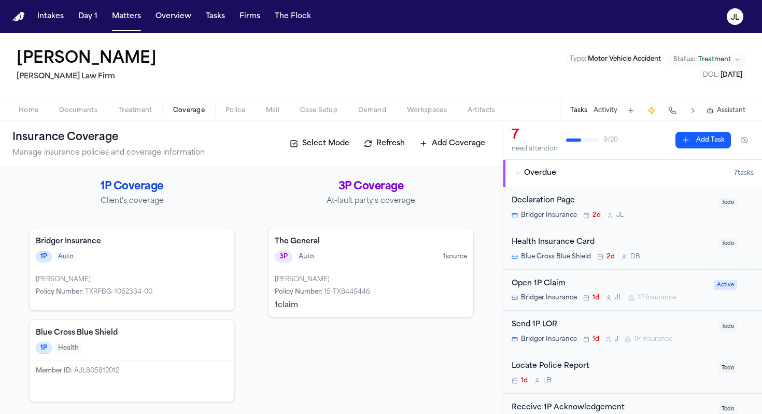
click at [161, 264] on div "Bridger Insurance 1P Auto" at bounding box center [132, 248] width 205 height 41
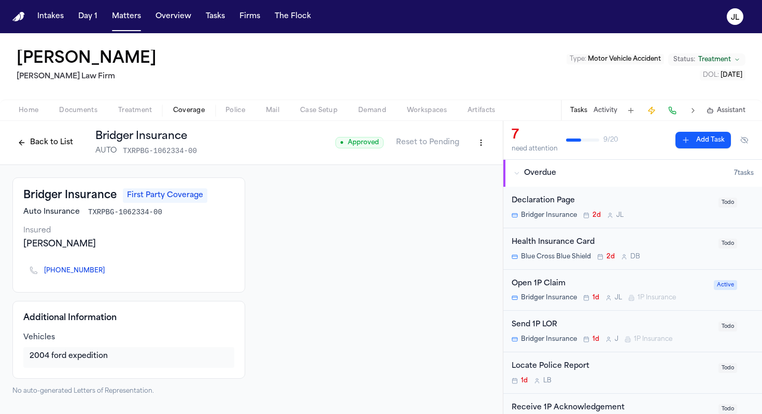
click at [572, 303] on div "Open 1P Claim Bridger Insurance 1d [PERSON_NAME] 1P Insurance Active" at bounding box center [632, 290] width 259 height 41
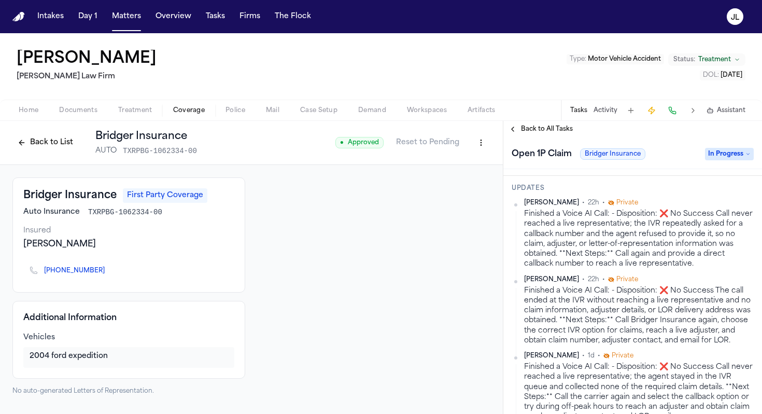
scroll to position [213, 0]
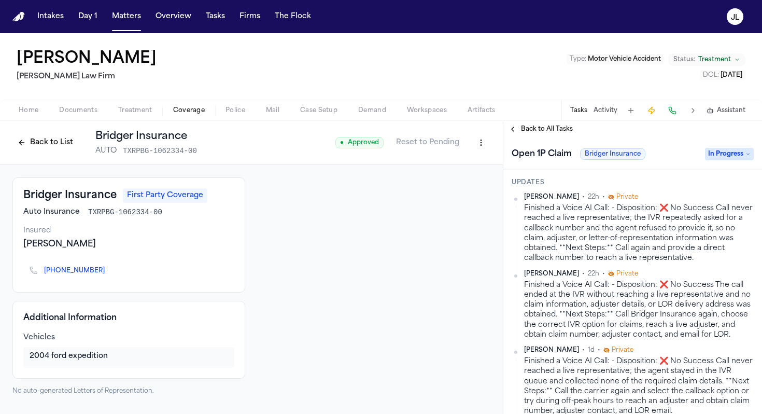
click at [108, 273] on icon "Copy to clipboard" at bounding box center [110, 270] width 4 height 5
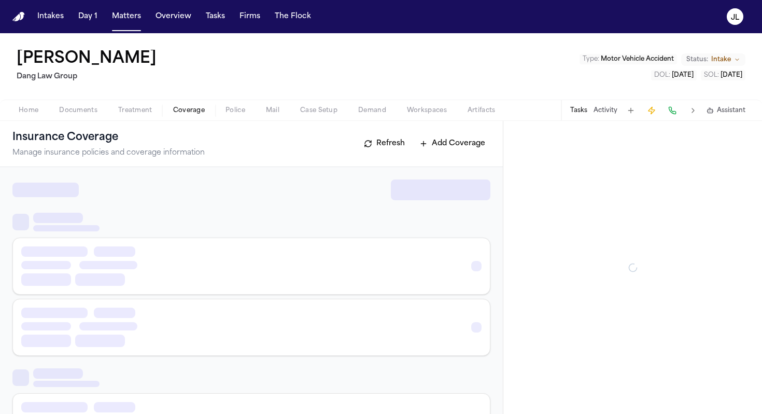
click at [194, 110] on span "Coverage" at bounding box center [189, 110] width 32 height 8
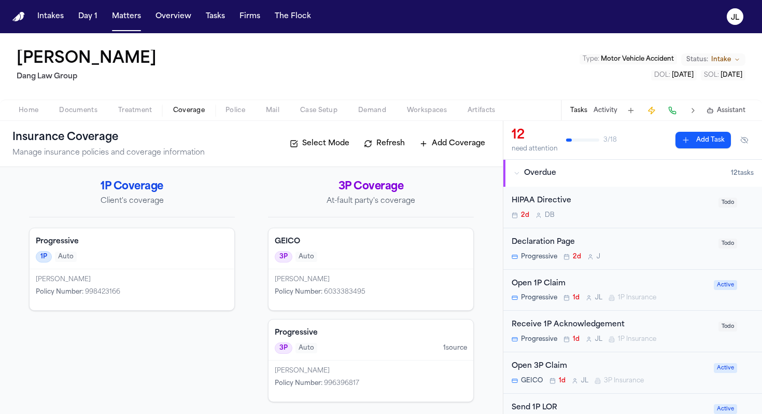
scroll to position [1, 0]
click at [336, 281] on div "[PERSON_NAME]" at bounding box center [371, 279] width 192 height 8
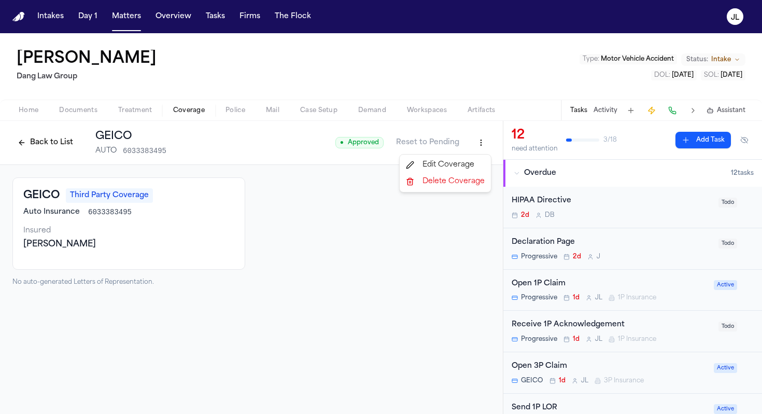
click at [482, 148] on html "Intakes Day 1 Matters Overview Tasks Firms The [PERSON_NAME] [PERSON_NAME] Law …" at bounding box center [381, 207] width 762 height 414
click at [465, 162] on div "Edit Coverage" at bounding box center [445, 165] width 87 height 17
select select "**********"
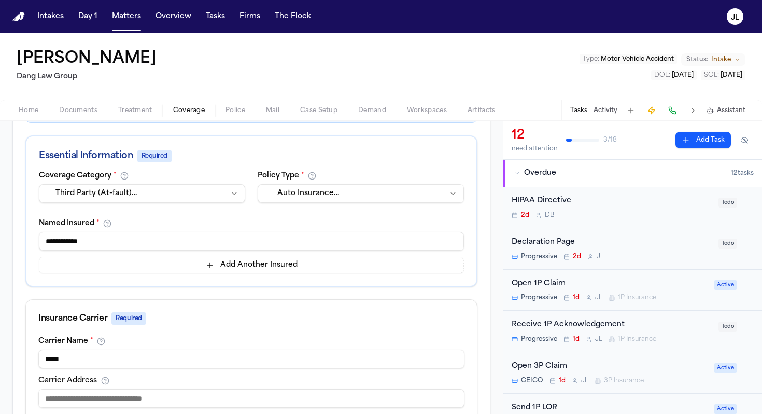
click at [226, 245] on input "**********" at bounding box center [251, 241] width 425 height 19
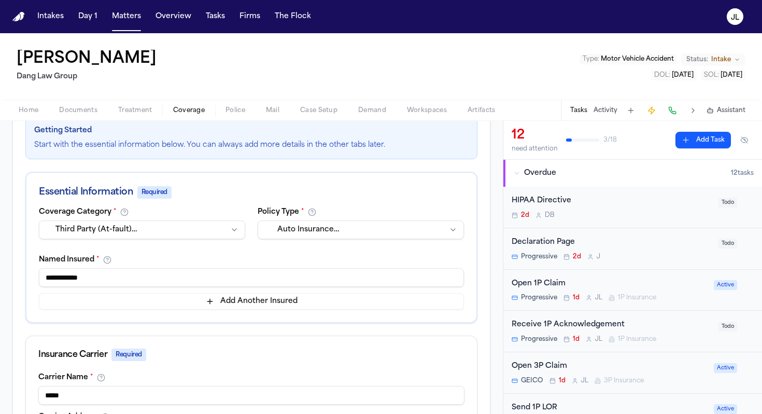
scroll to position [361, 0]
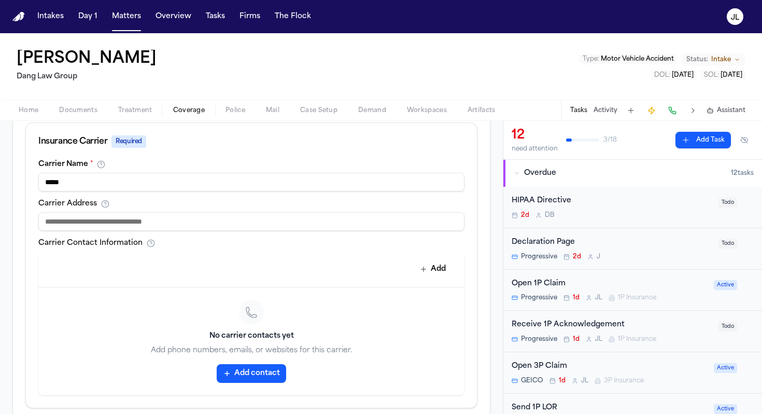
click at [235, 367] on button "Add contact" at bounding box center [251, 373] width 69 height 19
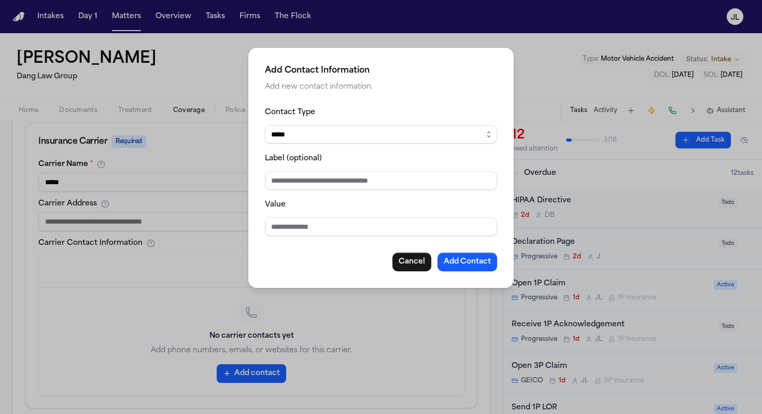
click at [280, 220] on input "Value" at bounding box center [381, 226] width 232 height 19
paste input "**********"
type input "**********"
click at [486, 265] on button "Add Contact" at bounding box center [468, 262] width 60 height 19
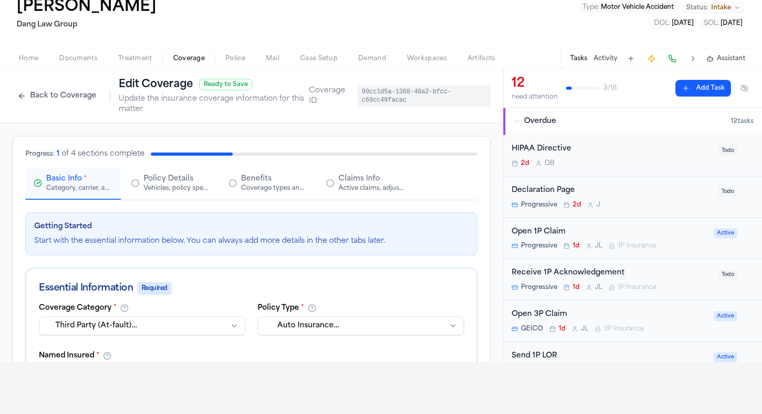
scroll to position [461, 0]
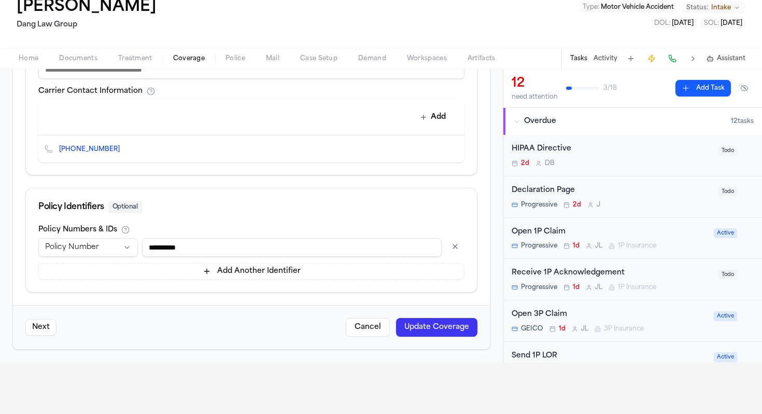
click at [432, 321] on button "Update Coverage" at bounding box center [436, 327] width 81 height 19
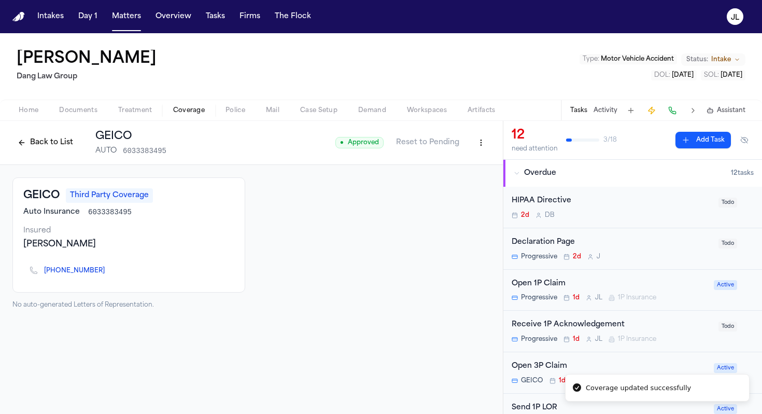
click at [156, 278] on div "[PHONE_NUMBER]" at bounding box center [128, 270] width 211 height 23
click at [108, 271] on icon "Copy to clipboard" at bounding box center [110, 272] width 4 height 4
click at [676, 108] on button at bounding box center [672, 110] width 15 height 15
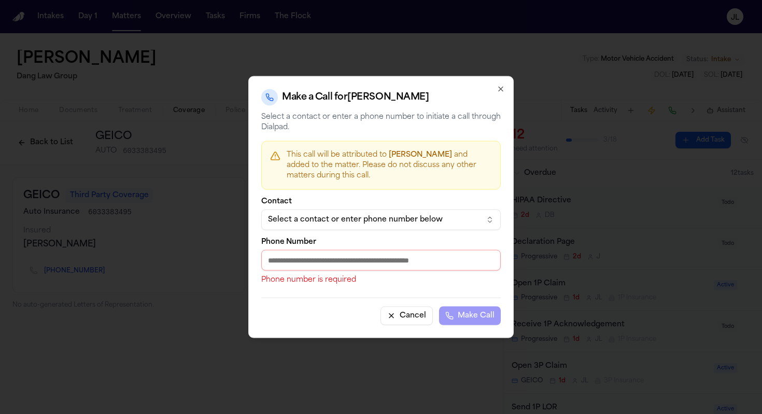
click at [322, 262] on input "Phone Number" at bounding box center [381, 260] width 240 height 21
paste input "**********"
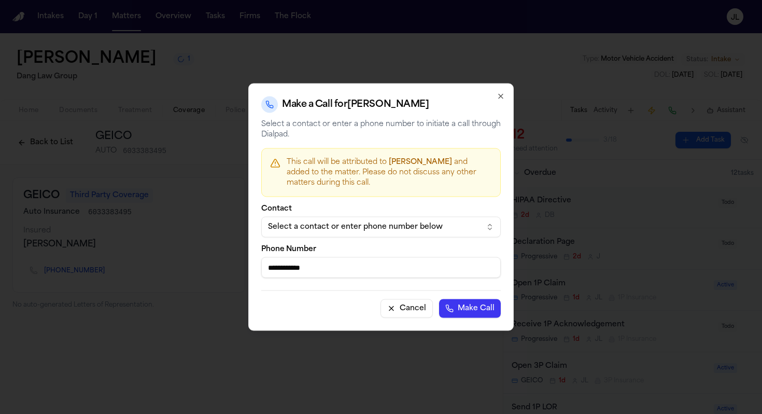
type input "**********"
click at [484, 309] on button "Make Call" at bounding box center [470, 308] width 62 height 19
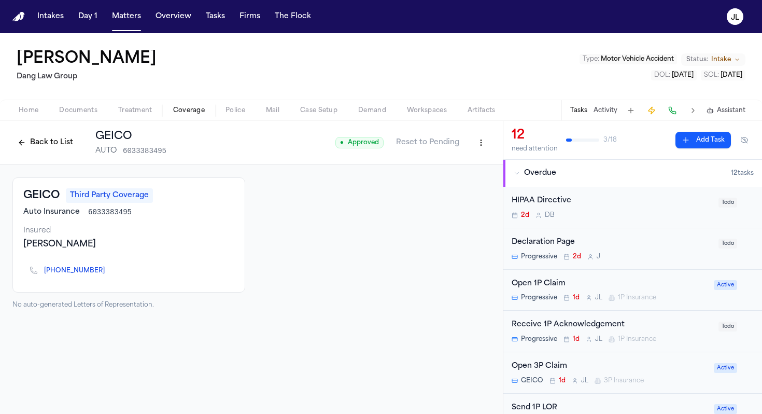
click at [123, 220] on div "GEICO Third Party Coverage Auto Insurance 6033383495 Insured [PERSON_NAME] [PHO…" at bounding box center [128, 234] width 233 height 115
click at [487, 144] on html "Intakes Day 1 Matters Overview Tasks Firms The [PERSON_NAME] [PERSON_NAME] Law …" at bounding box center [381, 207] width 762 height 414
click at [481, 163] on div "Edit Coverage" at bounding box center [445, 165] width 87 height 17
select select "**********"
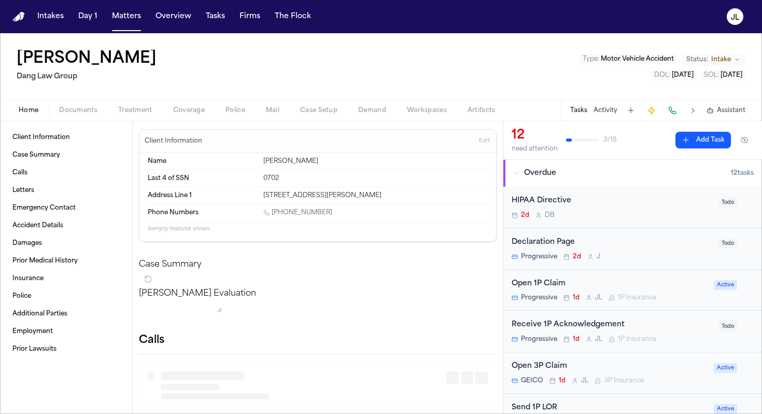
click at [30, 115] on span "Home" at bounding box center [29, 110] width 20 height 8
click at [195, 114] on span "Coverage" at bounding box center [189, 110] width 32 height 8
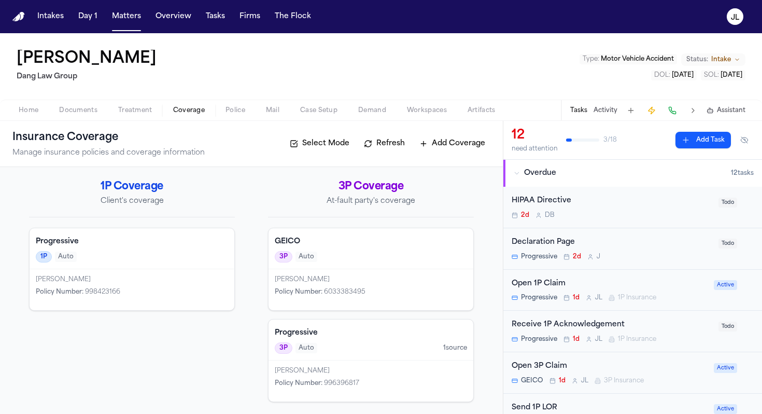
click at [368, 277] on div "[PERSON_NAME]" at bounding box center [371, 279] width 192 height 8
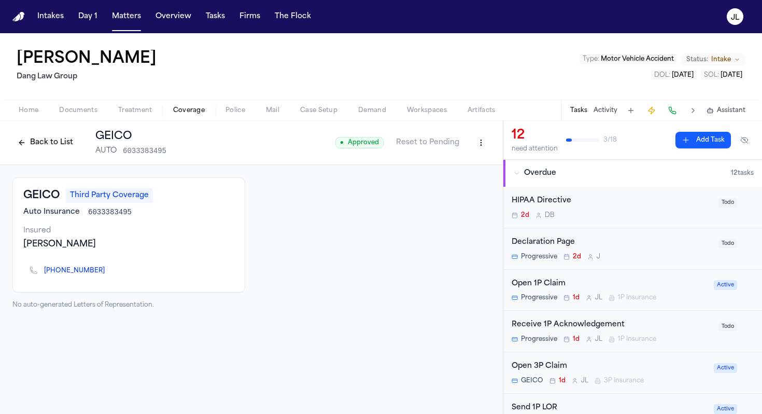
click at [478, 136] on html "Intakes Day 1 Matters Overview Tasks Firms The [PERSON_NAME] [PERSON_NAME] Law …" at bounding box center [381, 207] width 762 height 414
click at [468, 169] on div "Edit Coverage" at bounding box center [445, 165] width 87 height 17
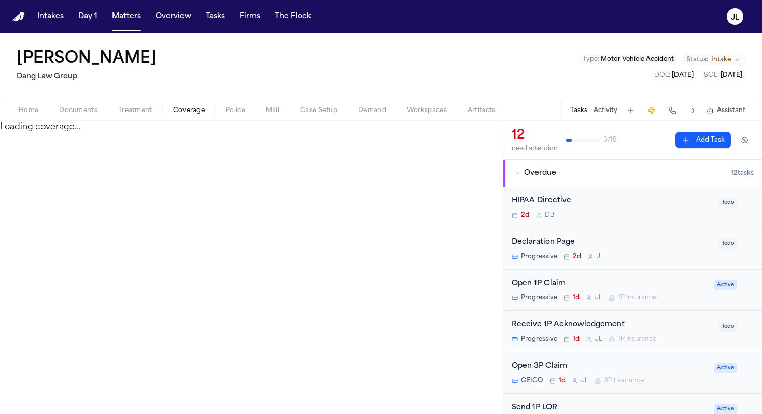
select select "**********"
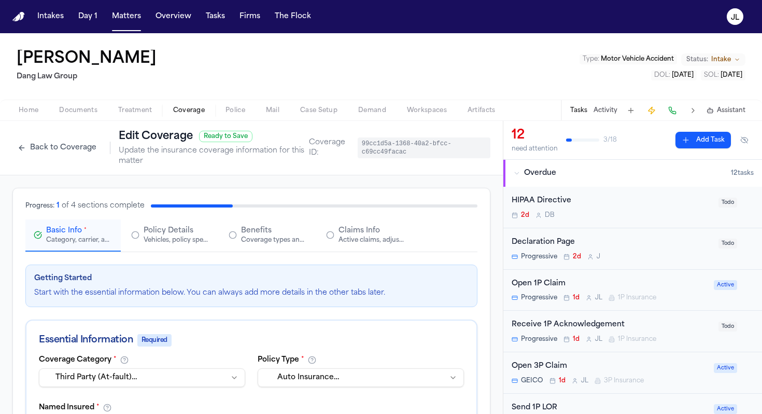
click at [364, 244] on button "Claims Info Active claims, adjusters, and subrogation details" at bounding box center [365, 235] width 95 height 32
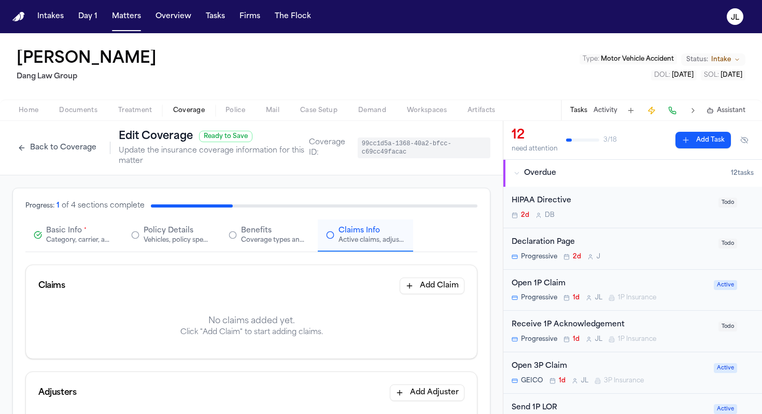
click at [293, 212] on div "Progress: 1 of 4 sections complete Basic Info * Category, carrier, and policy h…" at bounding box center [251, 226] width 452 height 51
click at [265, 235] on span "Benefits" at bounding box center [256, 231] width 31 height 10
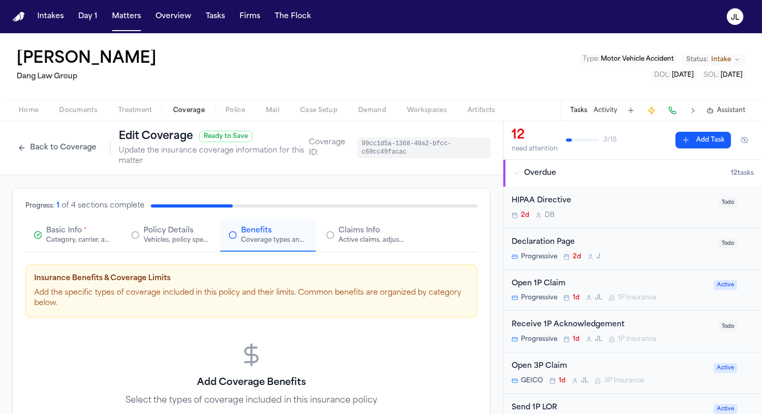
click at [181, 247] on button "Policy Details Vehicles, policy specifics, and additional details" at bounding box center [170, 235] width 95 height 32
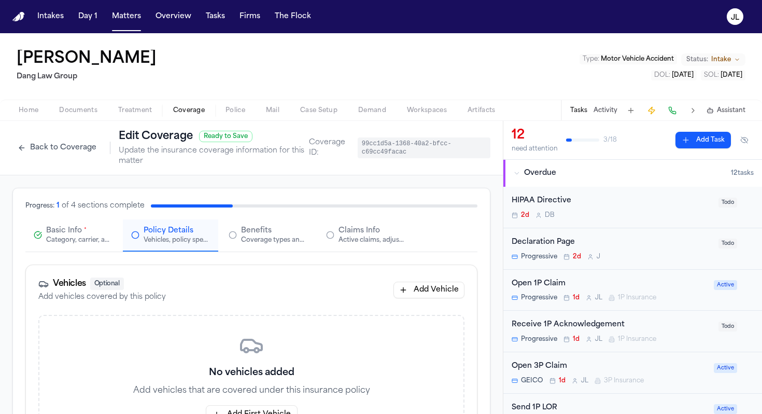
click at [101, 237] on div "Category, carrier, and policy holder information" at bounding box center [79, 240] width 66 height 8
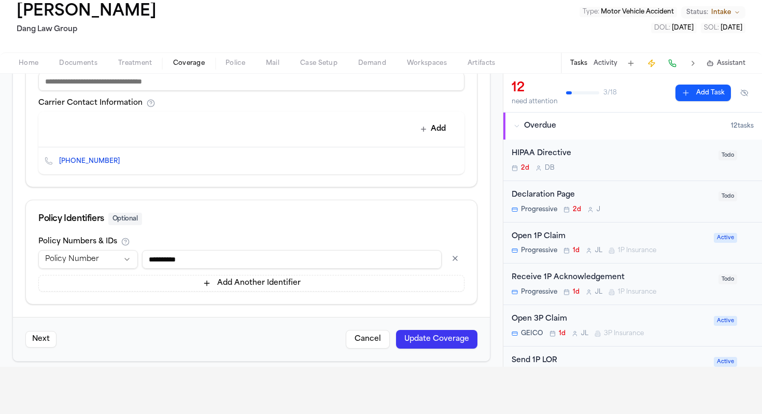
scroll to position [461, 0]
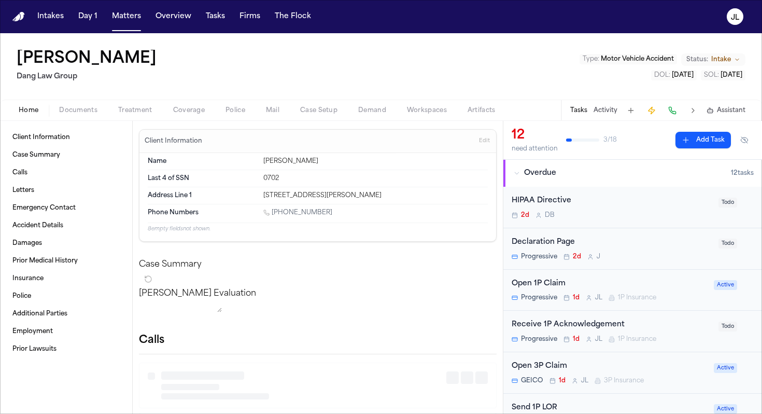
click at [31, 58] on div "Alyssa Trowbridge Dang Law Group Type : Motor Vehicle Accident Status: Intake D…" at bounding box center [381, 77] width 762 height 88
click at [44, 225] on span "Accident Details" at bounding box center [37, 225] width 51 height 8
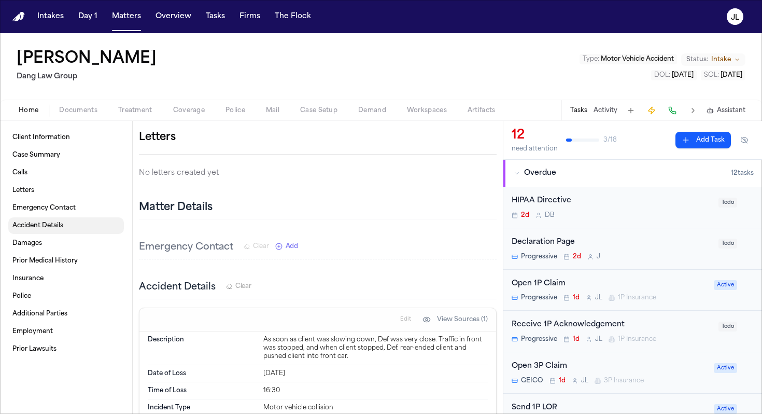
scroll to position [665, 0]
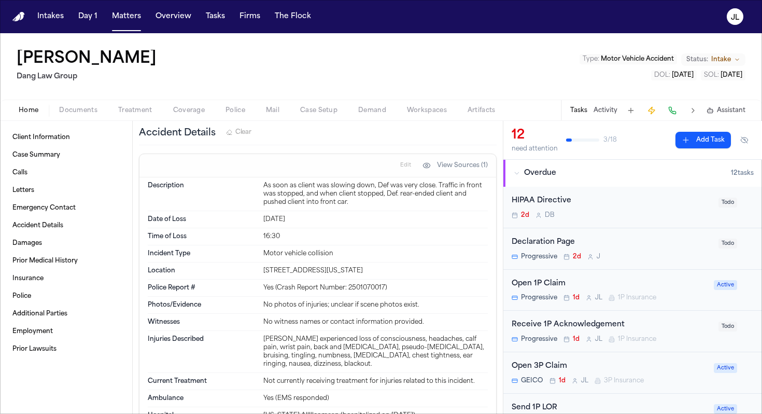
drag, startPoint x: 393, startPoint y: 279, endPoint x: 334, endPoint y: 282, distance: 58.7
click at [334, 275] on div "[STREET_ADDRESS][US_STATE]" at bounding box center [375, 271] width 225 height 8
copy div "Lauis Henna, Texas"
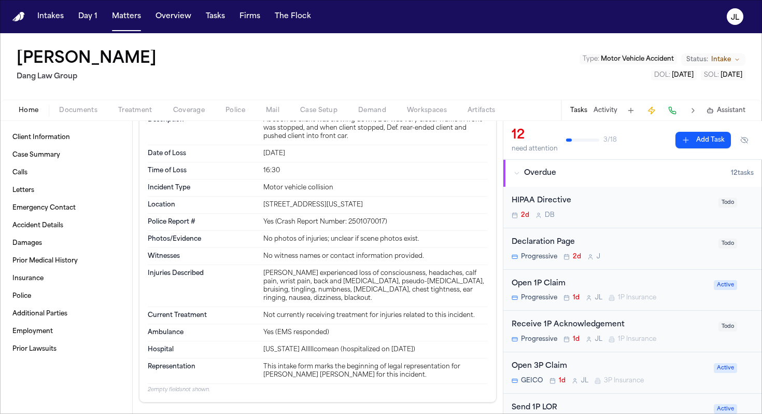
scroll to position [728, 0]
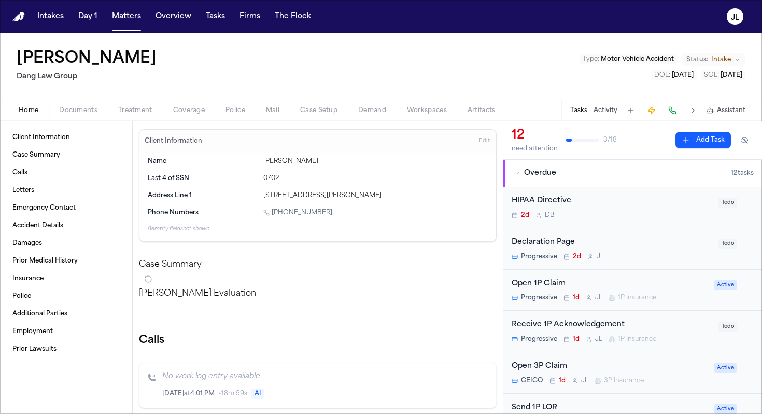
click at [87, 104] on button "Documents" at bounding box center [78, 110] width 59 height 12
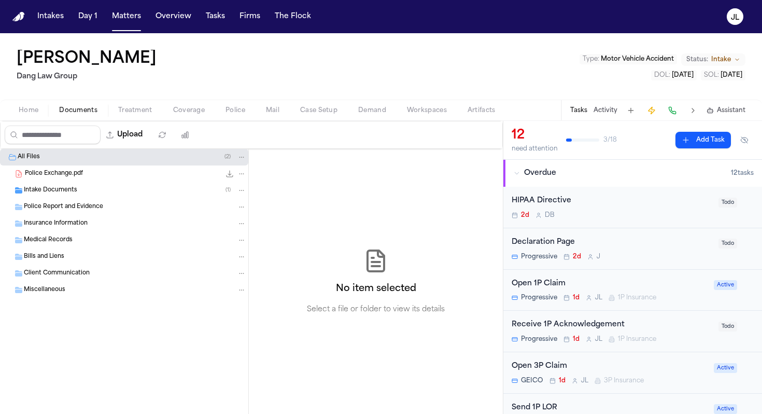
click at [80, 177] on span "Police Exchange.pdf" at bounding box center [54, 174] width 58 height 9
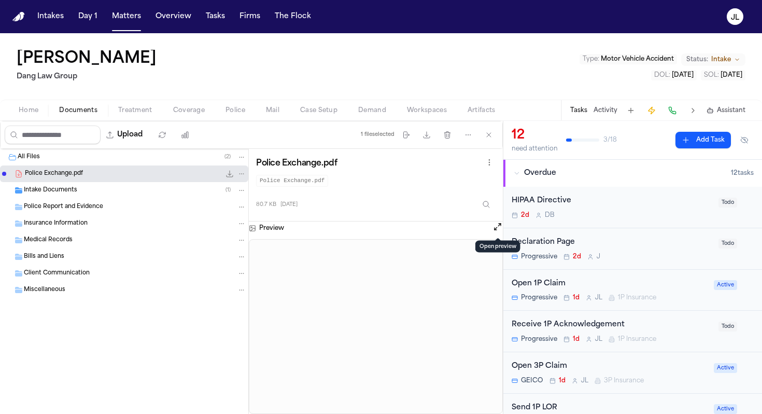
click at [499, 227] on button "Open preview" at bounding box center [498, 226] width 10 height 10
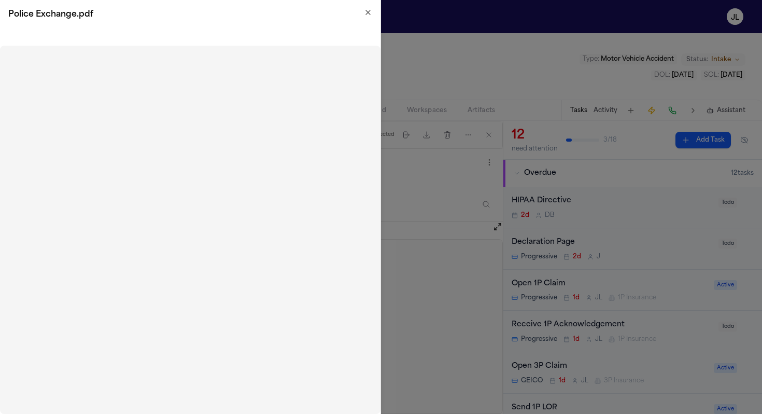
click at [366, 13] on icon "button" at bounding box center [368, 12] width 8 height 8
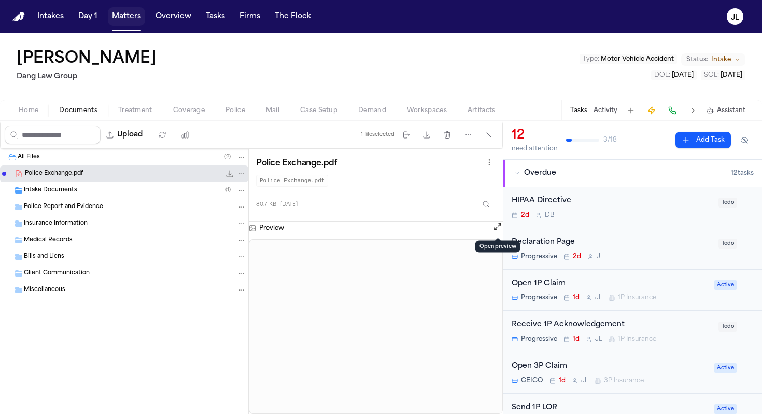
click at [122, 19] on button "Matters" at bounding box center [126, 16] width 37 height 19
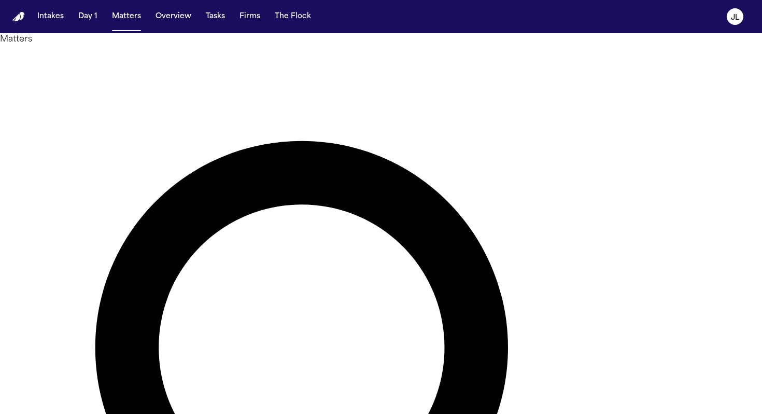
drag, startPoint x: 379, startPoint y: 65, endPoint x: 255, endPoint y: 54, distance: 123.9
type input "*"
type input "**"
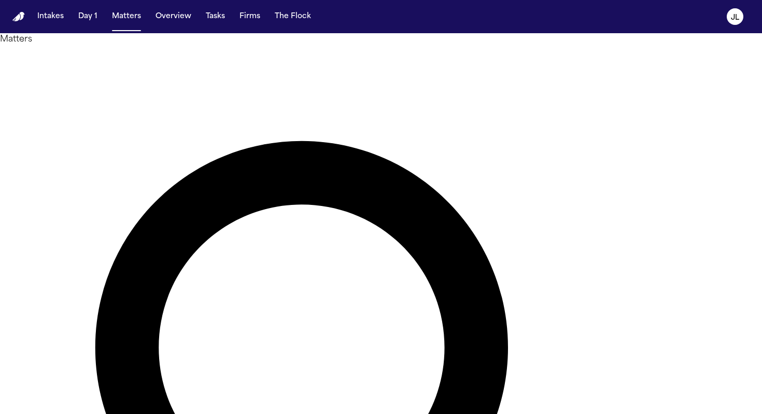
drag, startPoint x: 335, startPoint y: 67, endPoint x: 202, endPoint y: 37, distance: 136.7
type input "*"
type input "****"
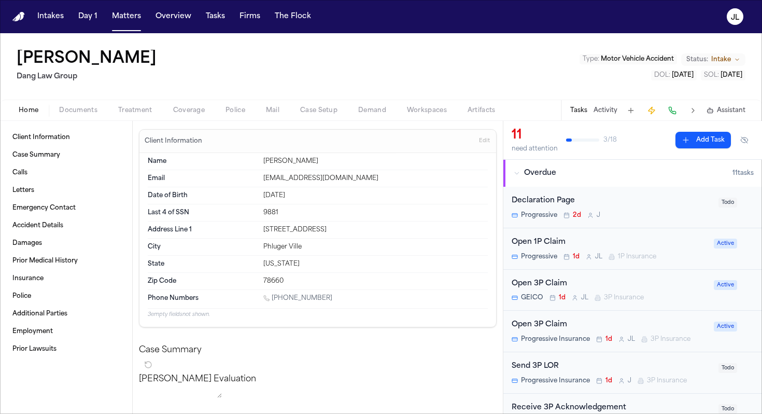
click at [187, 115] on button "Coverage" at bounding box center [189, 110] width 52 height 12
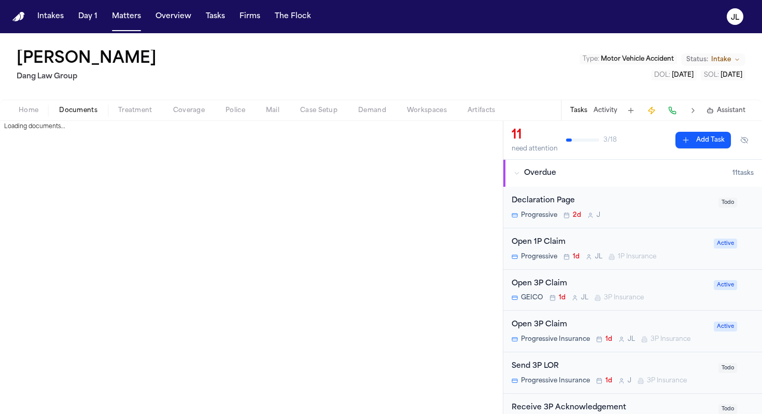
click at [99, 107] on button "Documents" at bounding box center [78, 110] width 59 height 12
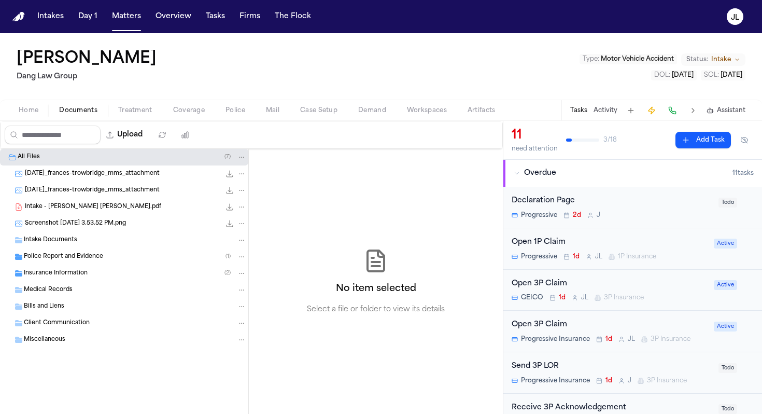
click at [80, 255] on span "Police Report and Evidence" at bounding box center [63, 257] width 79 height 9
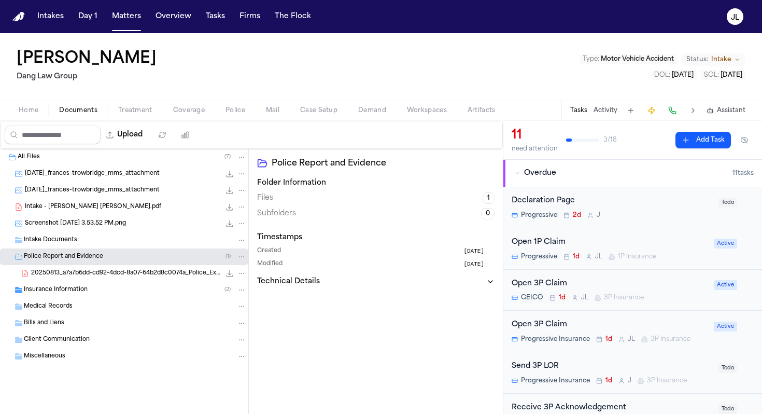
click at [86, 277] on span "20250813_a7a7b6dd-cd92-4dcd-8a07-64b2d8c0074a_Police_Exchange.pdf.pdf" at bounding box center [125, 273] width 189 height 9
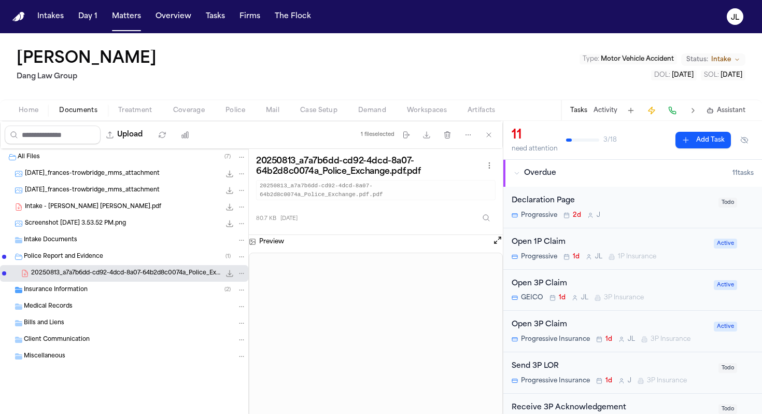
click at [494, 243] on button "Open preview" at bounding box center [498, 240] width 10 height 10
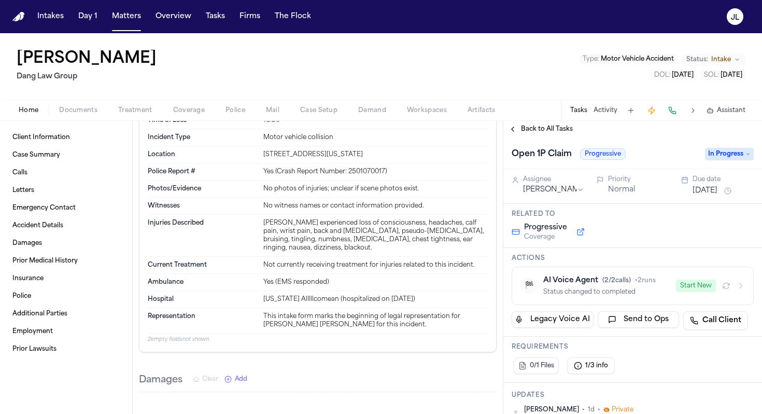
scroll to position [808, 0]
click at [185, 109] on span "Coverage" at bounding box center [189, 110] width 32 height 8
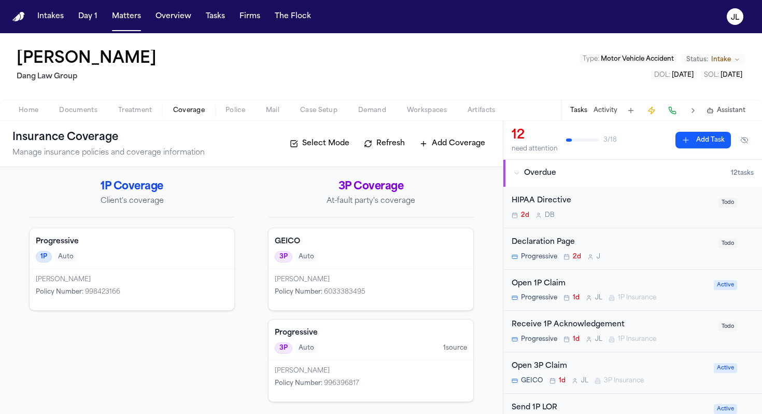
click at [339, 258] on div "3P Auto" at bounding box center [371, 256] width 192 height 11
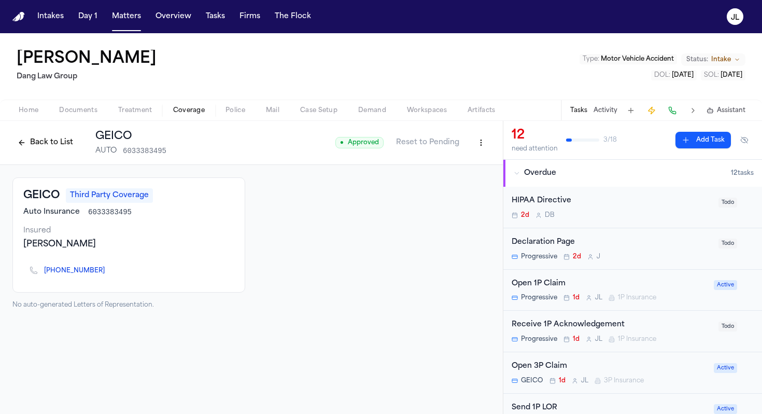
click at [475, 141] on html "Intakes Day 1 Matters Overview Tasks Firms The [PERSON_NAME] [PERSON_NAME] Law …" at bounding box center [381, 207] width 762 height 414
click at [455, 160] on div "Edit Coverage" at bounding box center [445, 165] width 87 height 17
select select "**********"
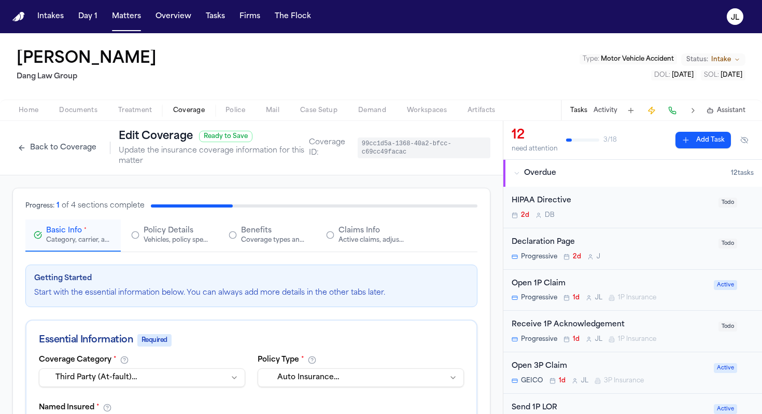
click at [346, 237] on div "Active claims, adjusters, and subrogation details" at bounding box center [372, 240] width 66 height 8
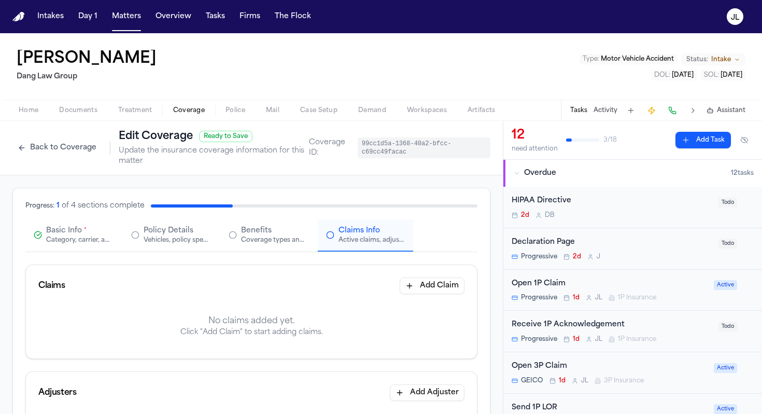
click at [45, 159] on div "Back to Coverage Edit Coverage Ready to Save Update the insurance coverage info…" at bounding box center [160, 147] width 297 height 37
click at [45, 155] on button "Back to Coverage" at bounding box center [56, 147] width 89 height 17
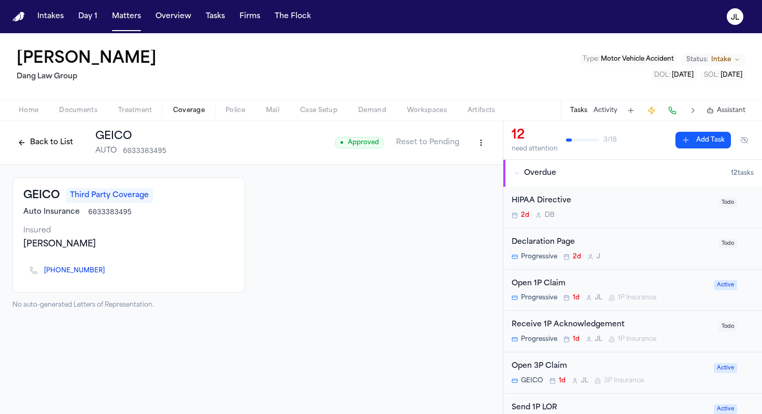
click at [40, 145] on button "Back to List" at bounding box center [45, 142] width 66 height 17
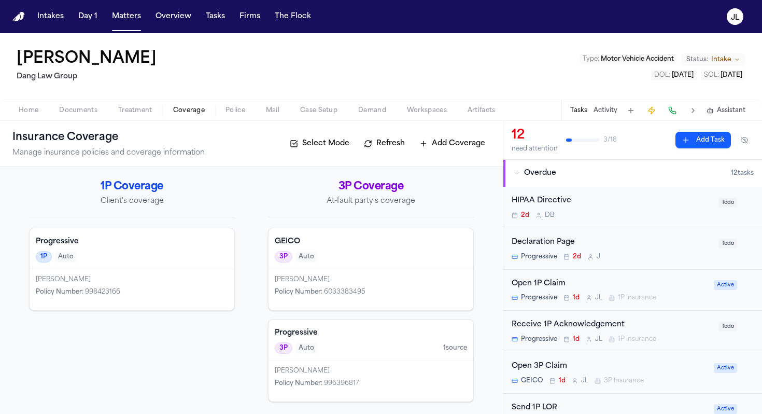
scroll to position [1, 0]
click at [353, 345] on div "3P Auto 1 source" at bounding box center [371, 347] width 192 height 11
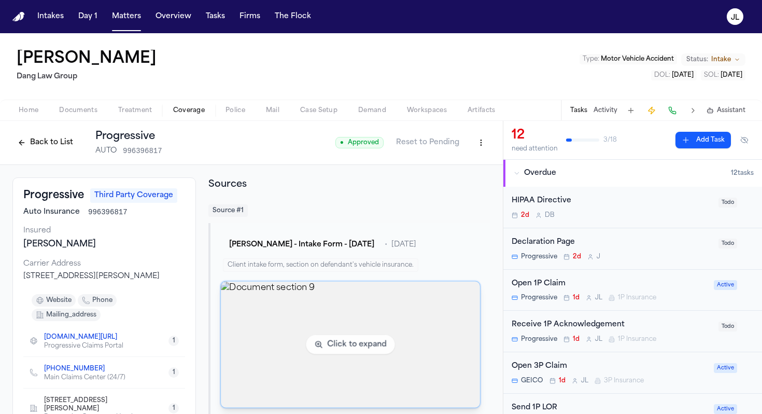
click at [285, 325] on img "View document section 9" at bounding box center [350, 345] width 259 height 126
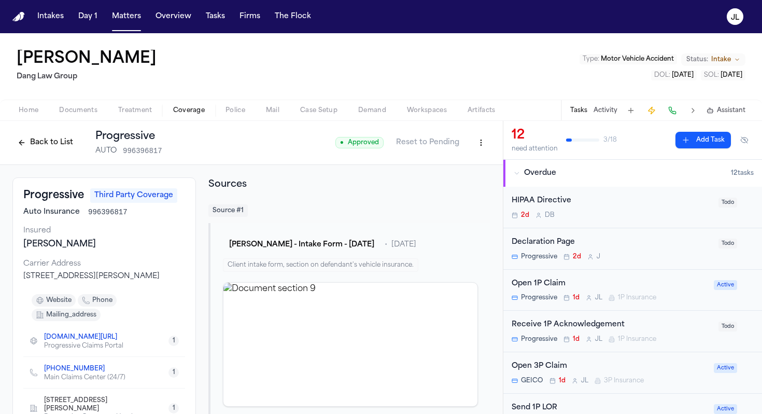
click at [72, 110] on span "Documents" at bounding box center [78, 110] width 38 height 8
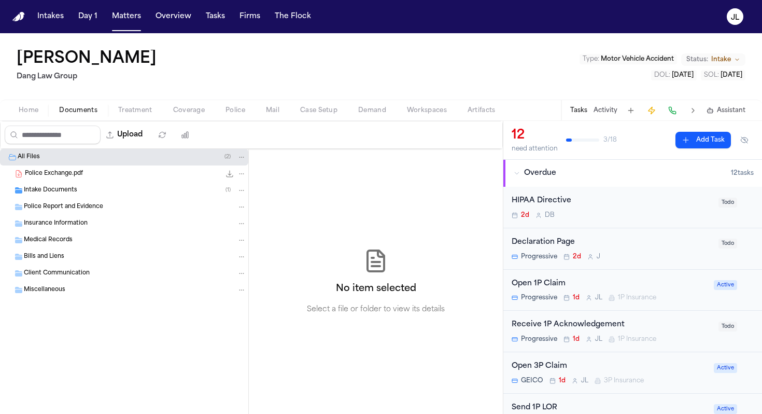
click at [143, 110] on span "Treatment" at bounding box center [135, 110] width 34 height 8
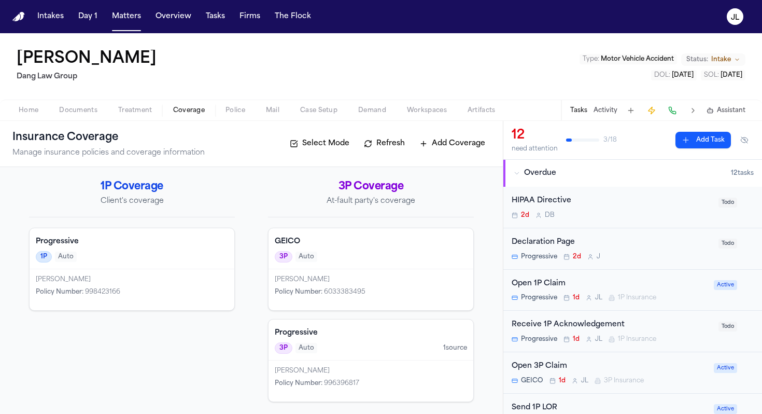
click at [175, 111] on span "Coverage" at bounding box center [189, 110] width 32 height 8
click at [388, 261] on div "3P Auto" at bounding box center [371, 256] width 192 height 11
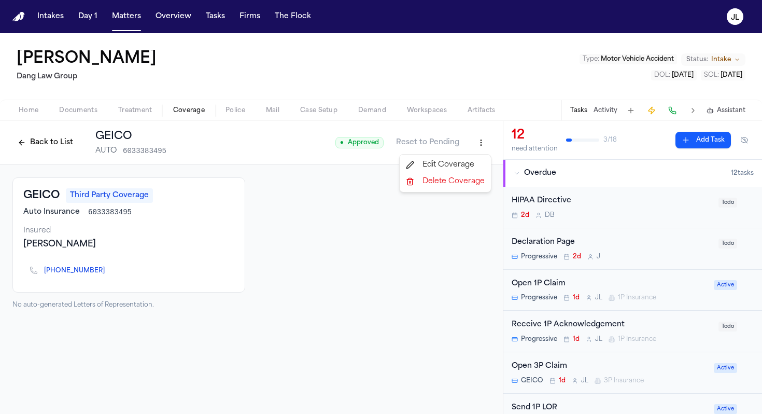
click at [479, 144] on html "Intakes Day 1 Matters Overview Tasks Firms The [PERSON_NAME] [PERSON_NAME] Law …" at bounding box center [381, 207] width 762 height 414
click at [462, 163] on div "Edit Coverage" at bounding box center [445, 165] width 87 height 17
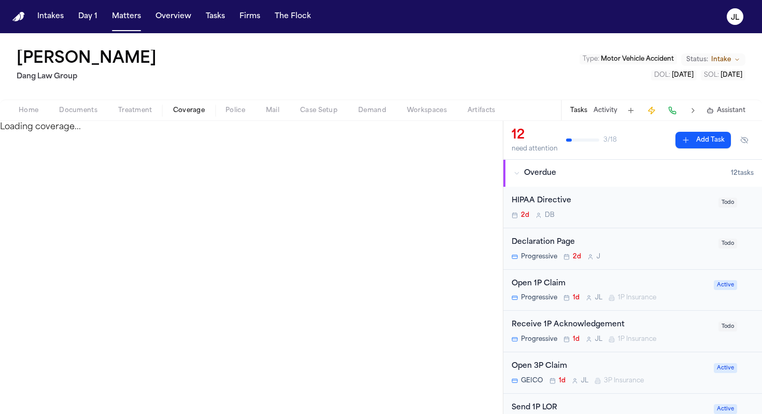
select select "**********"
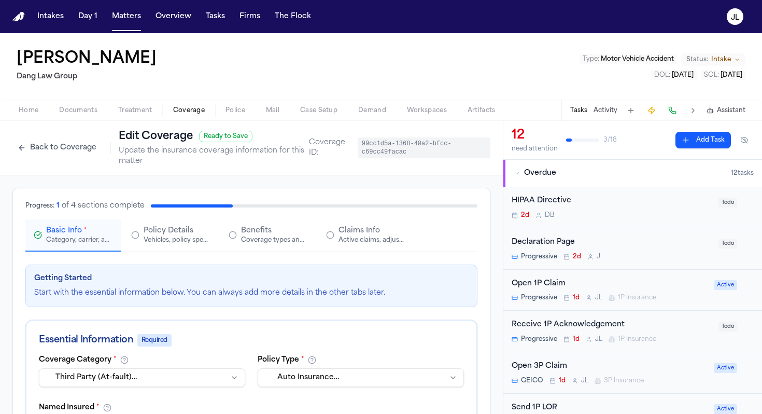
click at [355, 229] on span "Claims Info" at bounding box center [359, 231] width 41 height 10
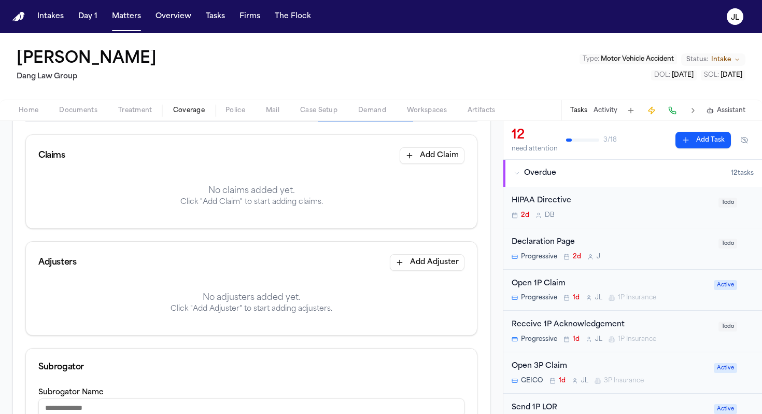
scroll to position [133, 0]
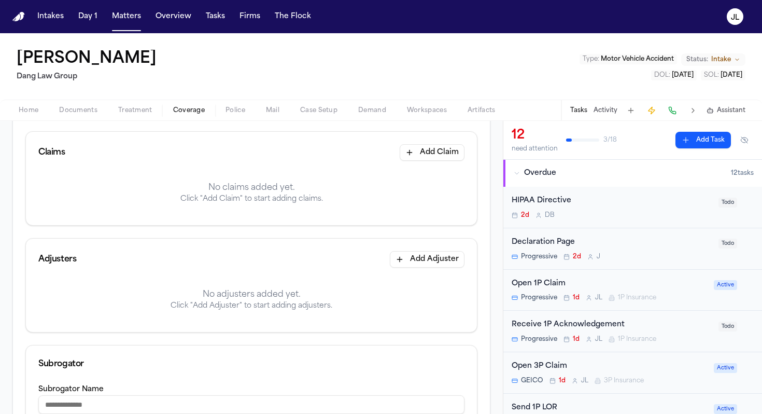
click at [445, 153] on button "Add Claim" at bounding box center [432, 152] width 65 height 17
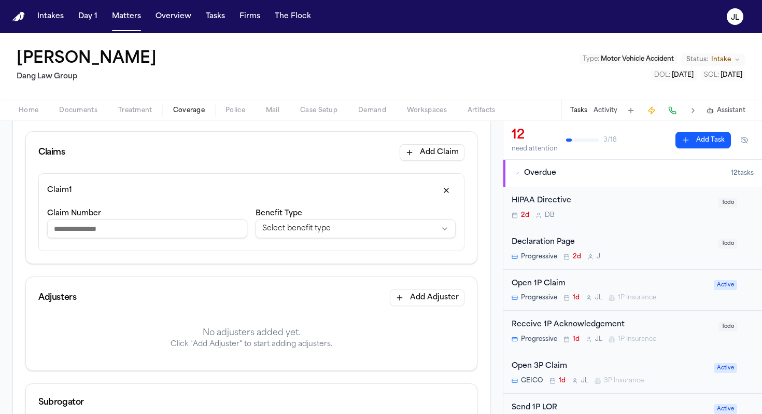
click at [288, 217] on label "Benefit Type" at bounding box center [279, 213] width 47 height 8
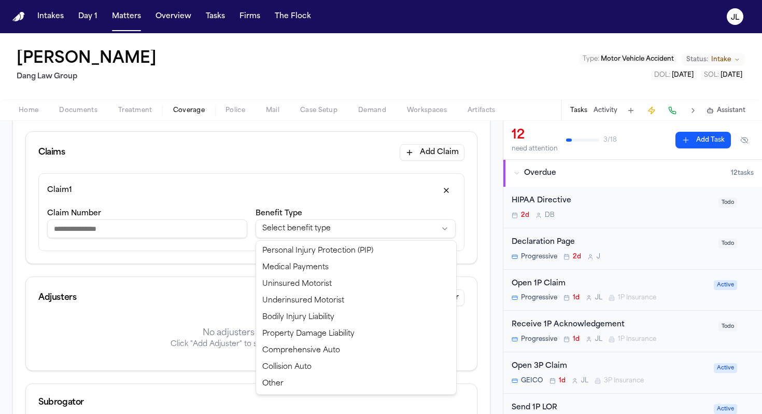
click at [288, 224] on html "**********" at bounding box center [381, 207] width 762 height 414
select select "**********"
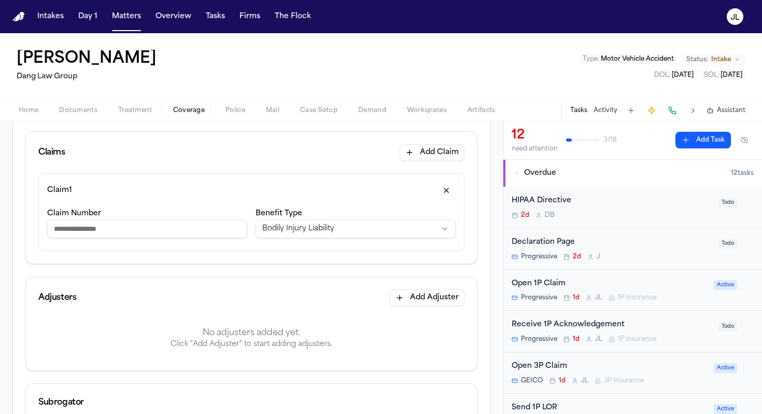
click at [144, 229] on input "Claim Number" at bounding box center [147, 228] width 200 height 19
click at [106, 232] on input "****" at bounding box center [147, 228] width 200 height 19
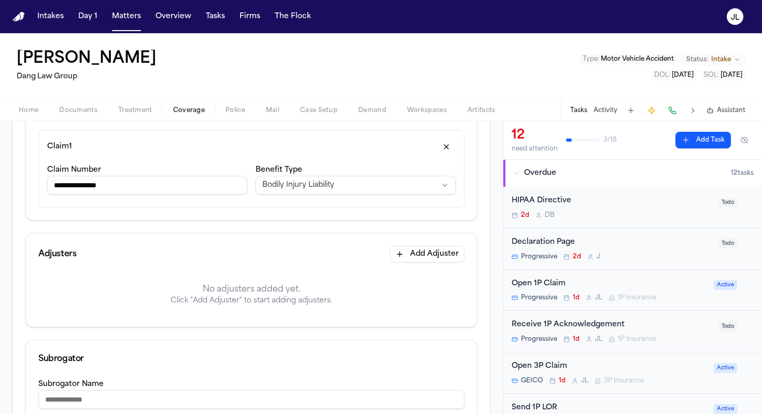
scroll to position [183, 0]
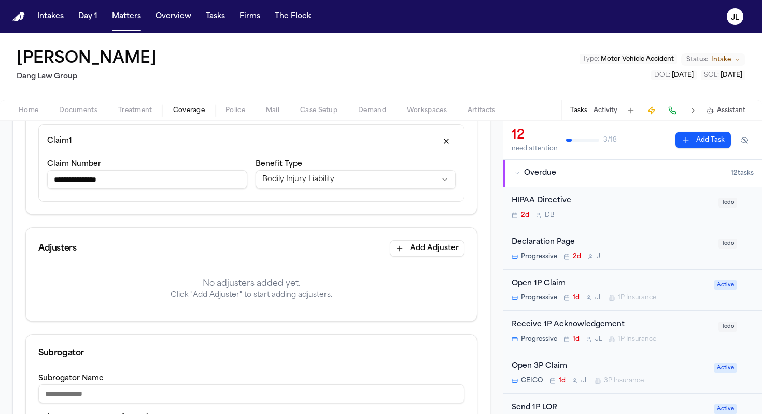
type input "**********"
click at [450, 249] on button "Add Adjuster" at bounding box center [427, 248] width 75 height 17
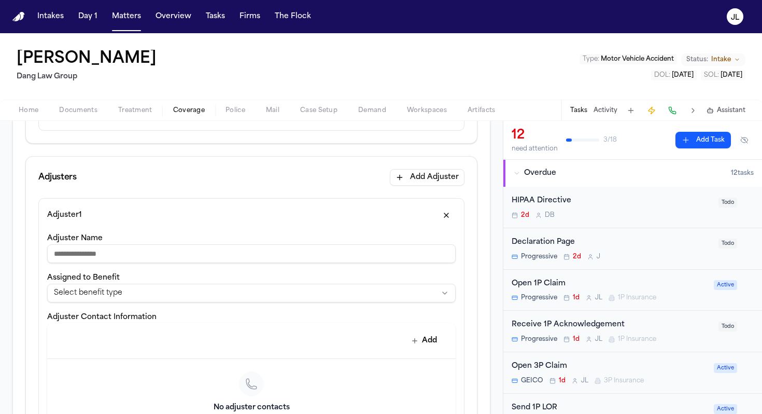
scroll to position [256, 0]
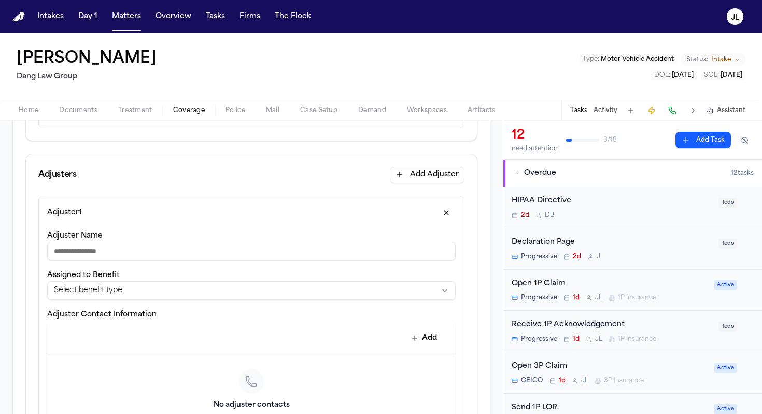
click at [170, 249] on input "Adjuster Name" at bounding box center [251, 251] width 409 height 19
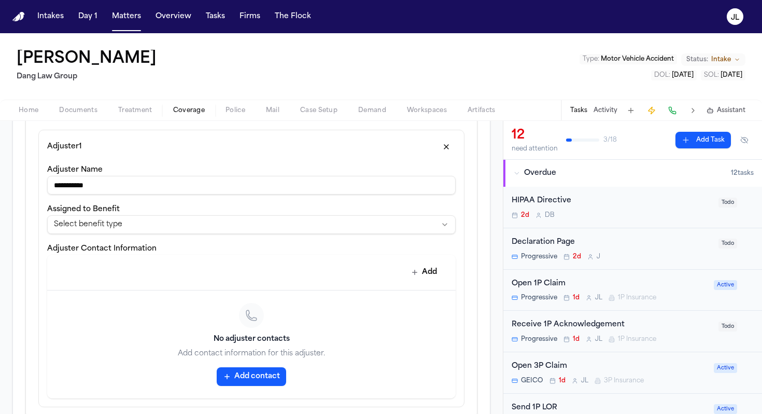
scroll to position [327, 0]
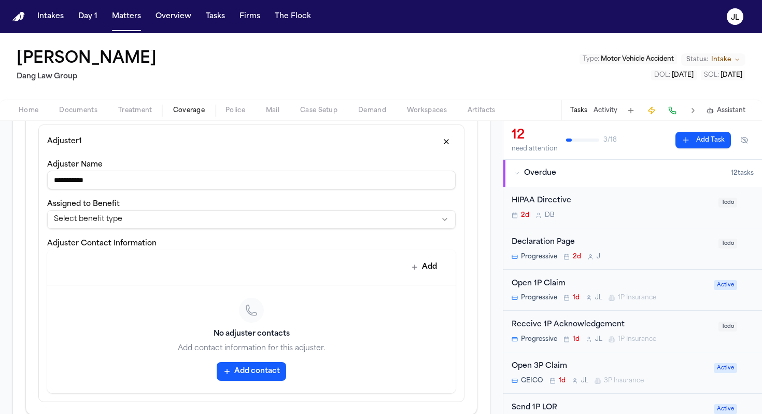
type input "**********"
click at [233, 378] on button "Add contact" at bounding box center [251, 371] width 69 height 19
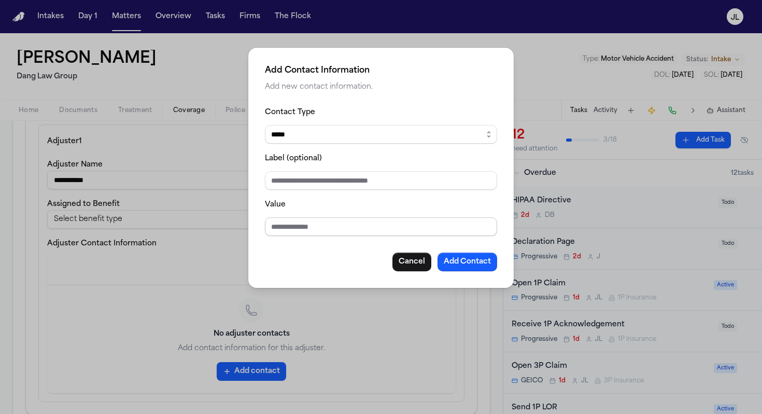
click at [273, 229] on input "Value" at bounding box center [381, 226] width 232 height 19
type input "**********"
click at [459, 263] on button "Add Contact" at bounding box center [468, 262] width 60 height 19
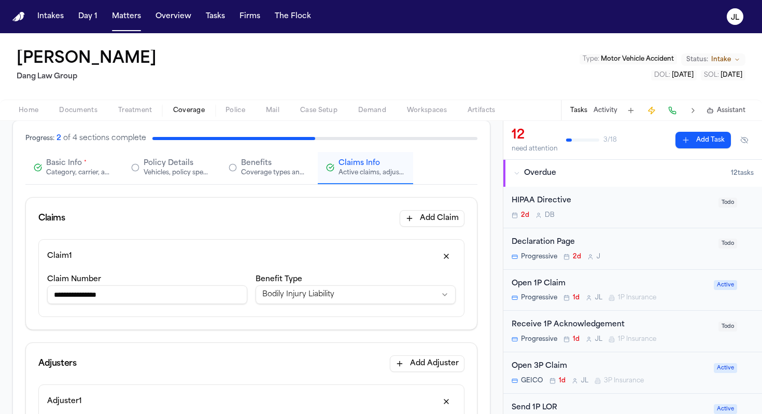
scroll to position [12, 0]
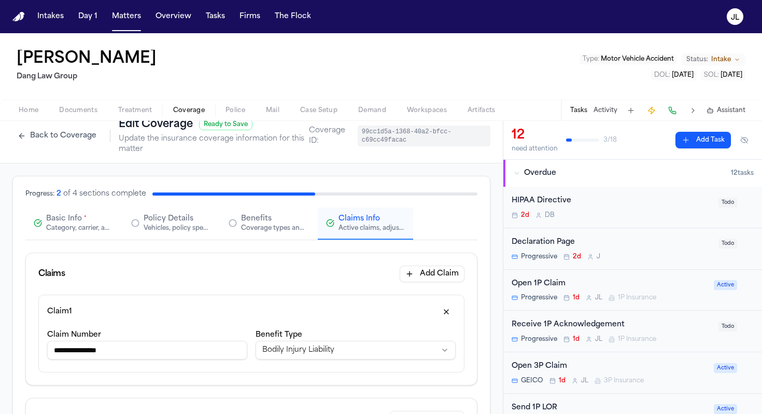
click at [71, 226] on div "Category, carrier, and policy holder information" at bounding box center [79, 228] width 66 height 8
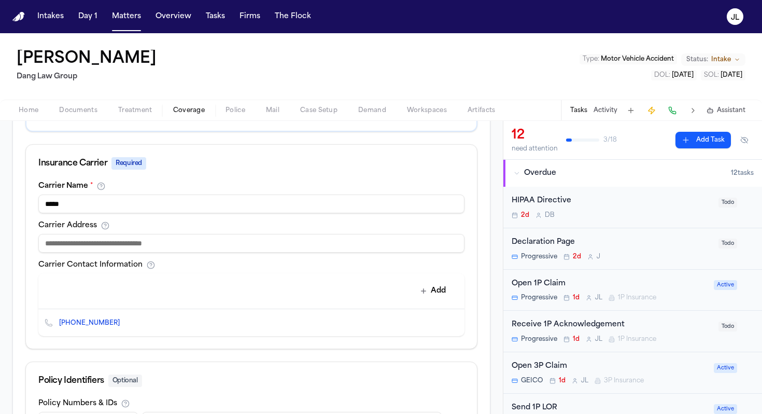
scroll to position [322, 0]
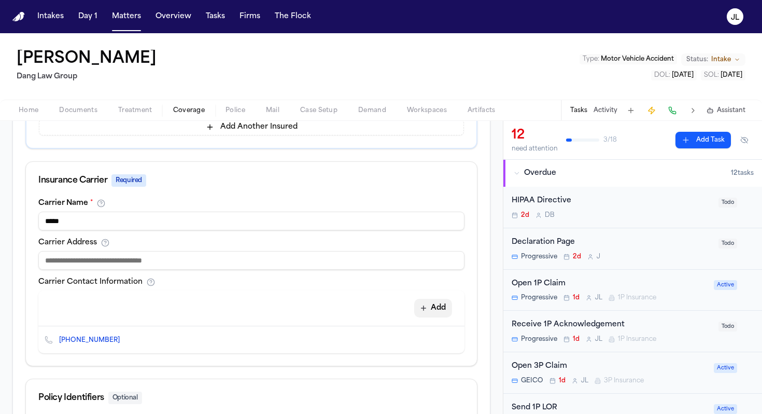
click at [443, 311] on button "Add" at bounding box center [433, 308] width 38 height 19
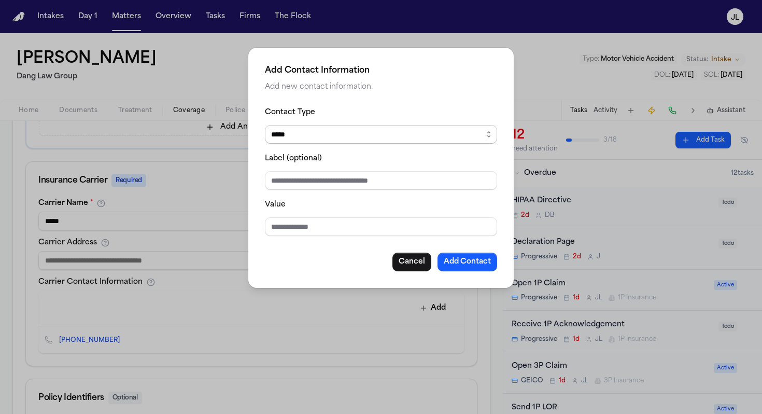
click at [305, 134] on select "***** ***** ******* *** *****" at bounding box center [381, 134] width 232 height 19
select select "***"
click at [293, 233] on input "Value" at bounding box center [381, 226] width 232 height 19
type input "**********"
click at [474, 259] on button "Add Contact" at bounding box center [468, 262] width 60 height 19
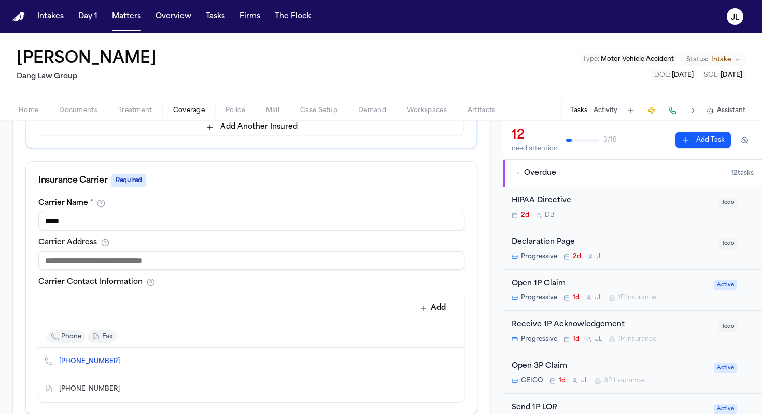
click at [266, 261] on input at bounding box center [251, 260] width 426 height 19
type input "*"
drag, startPoint x: 169, startPoint y: 72, endPoint x: 22, endPoint y: 54, distance: 147.2
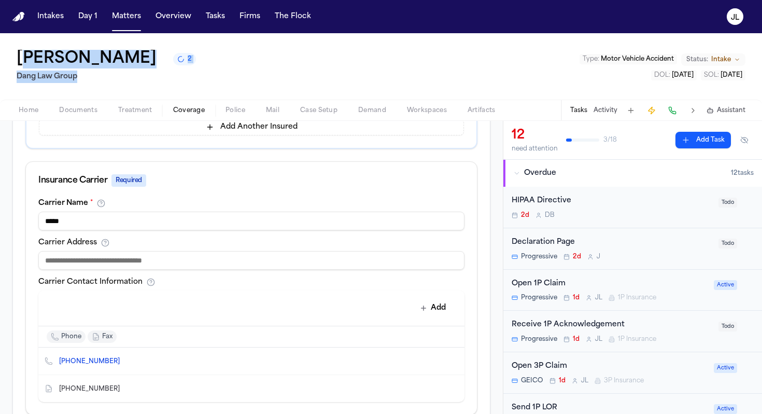
click at [22, 54] on div "[PERSON_NAME] 2 Dang Law Group" at bounding box center [106, 66] width 179 height 33
click at [8, 51] on div "[PERSON_NAME] 2 Dang Law Group Type : Motor Vehicle Accident Status: Intake DOL…" at bounding box center [381, 66] width 762 height 66
drag, startPoint x: 104, startPoint y: 78, endPoint x: 8, endPoint y: 54, distance: 98.3
click at [8, 54] on div "[PERSON_NAME] 2 Dang Law Group Type : Motor Vehicle Accident Status: Intake DOL…" at bounding box center [381, 66] width 762 height 66
copy div "[PERSON_NAME] 2 Dang Law Group"
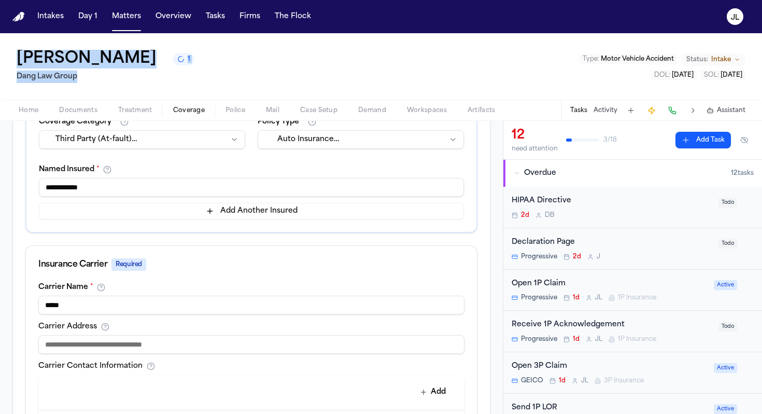
scroll to position [510, 0]
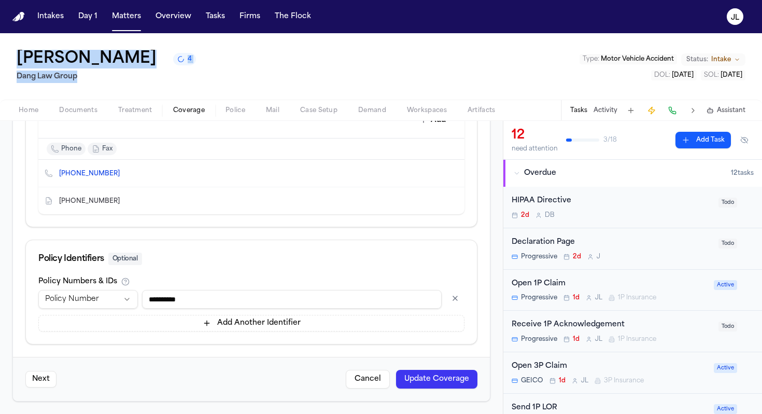
click at [447, 388] on button "Update Coverage" at bounding box center [436, 379] width 81 height 19
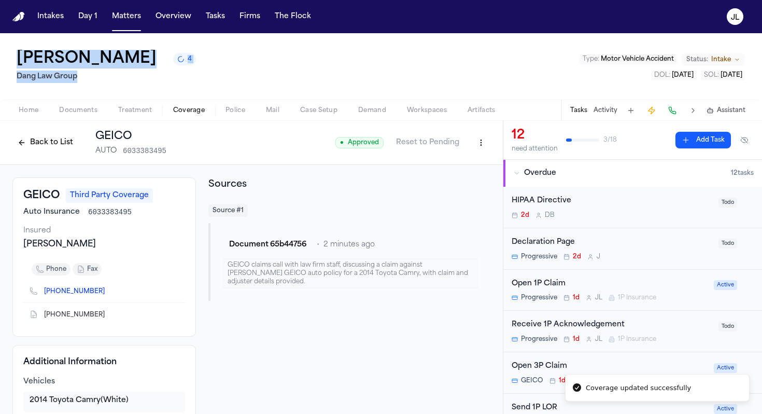
click at [63, 149] on button "Back to List" at bounding box center [45, 142] width 66 height 17
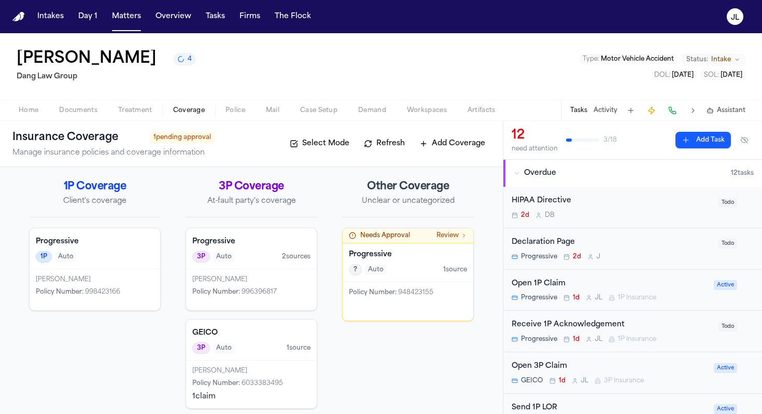
click at [423, 273] on div "? Auto 1 source" at bounding box center [408, 269] width 118 height 11
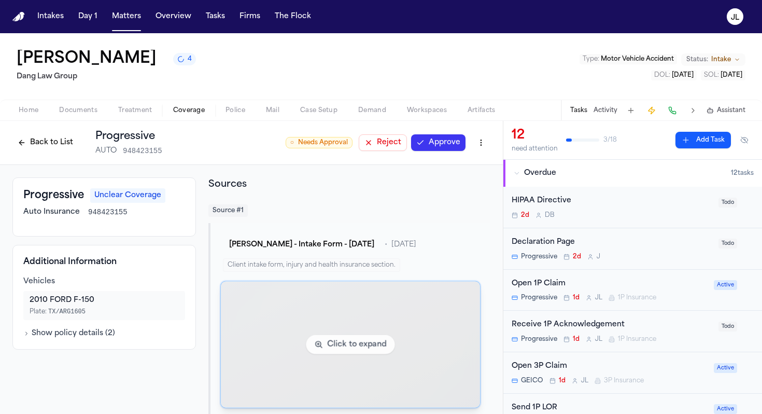
scroll to position [18, 0]
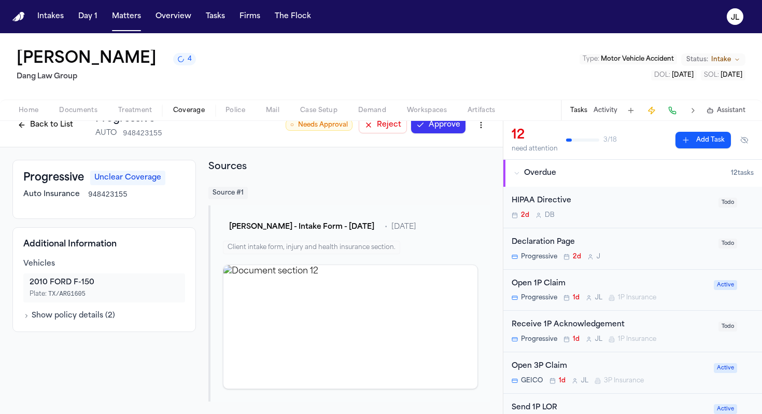
click at [28, 123] on button "Back to List" at bounding box center [45, 125] width 66 height 17
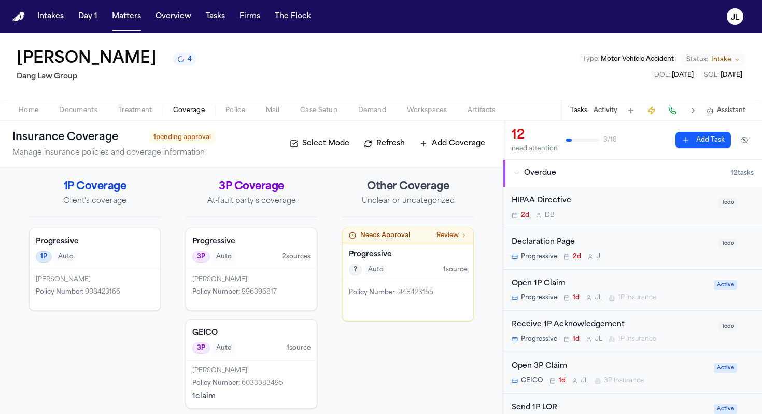
click at [85, 280] on div "[PERSON_NAME]" at bounding box center [95, 279] width 118 height 8
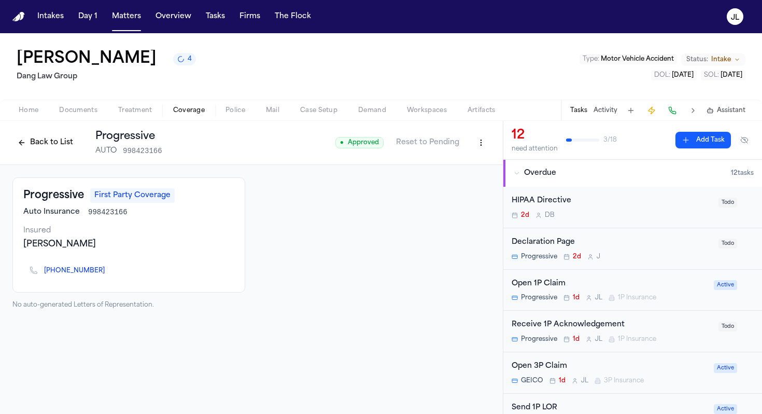
click at [108, 273] on icon "Copy to clipboard" at bounding box center [110, 272] width 4 height 4
click at [675, 108] on button at bounding box center [672, 110] width 15 height 15
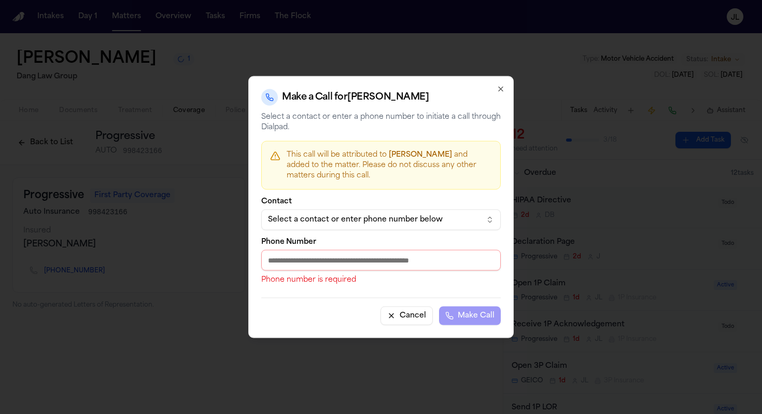
click at [342, 260] on input "Phone Number" at bounding box center [381, 260] width 240 height 21
paste input "**********"
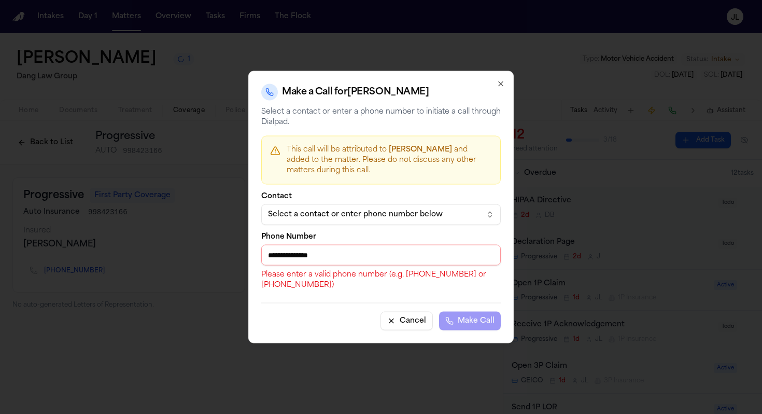
drag, startPoint x: 276, startPoint y: 258, endPoint x: 252, endPoint y: 256, distance: 24.4
click at [252, 256] on div "**********" at bounding box center [380, 207] width 265 height 272
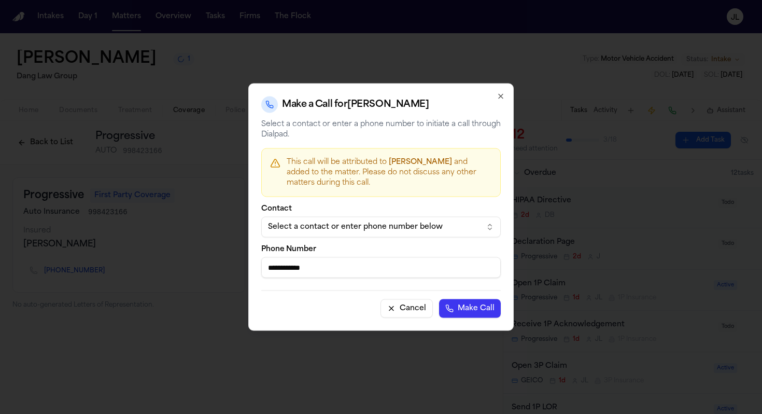
type input "**********"
click at [439, 299] on button "Make Call" at bounding box center [470, 308] width 62 height 19
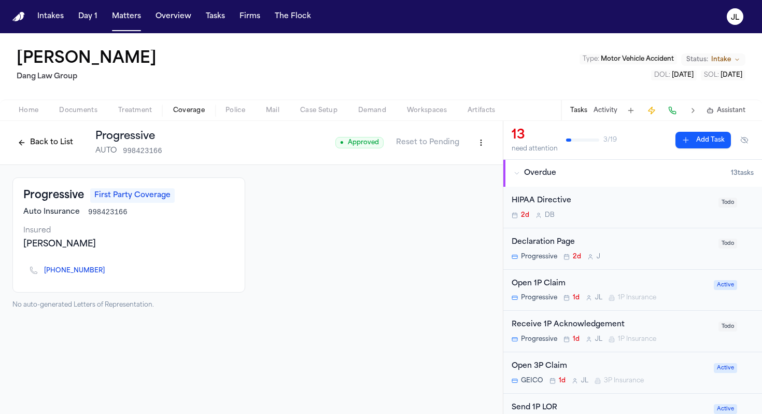
click at [582, 290] on div "Open 1P Claim Progressive 1d [PERSON_NAME] 1P Insurance" at bounding box center [610, 290] width 196 height 24
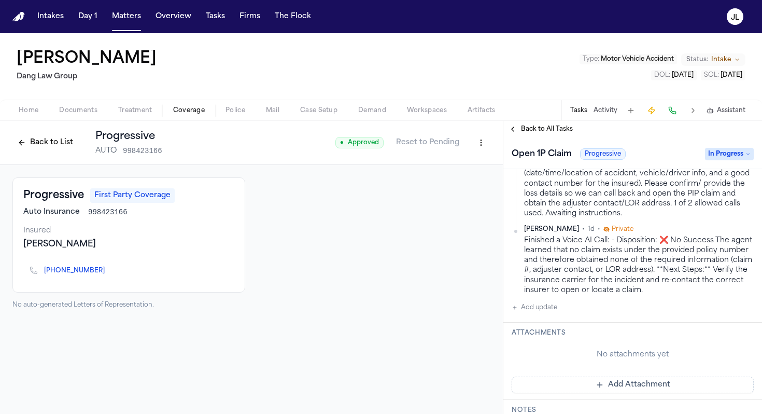
scroll to position [588, 0]
click at [629, 386] on button "Add Attachment" at bounding box center [633, 382] width 242 height 17
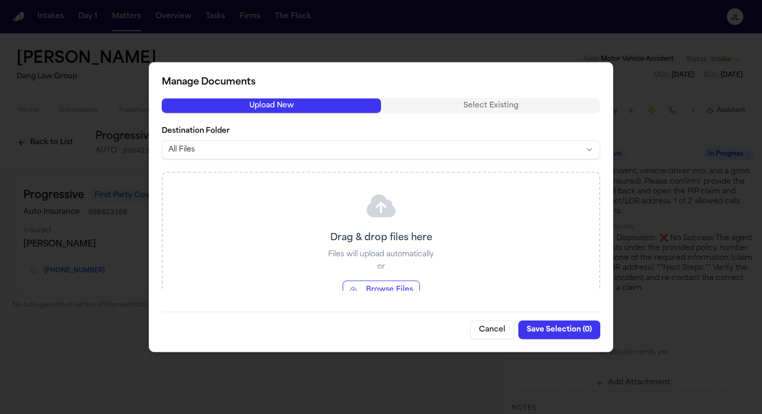
click at [506, 328] on button "Cancel" at bounding box center [492, 329] width 44 height 19
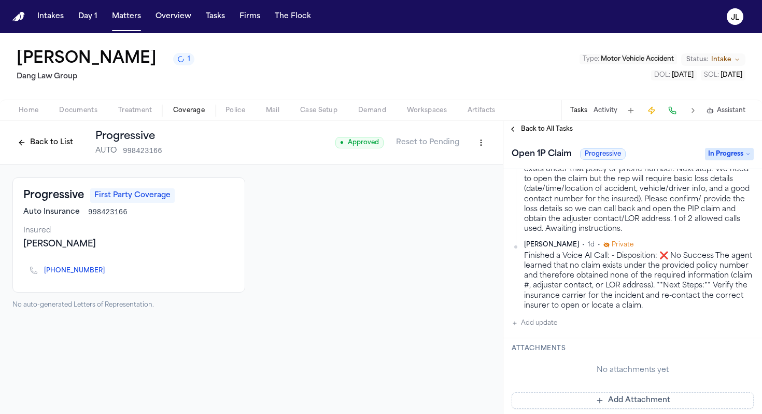
scroll to position [582, 0]
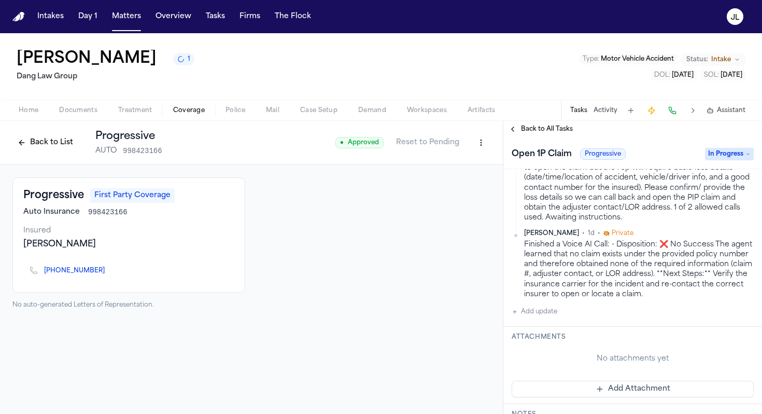
click at [543, 312] on button "Add update" at bounding box center [535, 311] width 46 height 12
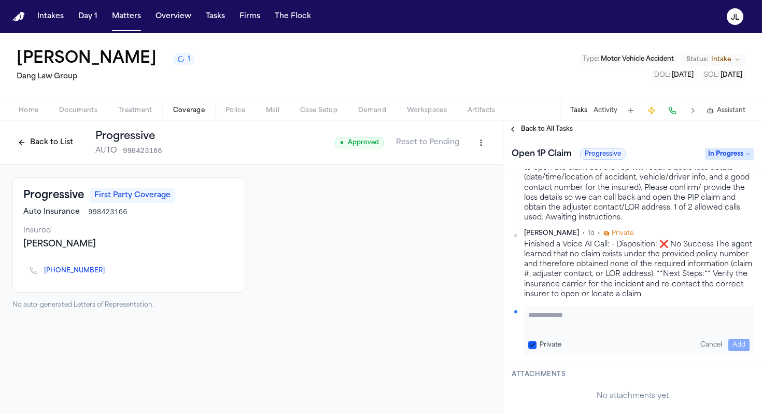
click at [543, 319] on textarea "Add your update" at bounding box center [638, 320] width 221 height 21
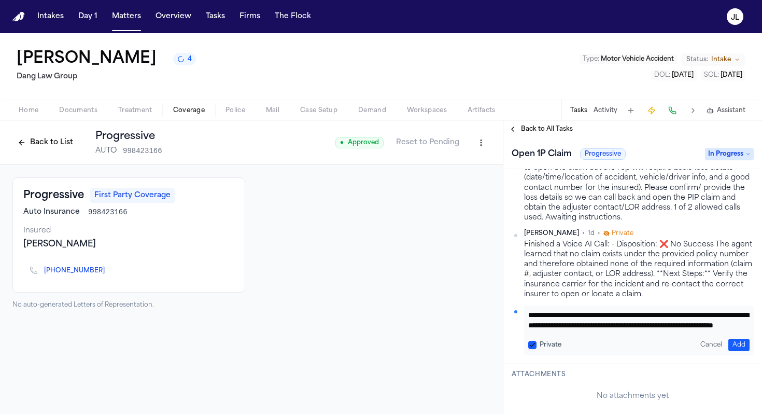
scroll to position [0, 0]
click at [604, 318] on textarea "**********" at bounding box center [638, 320] width 221 height 21
type textarea "**********"
click at [744, 344] on button "Add" at bounding box center [738, 345] width 21 height 12
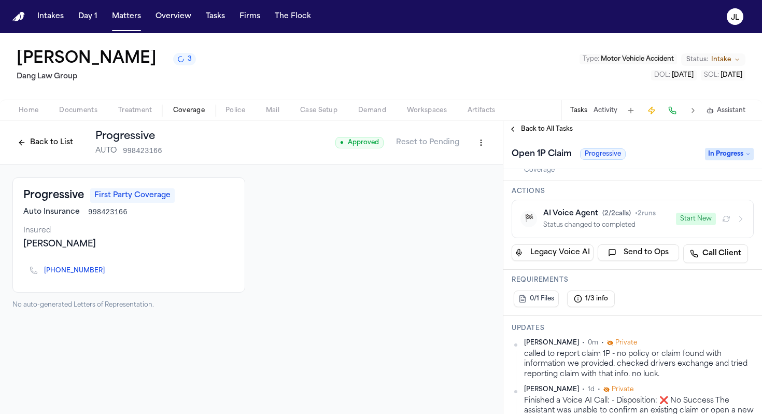
scroll to position [69, 0]
click at [39, 138] on button "Back to List" at bounding box center [45, 142] width 66 height 17
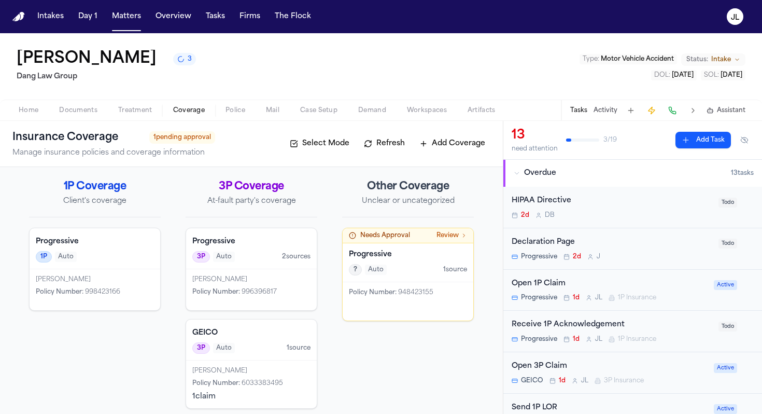
click at [397, 308] on div "Policy Number : 948423155" at bounding box center [408, 301] width 131 height 38
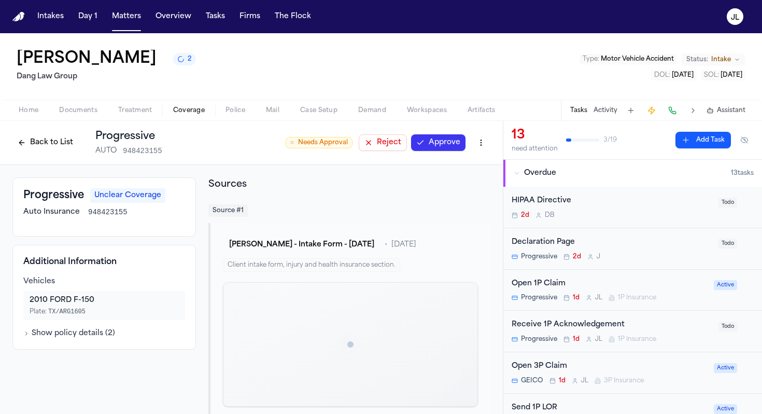
scroll to position [18, 0]
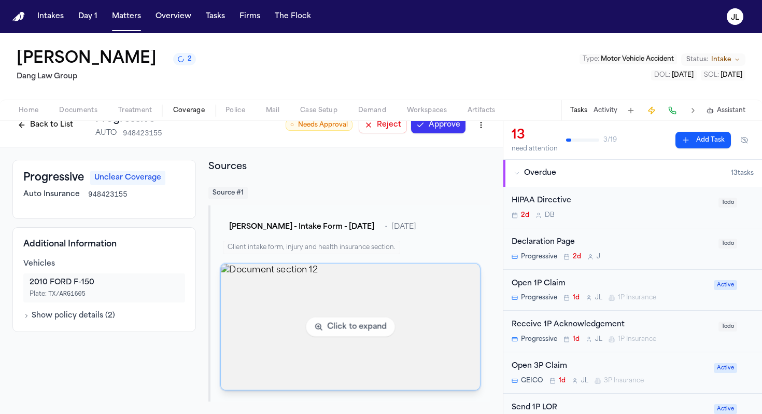
click at [331, 281] on img "View document section 12" at bounding box center [350, 327] width 259 height 126
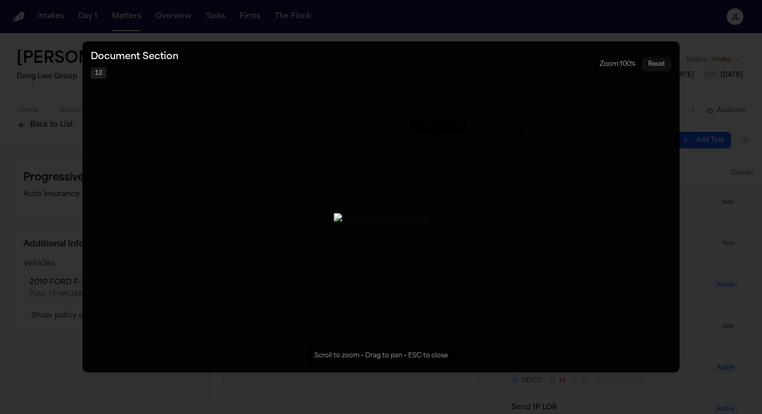
click at [260, 372] on button "Zoomable image viewer. Use mouse wheel to zoom, drag to pan, or press R to rese…" at bounding box center [380, 206] width 597 height 331
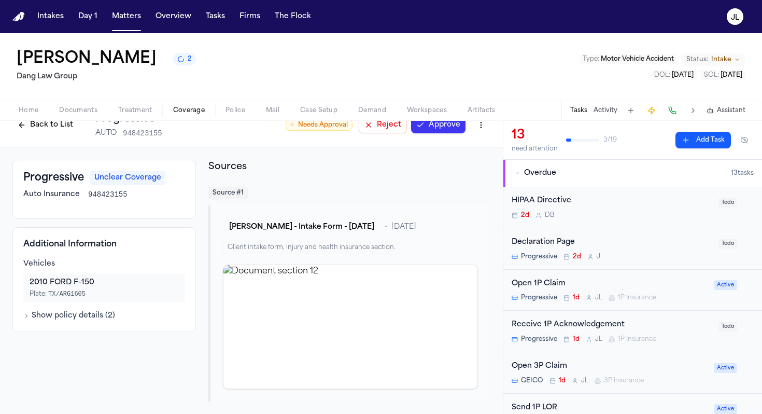
click at [20, 122] on button "Back to List" at bounding box center [45, 125] width 66 height 17
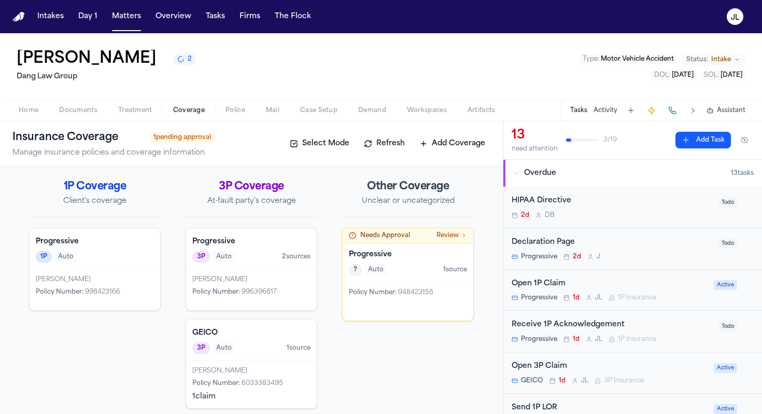
click at [248, 385] on span "6033383495" at bounding box center [262, 383] width 41 height 6
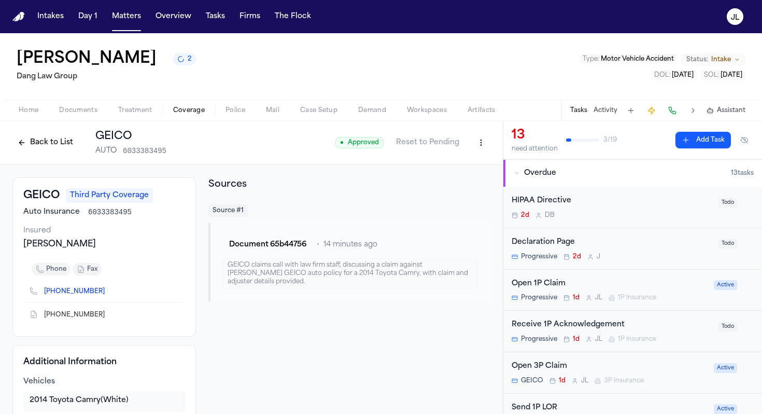
click at [26, 150] on button "Back to List" at bounding box center [45, 142] width 66 height 17
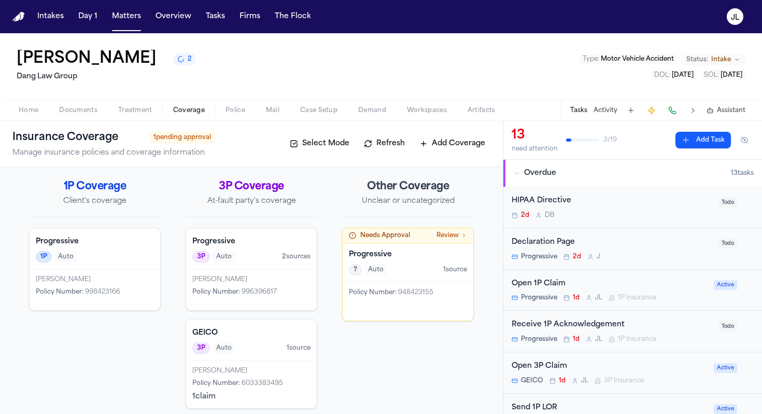
click at [253, 270] on div "[PERSON_NAME] Policy Number : 996396817" at bounding box center [251, 289] width 131 height 41
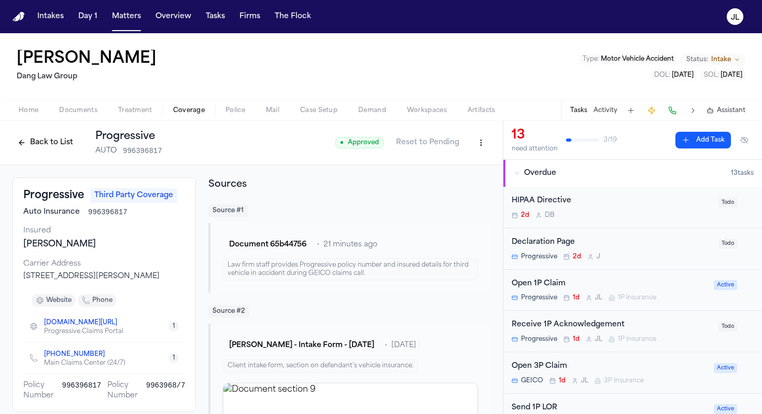
click at [54, 145] on button "Back to List" at bounding box center [45, 142] width 66 height 17
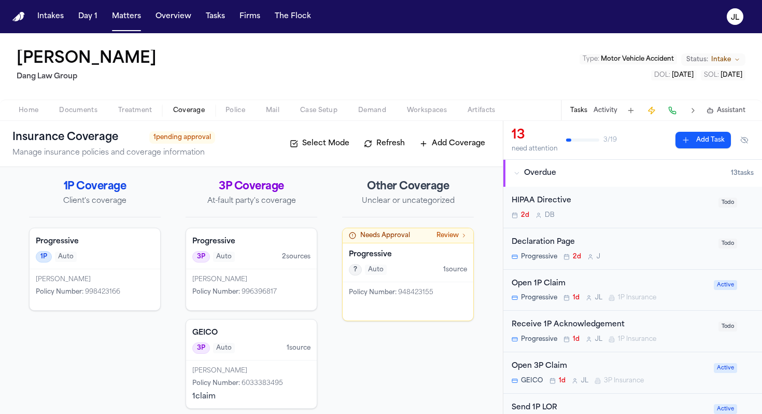
click at [92, 282] on div "[PERSON_NAME]" at bounding box center [95, 279] width 118 height 8
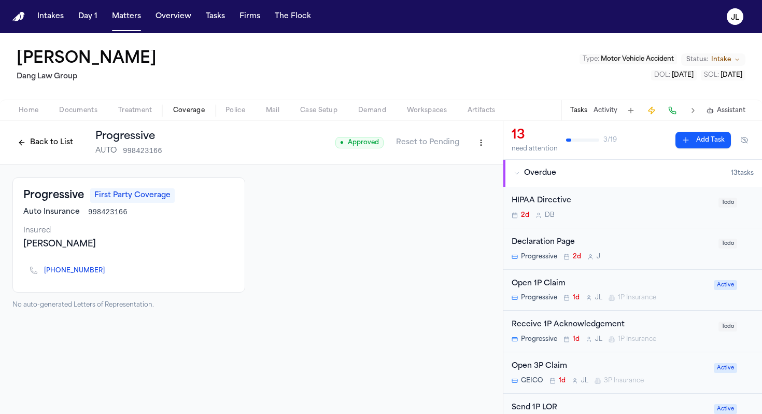
click at [579, 291] on div "Open 1P Claim Progressive 1d [PERSON_NAME] 1P Insurance" at bounding box center [610, 290] width 196 height 24
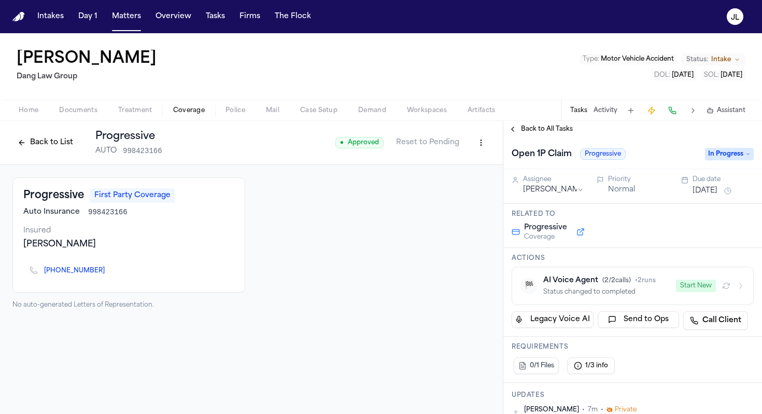
click at [722, 158] on span "In Progress" at bounding box center [729, 154] width 49 height 12
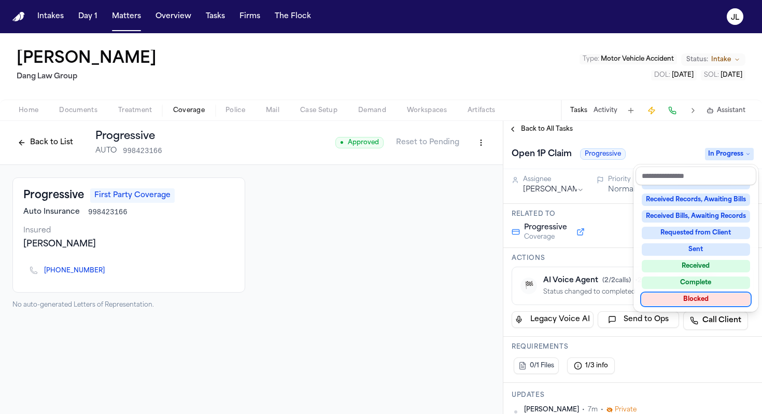
click at [695, 299] on div "Blocked" at bounding box center [696, 299] width 108 height 12
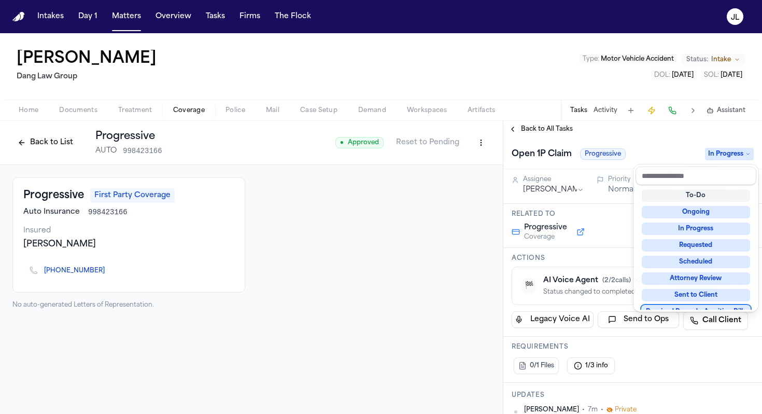
scroll to position [41, 0]
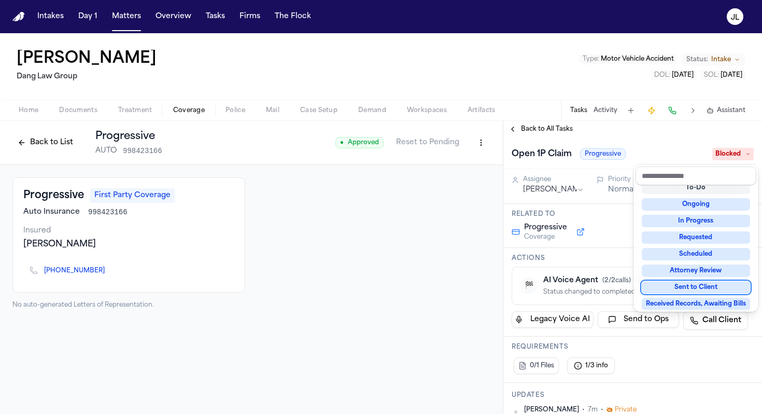
click at [516, 126] on div "Back to All Tasks Open 1P Claim Progressive Blocked Assignee [PERSON_NAME] Prio…" at bounding box center [632, 267] width 259 height 293
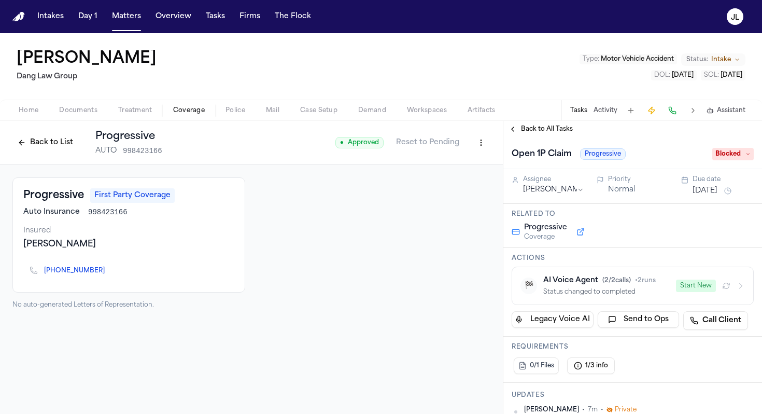
click at [516, 128] on button "Back to All Tasks" at bounding box center [540, 129] width 75 height 8
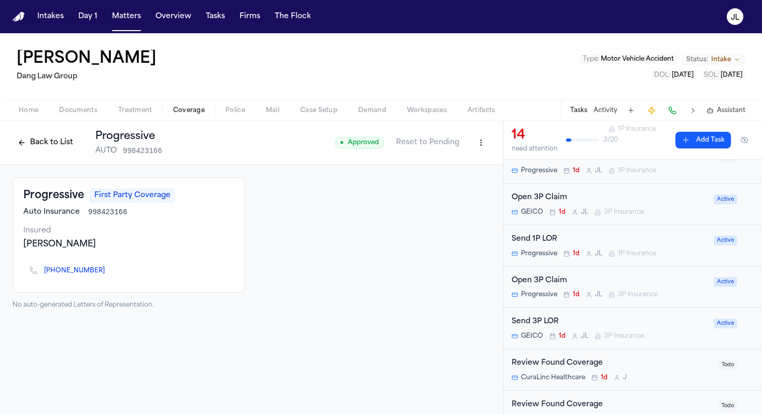
scroll to position [180, 0]
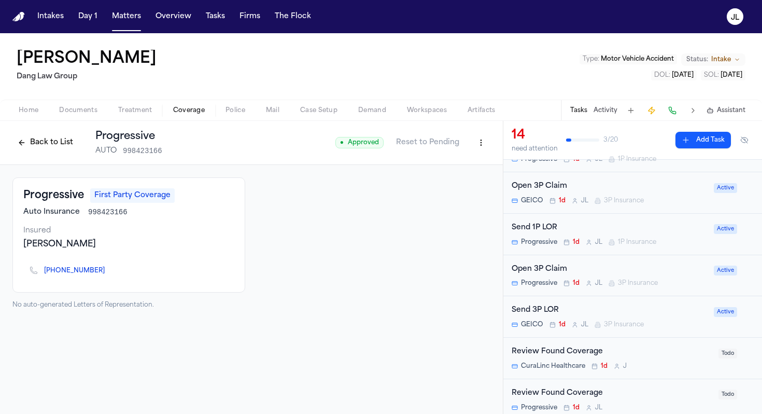
click at [38, 143] on button "Back to List" at bounding box center [45, 142] width 66 height 17
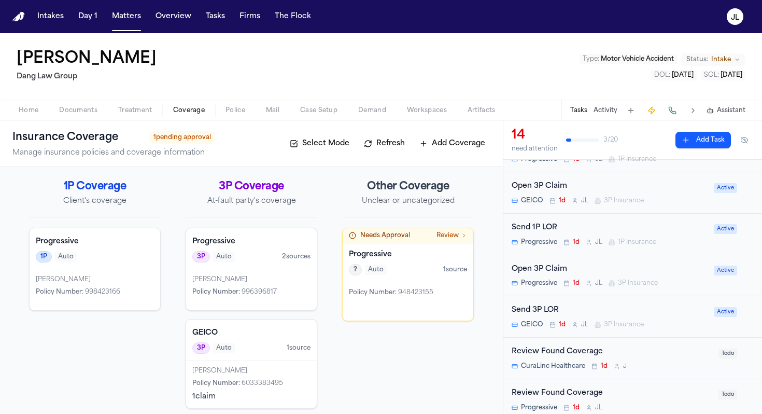
click at [272, 278] on div "[PERSON_NAME]" at bounding box center [251, 279] width 118 height 8
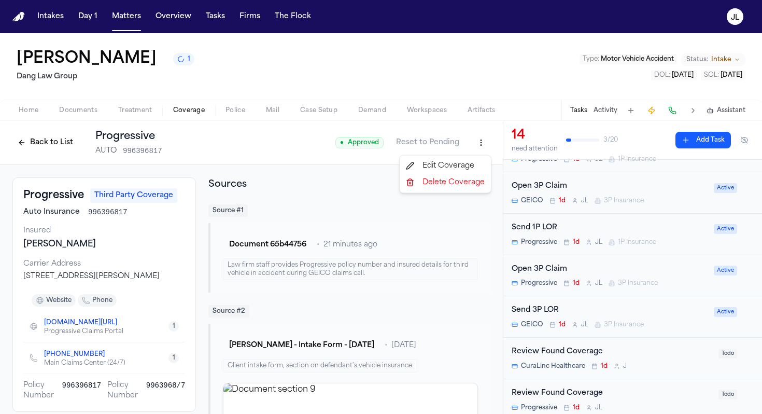
click at [476, 142] on html "Intakes Day 1 Matters Overview Tasks Firms The [PERSON_NAME] [PERSON_NAME] 1 Da…" at bounding box center [381, 207] width 762 height 414
click at [468, 161] on div "Edit Coverage" at bounding box center [445, 166] width 87 height 17
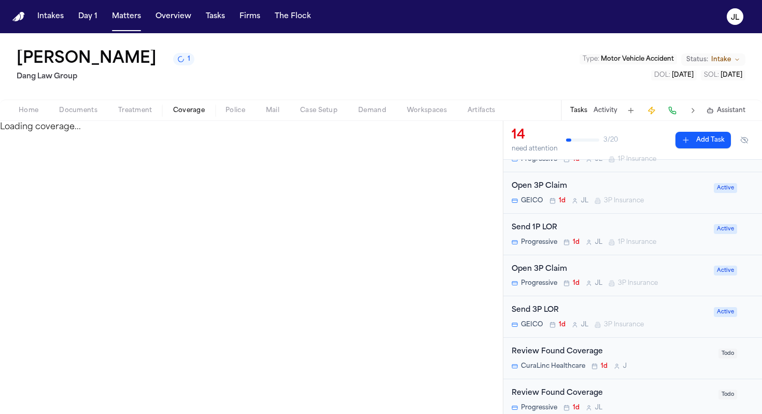
select select "**********"
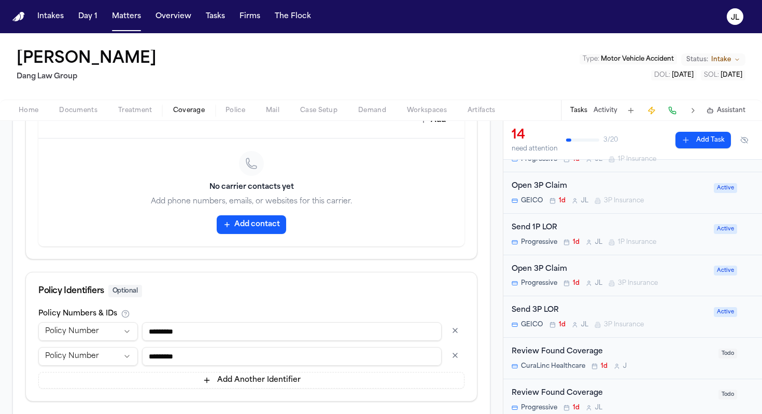
scroll to position [567, 0]
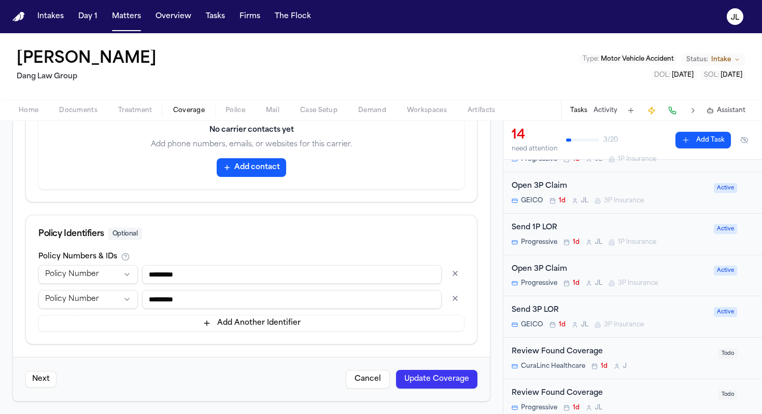
click at [455, 301] on button "button" at bounding box center [455, 298] width 19 height 17
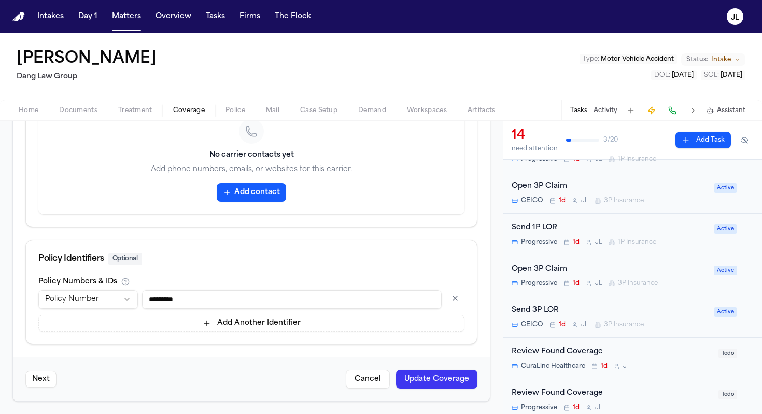
scroll to position [542, 0]
drag, startPoint x: 227, startPoint y: 298, endPoint x: 101, endPoint y: 298, distance: 125.5
click at [101, 298] on div "**********" at bounding box center [251, 299] width 426 height 19
click at [413, 373] on button "Update Coverage" at bounding box center [436, 379] width 81 height 19
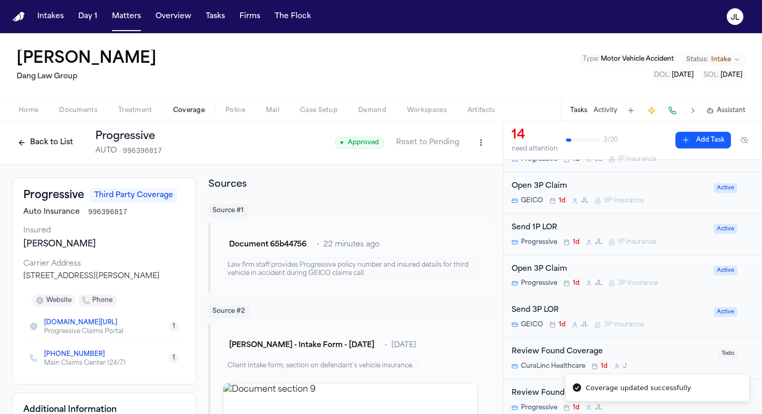
click at [105, 358] on span "[PHONE_NUMBER]" at bounding box center [78, 354] width 69 height 8
click at [107, 357] on icon "Copy to clipboard" at bounding box center [110, 354] width 6 height 6
click at [677, 110] on button at bounding box center [672, 110] width 15 height 15
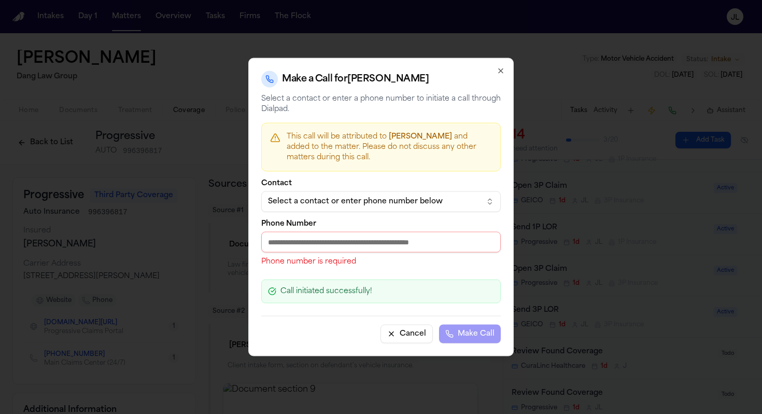
click at [270, 248] on input "Phone Number" at bounding box center [381, 242] width 240 height 21
paste input "**********"
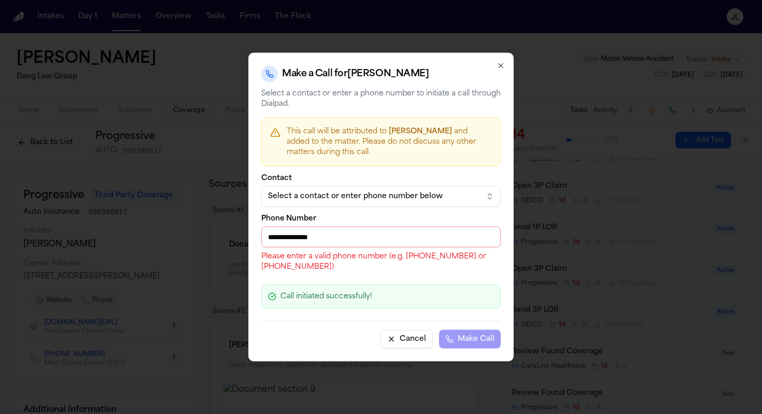
drag, startPoint x: 278, startPoint y: 237, endPoint x: 250, endPoint y: 237, distance: 27.5
click at [250, 237] on div "**********" at bounding box center [380, 207] width 265 height 309
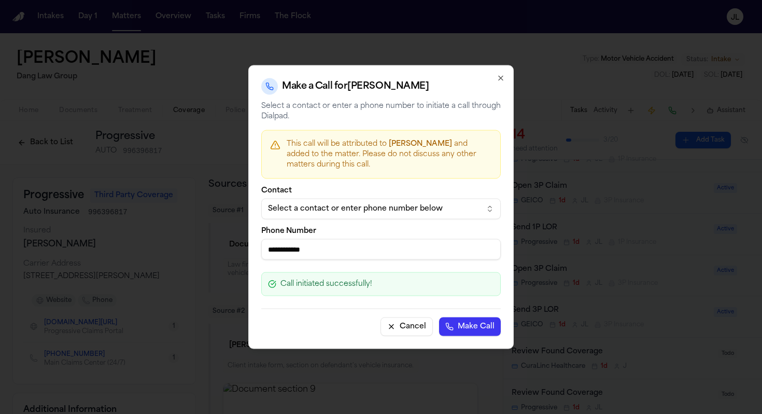
type input "**********"
click at [439, 317] on button "Make Call" at bounding box center [470, 326] width 62 height 19
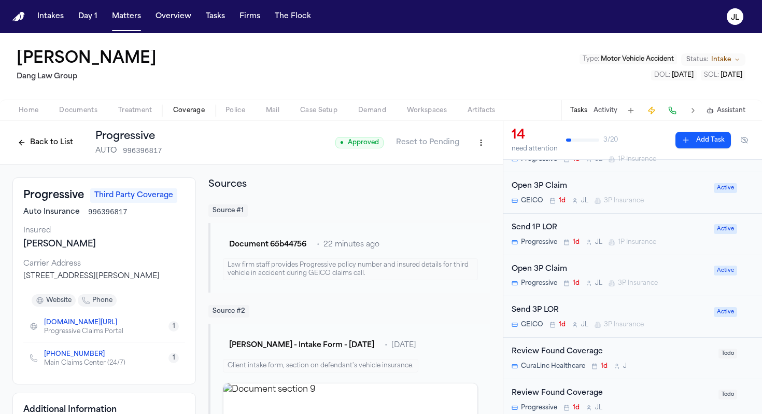
click at [479, 147] on html "Intakes Day 1 Matters Overview Tasks Firms The [PERSON_NAME] [PERSON_NAME] Law …" at bounding box center [381, 207] width 762 height 414
click at [462, 162] on div "Edit Coverage" at bounding box center [445, 165] width 87 height 17
select select "**********"
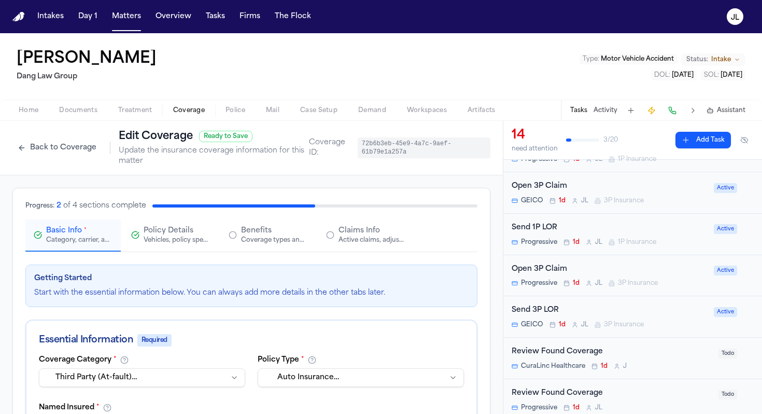
click at [155, 225] on button "Policy Details Vehicles, policy specifics, and additional details" at bounding box center [170, 235] width 95 height 32
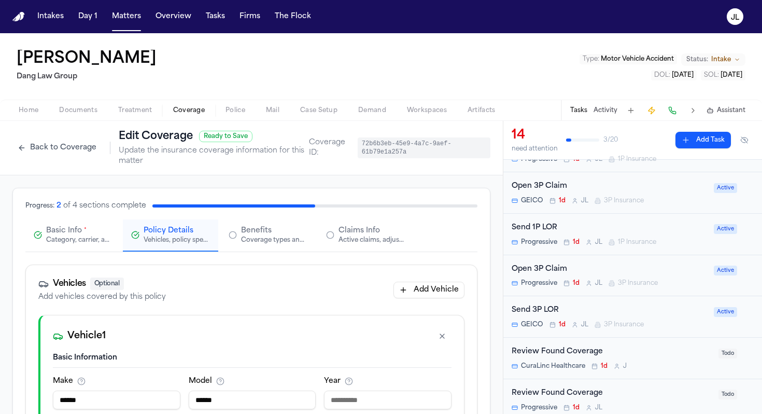
click at [364, 226] on span "Claims Info" at bounding box center [359, 231] width 41 height 10
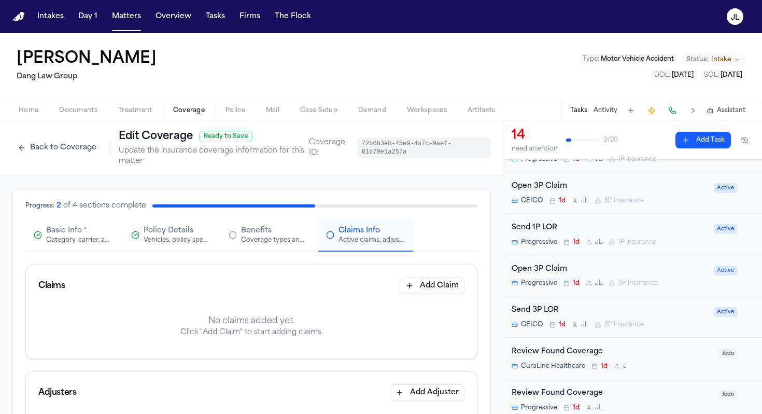
click at [416, 286] on button "Add Claim" at bounding box center [432, 285] width 65 height 17
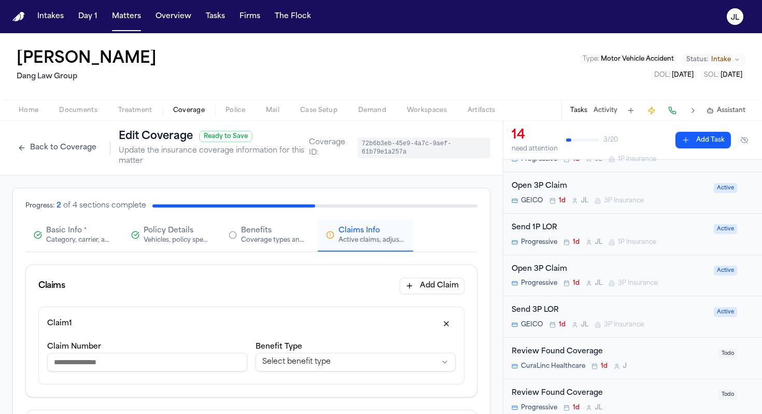
click at [75, 244] on div "Category, carrier, and policy holder information" at bounding box center [79, 240] width 66 height 8
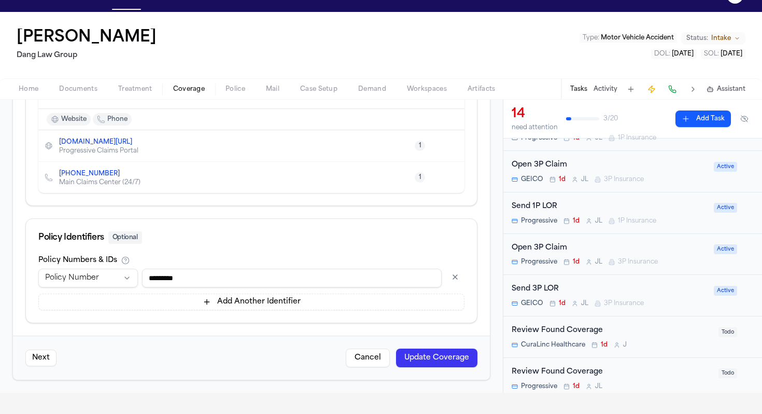
scroll to position [22, 0]
